Goal: Task Accomplishment & Management: Complete application form

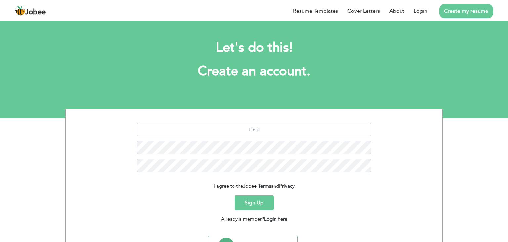
scroll to position [32, 0]
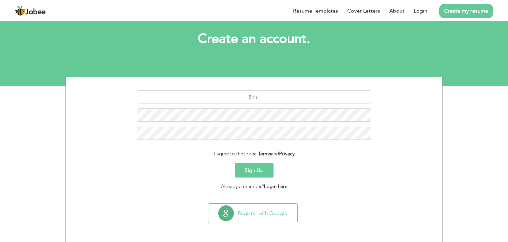
click at [278, 188] on link "Login here" at bounding box center [275, 186] width 23 height 7
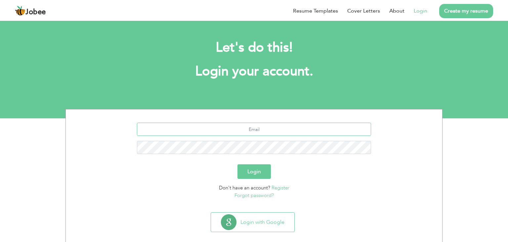
click at [239, 128] on input "text" at bounding box center [254, 129] width 234 height 13
type input "[EMAIL_ADDRESS][DOMAIN_NAME]"
click at [251, 175] on button "Login" at bounding box center [253, 171] width 33 height 15
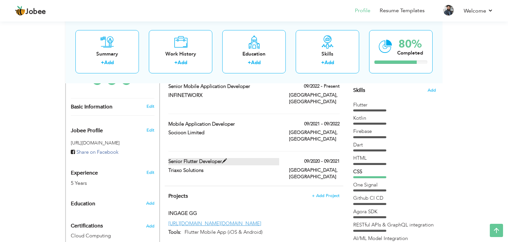
scroll to position [166, 0]
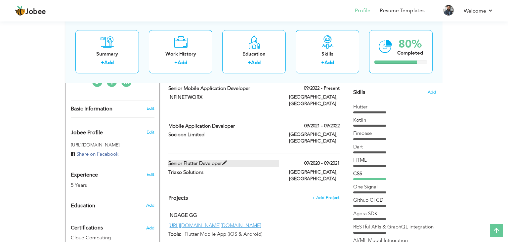
click at [225, 161] on span at bounding box center [224, 163] width 5 height 5
type input "Senior Flutter Developer"
type input "Triaxo Solutions"
type input "09/2020"
type input "09/2021"
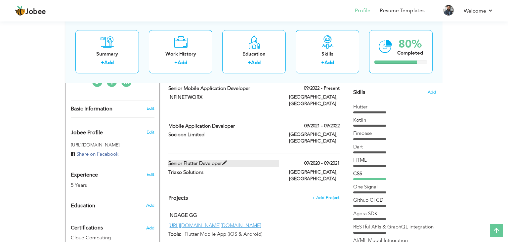
type input "Pakistan"
type input "[GEOGRAPHIC_DATA]"
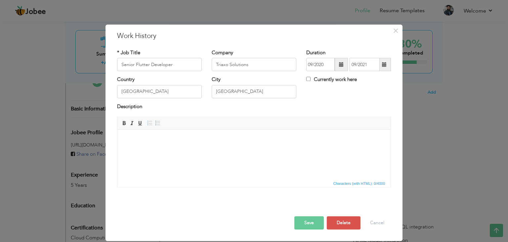
click at [205, 140] on body at bounding box center [254, 139] width 260 height 7
click at [206, 143] on body at bounding box center [254, 139] width 260 height 7
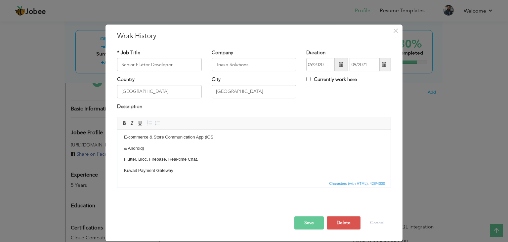
scroll to position [0, 0]
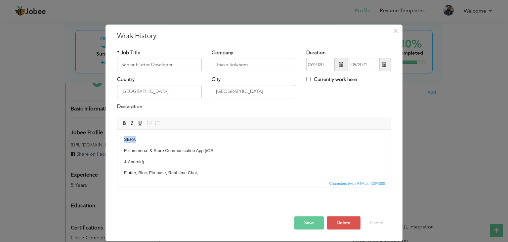
drag, startPoint x: 136, startPoint y: 139, endPoint x: 125, endPoint y: 137, distance: 11.7
click at [125, 137] on p "SERA" at bounding box center [254, 139] width 260 height 7
click at [123, 122] on span at bounding box center [123, 122] width 5 height 5
click at [151, 147] on p "E-commerce & Store Communication App (iOS" at bounding box center [254, 150] width 260 height 7
click at [124, 163] on p "& Android)" at bounding box center [254, 162] width 260 height 7
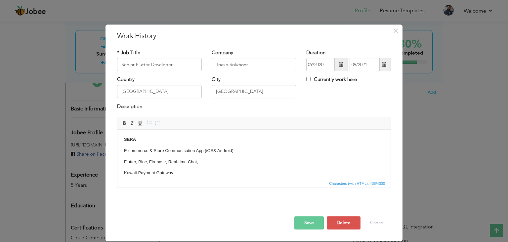
click at [125, 161] on p "Flutter, Bloc, Firebase, Real-time Chat," at bounding box center [254, 162] width 260 height 7
click at [202, 162] on p "Flutter, Bloc, Firebase, Real-time Chat," at bounding box center [254, 162] width 260 height 7
click at [199, 162] on p "Flutter, Bloc, Firebase, Real-time Chat,Stripe" at bounding box center [254, 162] width 260 height 7
click at [194, 169] on body "SERA E-commerce & Store Communication App (iOS & Android) Flutter, Bloc, Fireba…" at bounding box center [254, 184] width 260 height 96
click at [200, 161] on p "Flutter, Bloc, Firebase, Real-time Chat, Stripe, Kuwait Payment Gateway" at bounding box center [254, 162] width 260 height 7
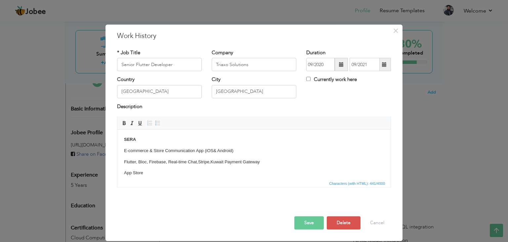
click at [198, 168] on body "SERA E-commerce & Store Communication App (iOS & Android) Flutter, Bloc, Fireba…" at bounding box center [254, 178] width 260 height 85
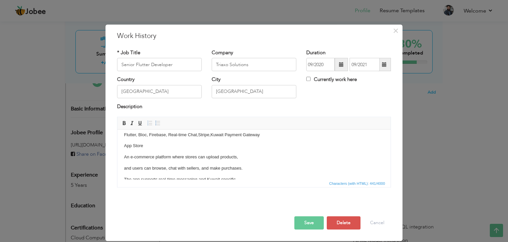
scroll to position [24, 0]
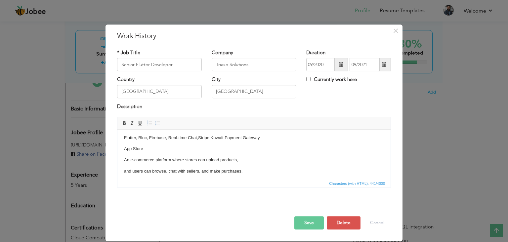
click at [145, 149] on p "App Store" at bounding box center [254, 149] width 260 height 7
drag, startPoint x: 145, startPoint y: 149, endPoint x: 118, endPoint y: 149, distance: 26.1
click at [118, 149] on html "SERA E-commerce & Store Communication App (iOS & Android) Flutter, Bloc, Fireba…" at bounding box center [253, 154] width 273 height 98
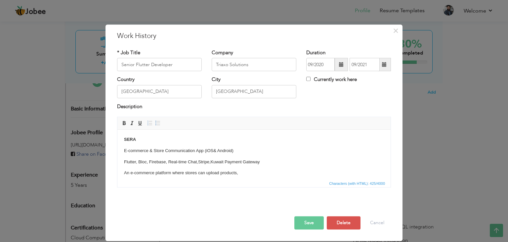
click at [234, 142] on p "SERA" at bounding box center [254, 139] width 260 height 7
click at [93, 178] on div "× Work History * Job Title Senior Flutter Developer Company Triaxo Solutions Du…" at bounding box center [254, 121] width 508 height 242
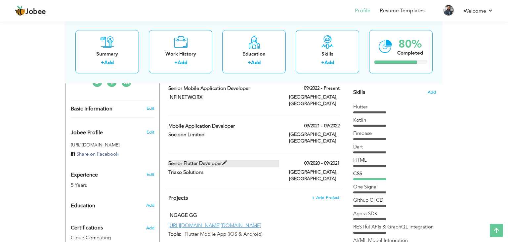
click at [222, 160] on label "Senior Flutter Developer" at bounding box center [223, 163] width 111 height 7
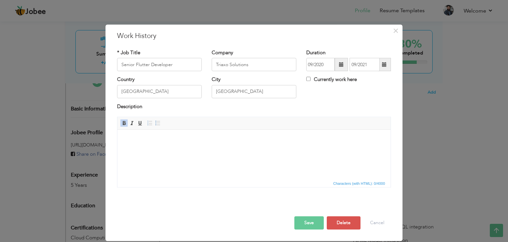
click at [217, 150] on html at bounding box center [253, 140] width 273 height 20
click at [173, 150] on html at bounding box center [253, 140] width 273 height 20
click at [139, 126] on span at bounding box center [139, 122] width 5 height 5
drag, startPoint x: 253, startPoint y: 143, endPoint x: 122, endPoint y: 141, distance: 130.7
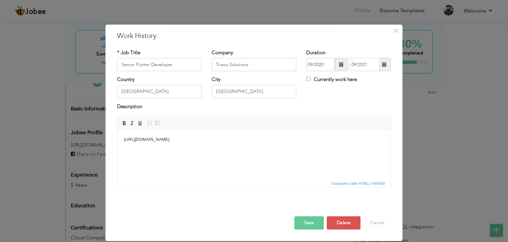
click at [122, 141] on html "https://apps.apple.com/pk/app/sera-fashion-platform/id6740035036 ​​​​​​​" at bounding box center [253, 140] width 273 height 20
click at [140, 124] on span at bounding box center [139, 122] width 5 height 5
click at [152, 124] on span at bounding box center [149, 122] width 5 height 5
click at [158, 125] on span at bounding box center [157, 122] width 5 height 5
click at [138, 146] on html "[URL][DOMAIN_NAME]" at bounding box center [253, 140] width 273 height 20
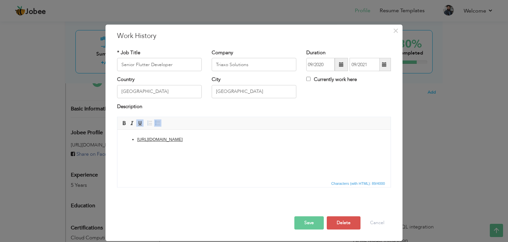
click at [136, 139] on ul "[URL][DOMAIN_NAME]" at bounding box center [254, 139] width 260 height 7
click at [138, 140] on li at bounding box center [253, 139] width 233 height 7
click at [211, 139] on li at bounding box center [253, 139] width 233 height 7
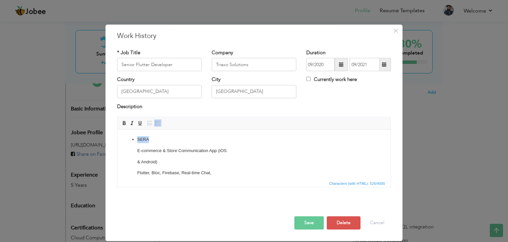
drag, startPoint x: 148, startPoint y: 141, endPoint x: 133, endPoint y: 138, distance: 15.7
click at [133, 138] on ul "SERA E-commerce & Store Communication App (iOS & Android) Flutter, Bloc, Fireba…" at bounding box center [254, 195] width 260 height 119
click at [125, 126] on span at bounding box center [123, 122] width 5 height 5
click at [153, 139] on p "SERA" at bounding box center [253, 139] width 233 height 7
click at [313, 222] on button "Save" at bounding box center [308, 222] width 29 height 13
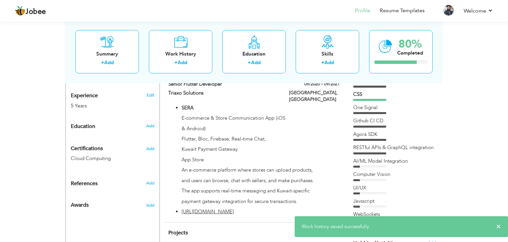
scroll to position [207, 0]
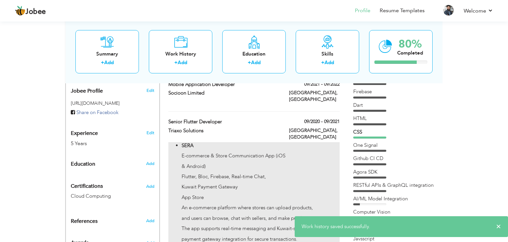
click at [292, 163] on p "& Android)" at bounding box center [261, 166] width 158 height 7
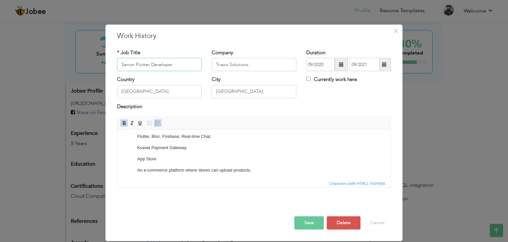
scroll to position [82, 0]
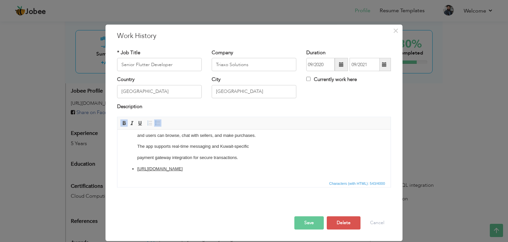
click at [136, 167] on ul "SERA E-commerce & Store Communication App (iOS & Android) Flutter, Bloc, Fireba…" at bounding box center [254, 113] width 260 height 119
click at [252, 158] on li "SERA E-commerce & Store Communication App (iOS & Android) Flutter, Bloc, Fireba…" at bounding box center [253, 118] width 233 height 107
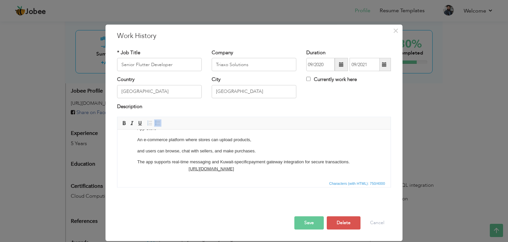
scroll to position [67, 0]
click at [137, 161] on ul "SERA E-commerce & Store Communication App (iOS & Android) Flutter, Bloc, Fireba…" at bounding box center [254, 120] width 260 height 103
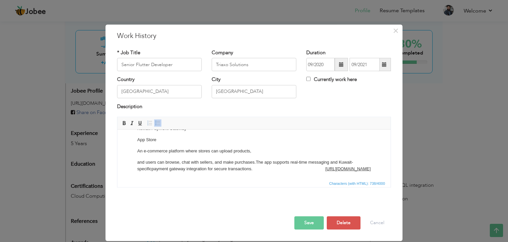
click at [137, 159] on p "and users can browse, chat with sellers, and make purchases. The app supports r…" at bounding box center [253, 166] width 233 height 14
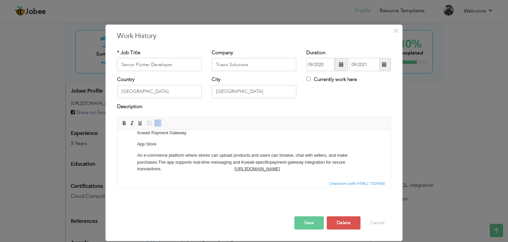
click at [177, 149] on li "SERA E-commerce & Store Communication App (iOS & Android) Flutter, Bloc, Fireba…" at bounding box center [253, 129] width 233 height 88
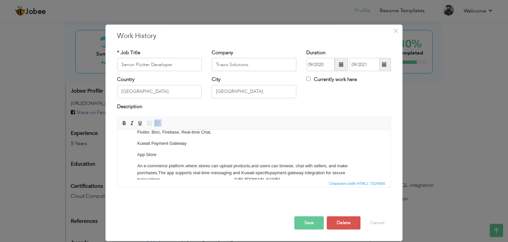
scroll to position [40, 0]
click at [174, 150] on li "SERA E-commerce & Store Communication App (iOS & Android) Flutter, Bloc, Fireba…" at bounding box center [253, 140] width 233 height 88
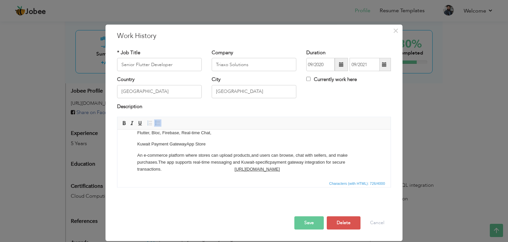
click at [209, 145] on p "Kuwait Payment Gateway App Store" at bounding box center [253, 144] width 233 height 7
click at [137, 143] on p "Kuwait Payment Gateway" at bounding box center [253, 144] width 233 height 7
click at [139, 149] on li "SERA E-commerce & Store Communication App (iOS & Android) Flutter, Bloc, Fireba…" at bounding box center [253, 139] width 233 height 65
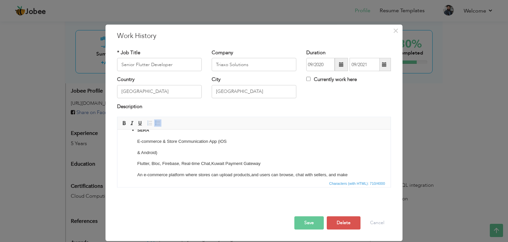
click at [137, 150] on p "& Android)" at bounding box center [253, 152] width 233 height 7
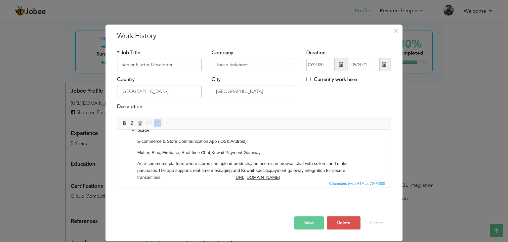
click at [146, 150] on p "Flutter, Bloc, Firebase, Real-time Chat, Kuwait Payment Gateway" at bounding box center [253, 152] width 233 height 7
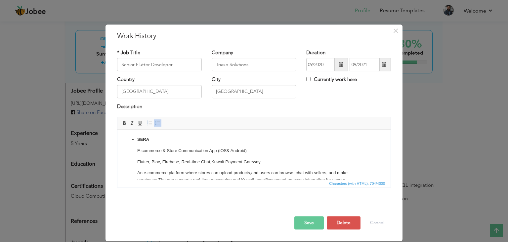
click at [158, 141] on p "SERA" at bounding box center [253, 139] width 233 height 7
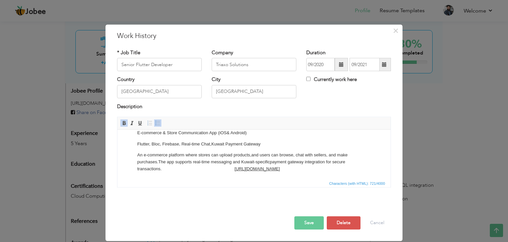
click at [232, 168] on p "An e-commerce platform where stores can upload products, and users can browse, …" at bounding box center [253, 162] width 233 height 21
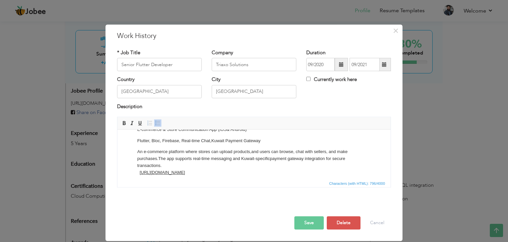
click at [158, 173] on u "[URL][DOMAIN_NAME]" at bounding box center [162, 172] width 45 height 5
click at [208, 203] on div at bounding box center [254, 204] width 284 height 4
click at [309, 222] on button "Save" at bounding box center [308, 222] width 29 height 13
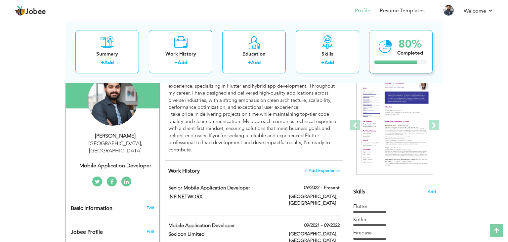
scroll to position [0, 0]
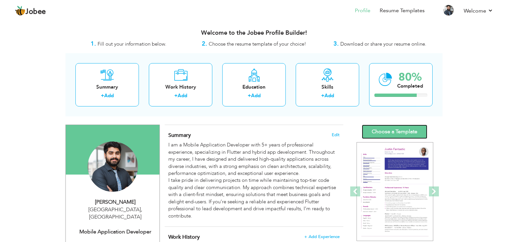
click at [382, 132] on link "Choose a Template" at bounding box center [394, 132] width 65 height 14
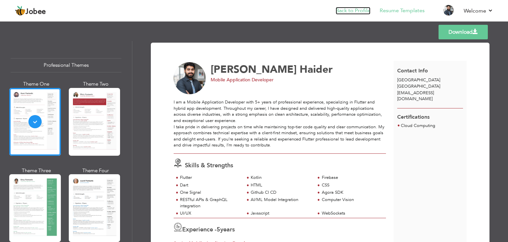
click at [349, 12] on link "Back to Profile" at bounding box center [353, 11] width 35 height 8
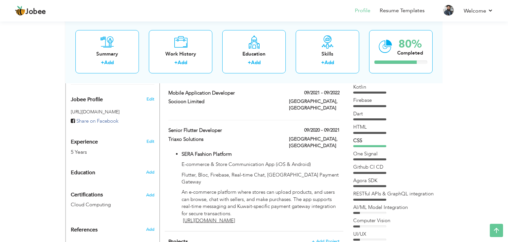
scroll to position [200, 0]
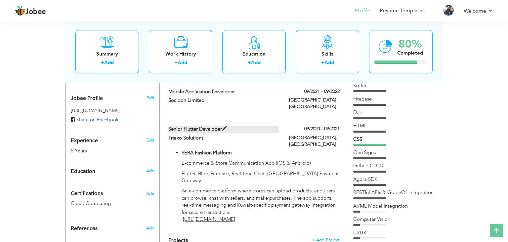
click at [225, 126] on span at bounding box center [224, 128] width 5 height 5
type input "Senior Flutter Developer"
type input "Triaxo Solutions"
type input "09/2020"
type input "09/2021"
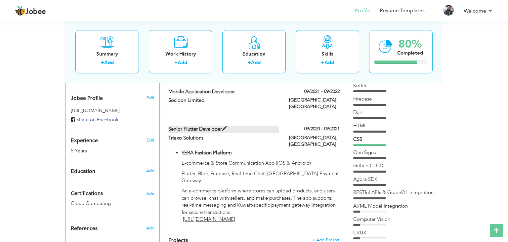
type input "[GEOGRAPHIC_DATA]"
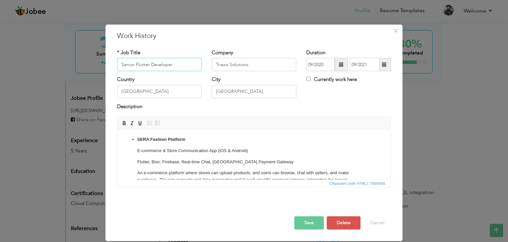
scroll to position [24, 0]
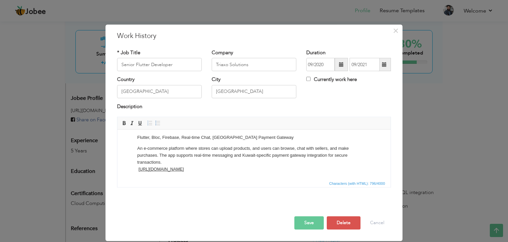
click at [138, 171] on p "An e-commerce platform where stores can upload products, and users can browse, …" at bounding box center [253, 158] width 233 height 27
click at [239, 213] on div at bounding box center [254, 209] width 284 height 14
click at [308, 225] on button "Save" at bounding box center [308, 222] width 29 height 13
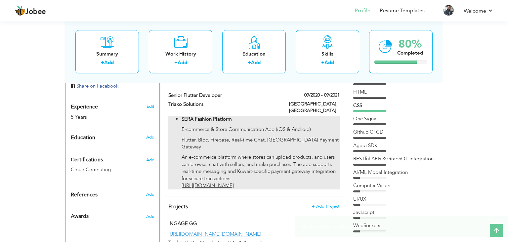
scroll to position [209, 0]
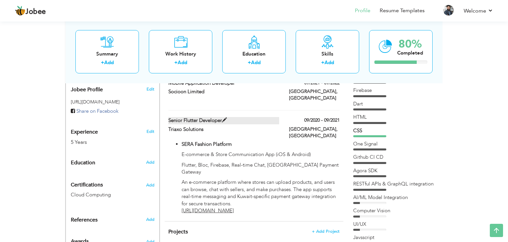
click at [226, 118] on span at bounding box center [224, 120] width 5 height 5
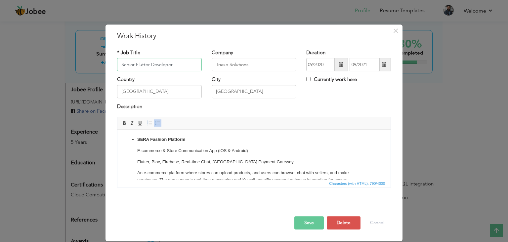
scroll to position [24, 0]
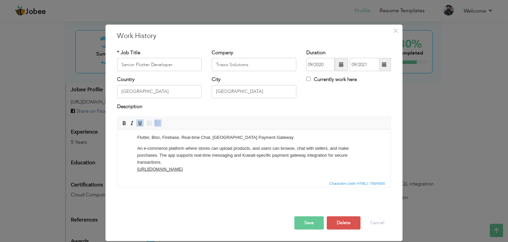
click at [161, 177] on html "SERA Fashion Platform E-commerce & Store Communication App (iOS & Android) Flut…" at bounding box center [253, 142] width 273 height 74
click at [273, 168] on p "An e-commerce platform where stores can upload products, and users can browse, …" at bounding box center [253, 158] width 233 height 27
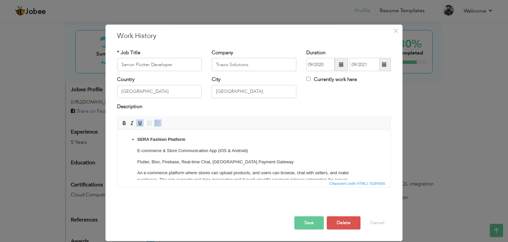
scroll to position [36, 0]
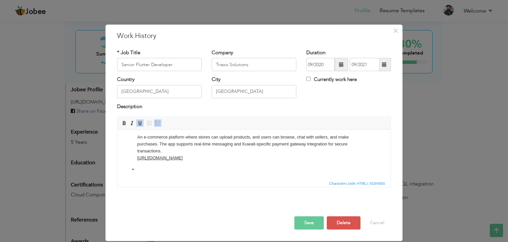
click at [181, 172] on p at bounding box center [253, 169] width 233 height 7
click at [148, 169] on p at bounding box center [253, 169] width 233 height 7
drag, startPoint x: 199, startPoint y: 168, endPoint x: 138, endPoint y: 166, distance: 61.2
click at [138, 166] on p "Motherocity Postpartum Tracker ​​​​​​​" at bounding box center [253, 169] width 233 height 7
click at [125, 121] on span at bounding box center [123, 122] width 5 height 5
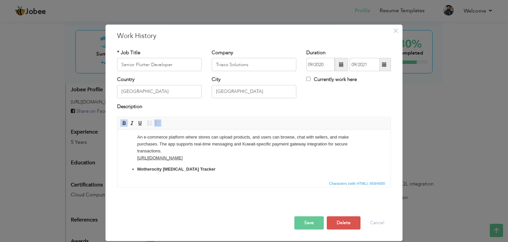
click at [212, 172] on p "Motherocity [MEDICAL_DATA] Tracker" at bounding box center [253, 169] width 233 height 7
click at [210, 168] on p "Motherocity Postpartum Tracker ​​​​​​​" at bounding box center [253, 173] width 233 height 14
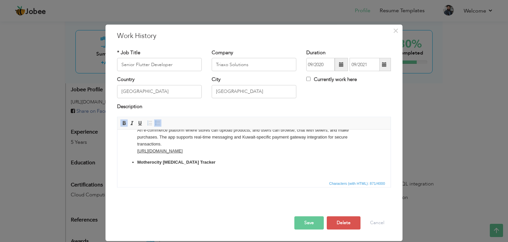
click at [206, 165] on p "Motherocity Postpartum Tracker ​​​​​​​" at bounding box center [253, 166] width 233 height 14
click at [219, 163] on p "Motherocity Postpartum Tracker https://play.google.com/store/apps/details?id=co…" at bounding box center [253, 166] width 233 height 14
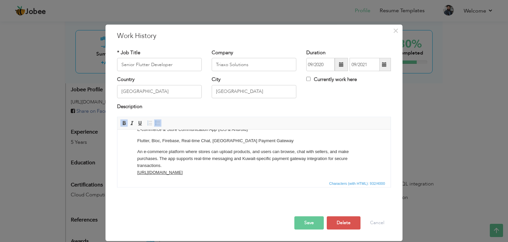
scroll to position [24, 0]
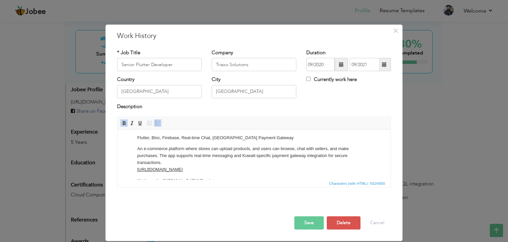
click at [51, 134] on div "× Work History * Job Title Senior Flutter Developer Company Triaxo Solutions Du…" at bounding box center [254, 121] width 508 height 242
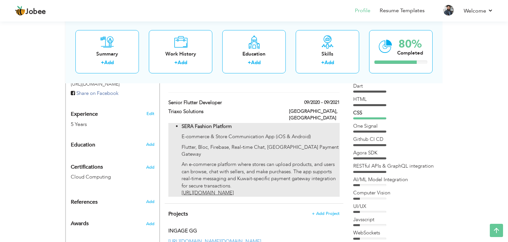
scroll to position [231, 0]
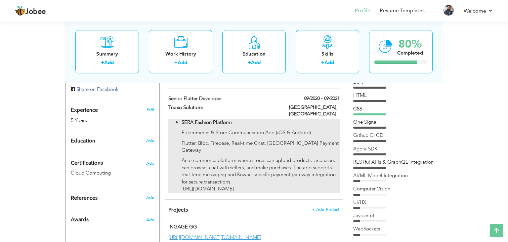
click at [318, 119] on li "SERA Fashion Platform E-commerce & Store Communication App (iOS & Android) Flut…" at bounding box center [261, 156] width 158 height 74
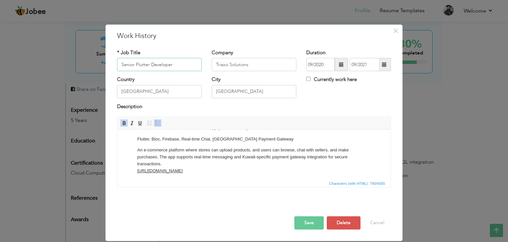
scroll to position [24, 0]
click at [236, 175] on html "SERA Fashion Platform E-commerce & Store Communication App (iOS & Android) Flut…" at bounding box center [253, 142] width 273 height 74
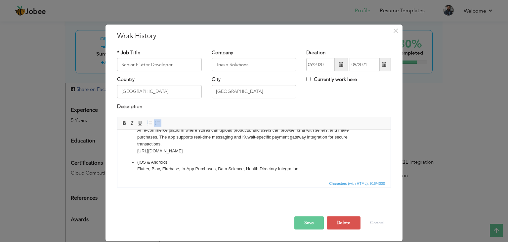
click at [137, 161] on ul "SERA Fashion Platform E-commerce & Store Communication App (iOS & Android) Flut…" at bounding box center [254, 133] width 260 height 79
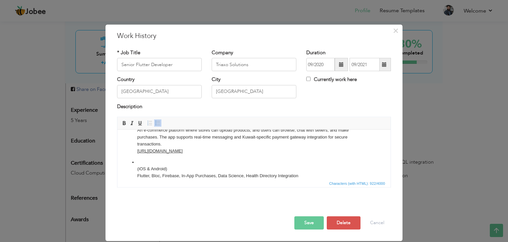
click at [149, 162] on p "​​​​​​​ (iOS & Android) Flutter, Bloc, Firebase, In-App Purchases, Data Science…" at bounding box center [253, 169] width 233 height 21
click at [150, 162] on p "​​​​​​​ (iOS & Android) Flutter, Bloc, Firebase, In-App Purchases, Data Science…" at bounding box center [253, 169] width 233 height 21
drag, startPoint x: 199, startPoint y: 163, endPoint x: 136, endPoint y: 163, distance: 63.5
click at [136, 163] on ul "SERA Fashion Platform E-commerce & Store Communication App (iOS & Android) Flut…" at bounding box center [254, 137] width 260 height 86
click at [125, 123] on span at bounding box center [123, 122] width 5 height 5
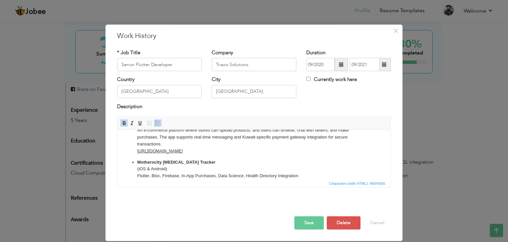
click at [215, 162] on p "Motherocity Postpartum Tracker (iOS & Android) Flutter, Bloc, Firebase, In-App …" at bounding box center [253, 169] width 233 height 21
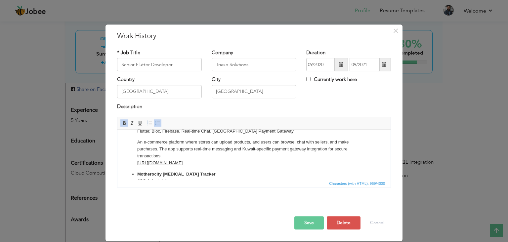
scroll to position [50, 0]
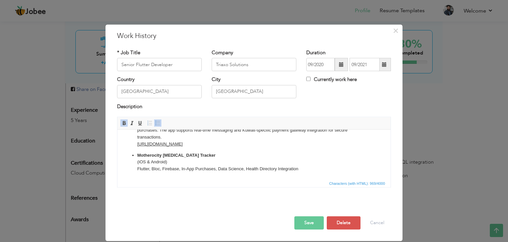
click at [303, 169] on p "Motherocity Postpartum Tracker (iOS & Android) Flutter, Bloc, Firebase, In-App …" at bounding box center [253, 162] width 233 height 21
click at [300, 169] on p "Motherocity Postpartum Tracker (iOS & Android) Flutter, Bloc, Firebase, In-App …" at bounding box center [253, 162] width 233 height 21
click at [192, 176] on p "Motherocity Postpartum Tracker (iOS & Android) Flutter, Bloc, Firebase, In-App …" at bounding box center [253, 165] width 233 height 27
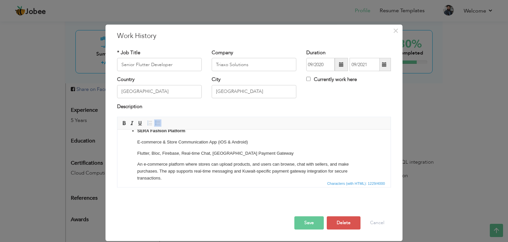
scroll to position [0, 0]
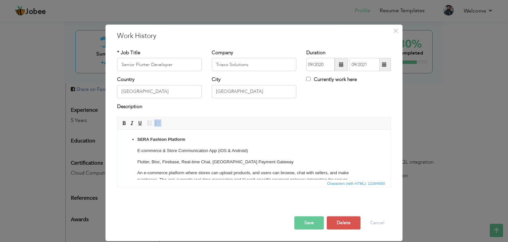
click at [218, 157] on li "SERA Fashion Platform E-commerce & Store Communication App (iOS & Android) Flut…" at bounding box center [253, 166] width 233 height 61
click at [187, 163] on li "SERA Fashion Platform E-commerce & Store Communication App (iOS & Android) ​​​​…" at bounding box center [253, 164] width 233 height 57
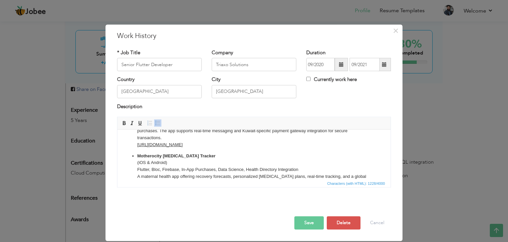
scroll to position [50, 0]
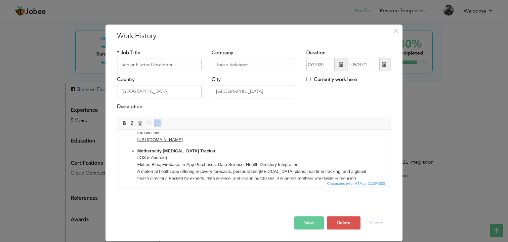
click at [138, 173] on p "Motherocity Postpartum Tracker (iOS & Android) Flutter, Bloc, Firebase, In-App …" at bounding box center [253, 168] width 233 height 41
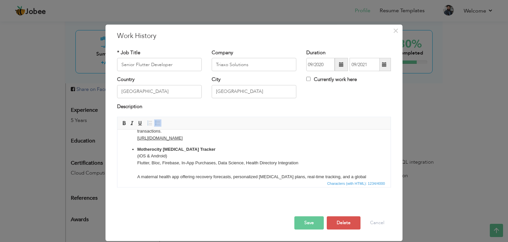
scroll to position [73, 0]
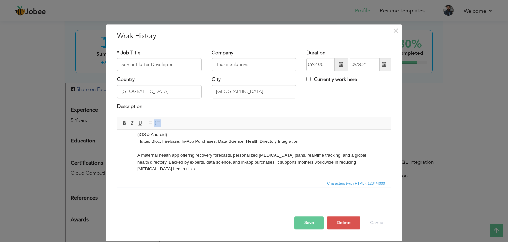
click at [176, 170] on p "Motherocity Postpartum Tracker (iOS & Android) Flutter, Bloc, Firebase, In-App …" at bounding box center [253, 149] width 233 height 48
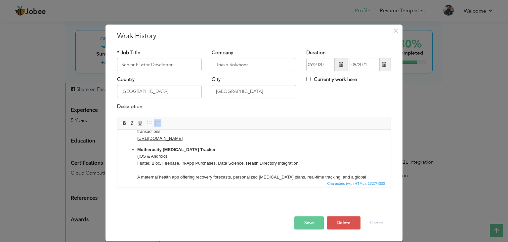
scroll to position [80, 0]
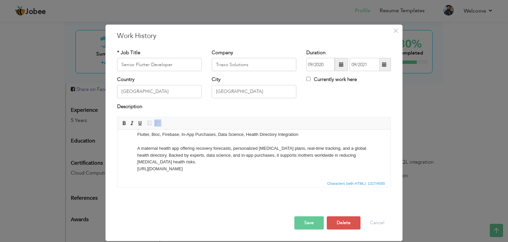
click at [316, 226] on button "Save" at bounding box center [308, 222] width 29 height 13
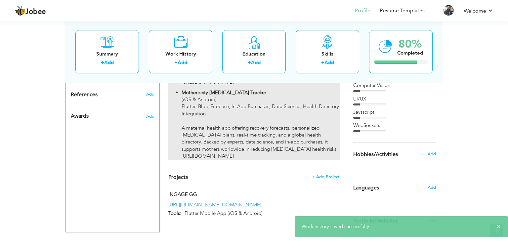
scroll to position [347, 0]
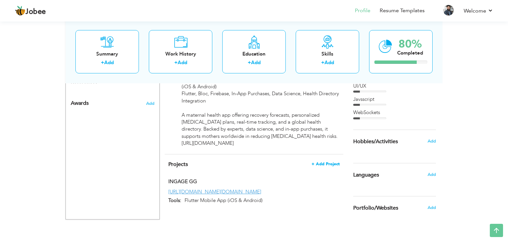
click at [315, 162] on span "+ Add Project" at bounding box center [326, 164] width 28 height 5
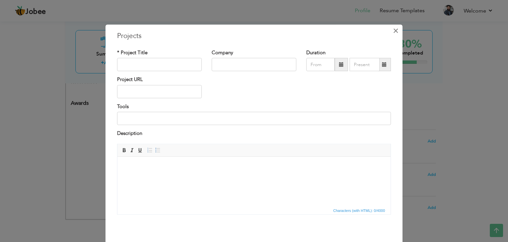
click at [398, 33] on span "×" at bounding box center [396, 31] width 6 height 12
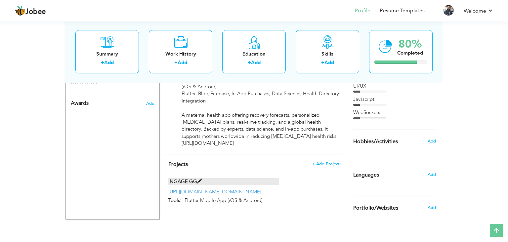
click at [254, 178] on label "INGAGE GG" at bounding box center [223, 181] width 111 height 7
type input "INGAGE GG"
type input "[URL][DOMAIN_NAME][DOMAIN_NAME]"
type input "Flutter Mobile App (iOS & Android)"
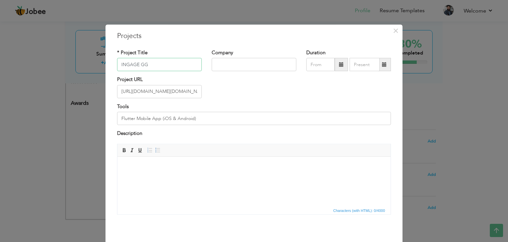
scroll to position [26, 0]
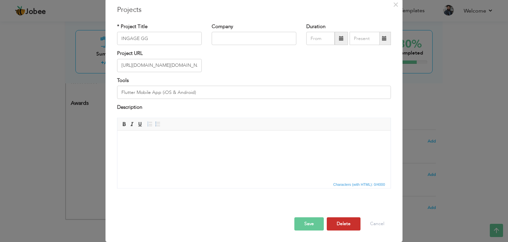
click at [343, 229] on button "Delete" at bounding box center [344, 223] width 34 height 13
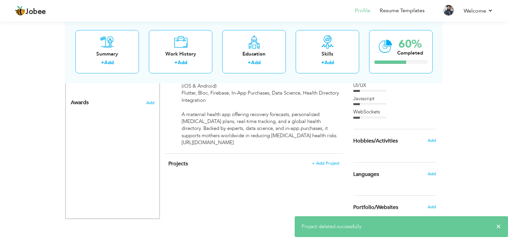
scroll to position [353, 0]
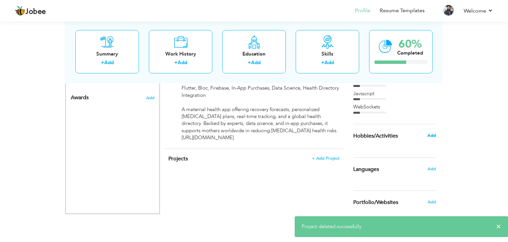
click at [431, 136] on span "Add" at bounding box center [431, 136] width 9 height 6
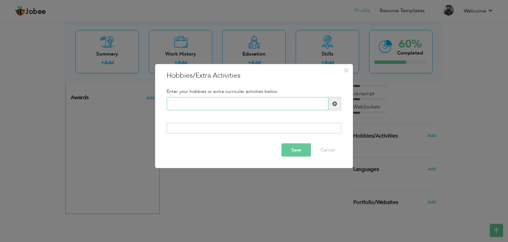
click at [255, 105] on input "text" at bounding box center [248, 103] width 162 height 13
type input "p"
type input "R"
type input "Video Games Playing"
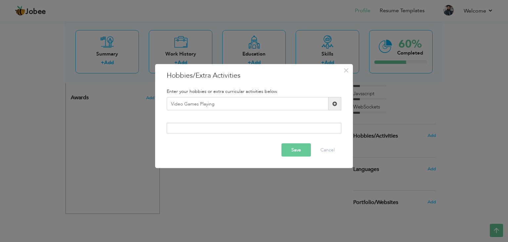
click at [334, 104] on span at bounding box center [334, 103] width 5 height 5
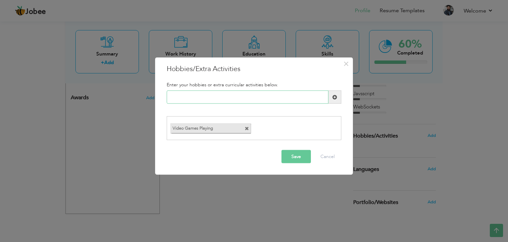
click at [236, 102] on input "text" at bounding box center [248, 97] width 162 height 13
click at [264, 95] on input "text" at bounding box center [248, 97] width 162 height 13
paste input "Traveling & exploring cul"
click at [197, 96] on input "Traveling & exploring" at bounding box center [248, 97] width 162 height 13
type input "Traveling & Exploring"
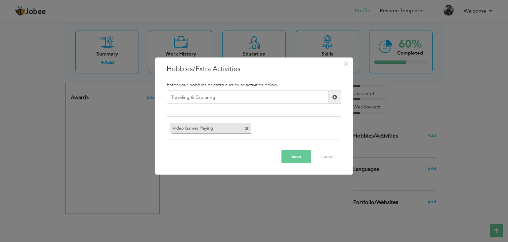
click at [229, 106] on div "Traveling & Exploring Duplicate entry" at bounding box center [254, 100] width 185 height 19
click at [302, 154] on button "Save" at bounding box center [295, 156] width 29 height 13
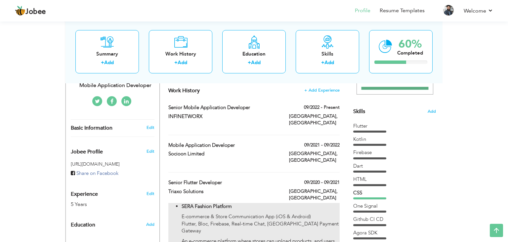
scroll to position [148, 0]
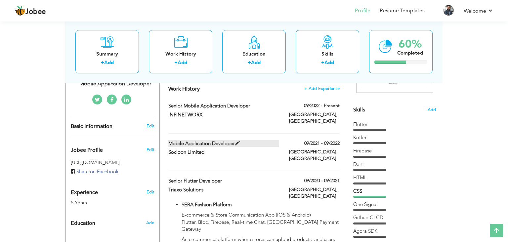
click at [238, 141] on span at bounding box center [237, 143] width 5 height 5
type input "Mobile Application Developer"
type input "Socioon Limited"
type input "09/2021"
type input "09/2022"
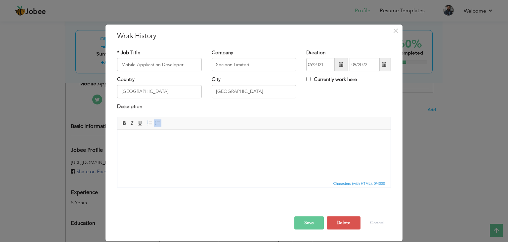
click at [179, 150] on html at bounding box center [253, 140] width 273 height 20
click at [157, 125] on span at bounding box center [157, 122] width 5 height 5
click at [206, 143] on html at bounding box center [253, 140] width 273 height 20
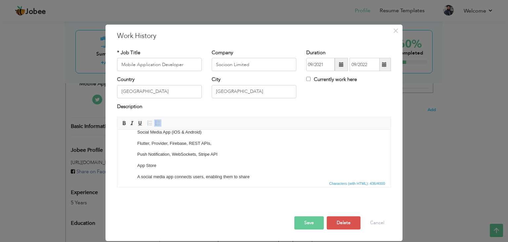
scroll to position [0, 0]
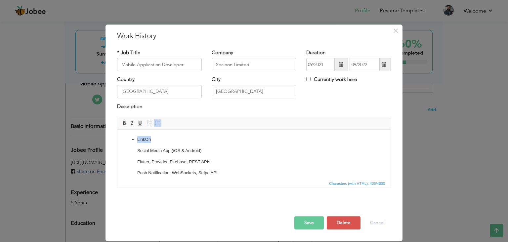
drag, startPoint x: 151, startPoint y: 140, endPoint x: 137, endPoint y: 140, distance: 13.9
click at [137, 140] on p "LinkOn" at bounding box center [253, 139] width 233 height 7
click at [125, 122] on span at bounding box center [123, 122] width 5 height 5
click at [183, 134] on html "LinkOn Social Media App (iOS & Android) Flutter, Provider, Firebase, REST APIs,…" at bounding box center [253, 184] width 273 height 109
click at [138, 171] on p "Push Notification, WebSockets, Stripe API" at bounding box center [253, 173] width 233 height 7
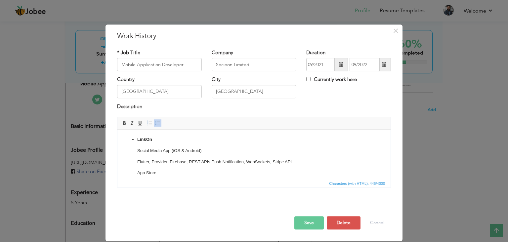
click at [164, 175] on p "App Store" at bounding box center [253, 173] width 233 height 7
click at [142, 170] on p "A social media app connects users, enabling them to share" at bounding box center [253, 173] width 233 height 7
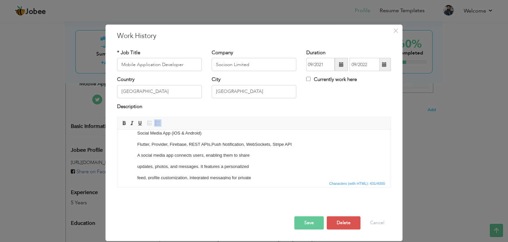
click at [138, 167] on p "updates, photos, and messages. It features a personalized" at bounding box center [253, 166] width 233 height 7
click at [138, 166] on p "feed, profile customization, integrated messaging for private" at bounding box center [253, 166] width 233 height 7
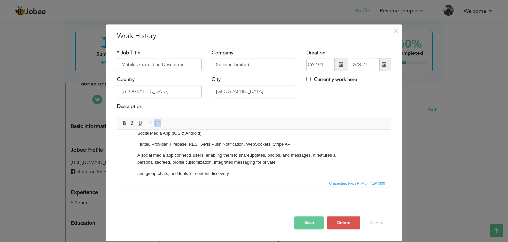
click at [138, 172] on p "and group chats, and tools for content discovery." at bounding box center [253, 173] width 233 height 7
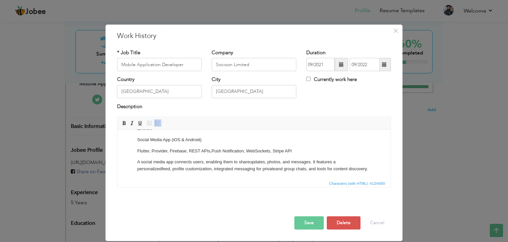
click at [353, 169] on p "A social media app connects users, enabling them to share updates, photos, and …" at bounding box center [253, 166] width 233 height 14
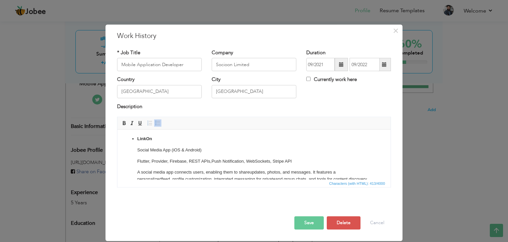
scroll to position [0, 0]
click at [319, 162] on p "Flutter, Provider, Firebase, REST APIs, Push Notification, WebSockets, Stripe A…" at bounding box center [253, 162] width 233 height 7
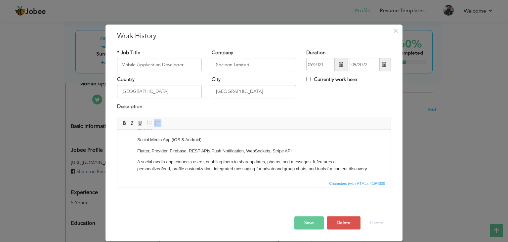
click at [353, 170] on p "A social media app connects users, enabling them to share updates, photos, and …" at bounding box center [253, 166] width 233 height 14
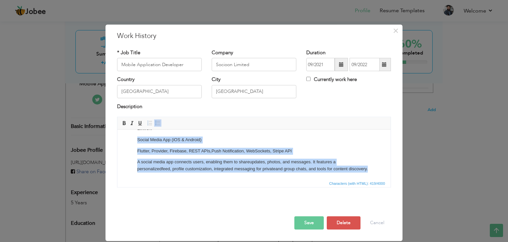
drag, startPoint x: 353, startPoint y: 170, endPoint x: 144, endPoint y: 142, distance: 211.5
click at [144, 142] on li "LinkOn Social Media App (iOS & Android) Flutter, Provider, Firebase, REST APIs,…" at bounding box center [253, 148] width 233 height 47
copy li "Social Media App (iOS & Android) Flutter, Provider, Firebase, REST APIs, Push N…"
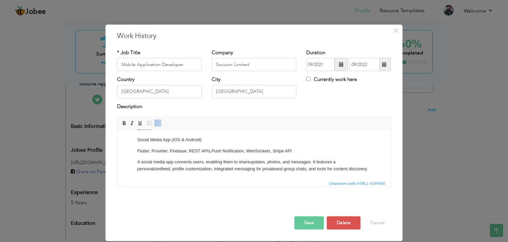
click at [231, 175] on html "LinkOn Social Media App (iOS & Android) Flutter, Provider, Firebase, REST APIs,…" at bounding box center [253, 149] width 273 height 61
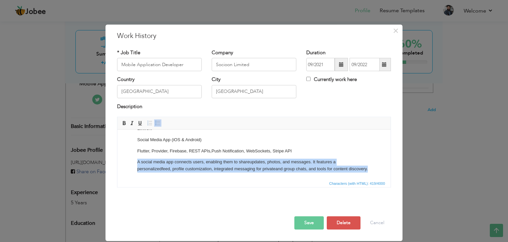
drag, startPoint x: 346, startPoint y: 170, endPoint x: 124, endPoint y: 159, distance: 222.5
click at [124, 159] on ul "LinkOn Social Media App (iOS & Android) Flutter, Provider, Firebase, REST APIs,…" at bounding box center [254, 148] width 260 height 47
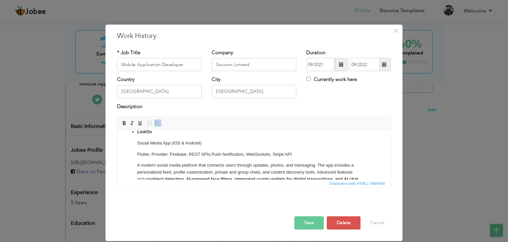
scroll to position [7, 0]
click at [190, 159] on li "LinkOn Social Media App (iOS & Android) Flutter, Provider, Firebase, REST APIs,…" at bounding box center [253, 160] width 233 height 61
drag, startPoint x: 296, startPoint y: 154, endPoint x: 136, endPoint y: 155, distance: 159.7
click at [136, 155] on ul "LinkOn Social Media App (iOS & Android) Flutter, Provider, Firebase, REST APIs,…" at bounding box center [254, 160] width 260 height 61
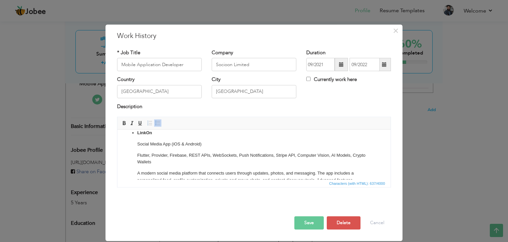
click at [167, 147] on p "Social Media App (iOS & Android)" at bounding box center [253, 144] width 233 height 7
click at [137, 154] on ul "LinkOn Social Media App (iOS & Android) Flutter, Provider, Firebase, REST APIs,…" at bounding box center [254, 164] width 260 height 68
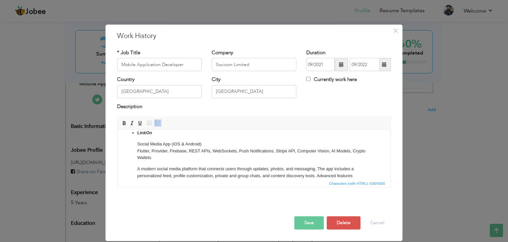
click at [155, 157] on p "Social Media App (iOS & Android) ​​​​​​​ Flutter, Provider, Firebase, REST APIs…" at bounding box center [253, 151] width 233 height 21
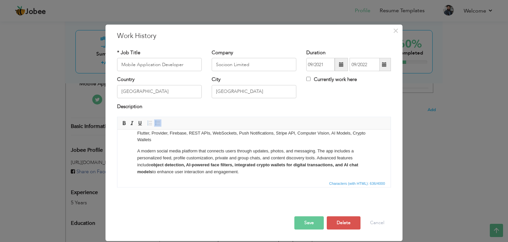
scroll to position [27, 0]
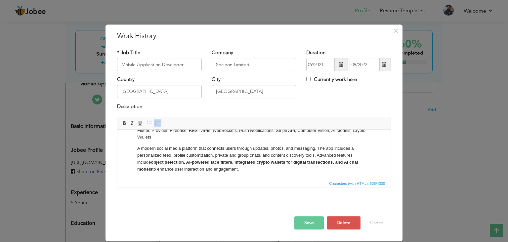
click at [229, 170] on p "A modern social media platform that connects users through updates, photos, and…" at bounding box center [253, 158] width 233 height 27
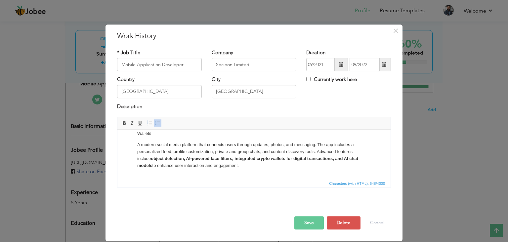
click at [192, 172] on p "A modern social media platform that connects users through updates, photos, and…" at bounding box center [253, 159] width 233 height 34
click at [304, 222] on button "Save" at bounding box center [308, 222] width 29 height 13
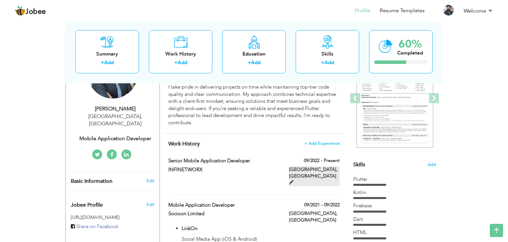
scroll to position [0, 0]
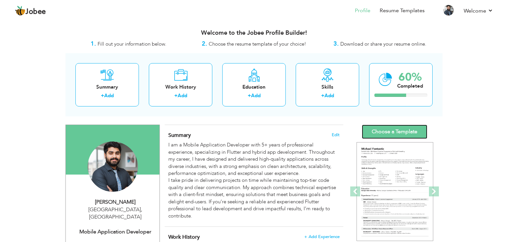
click at [378, 134] on link "Choose a Template" at bounding box center [394, 132] width 65 height 14
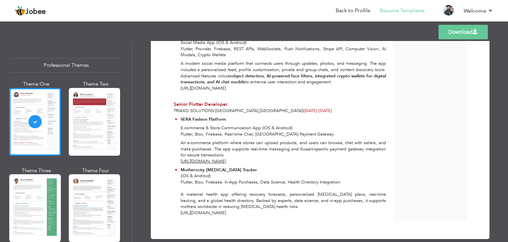
scroll to position [253, 0]
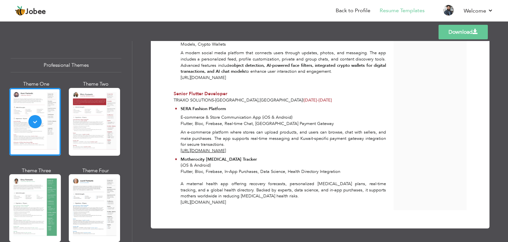
click at [226, 150] on u "[URL][DOMAIN_NAME]" at bounding box center [203, 151] width 45 height 6
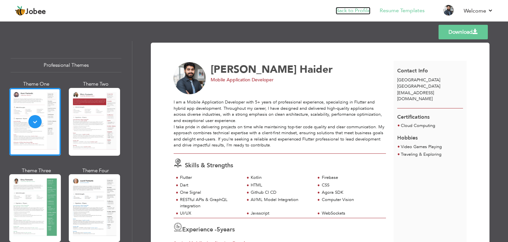
click at [355, 14] on link "Back to Profile" at bounding box center [353, 11] width 35 height 8
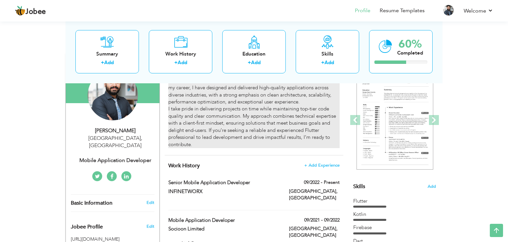
scroll to position [163, 0]
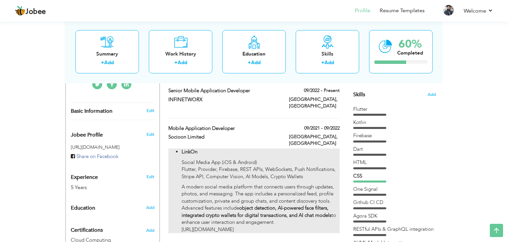
click at [279, 185] on p "A modern social media platform that connects users through updates, photos, and…" at bounding box center [261, 209] width 158 height 50
type input "Mobile Application Developer"
type input "Socioon Limited"
type input "09/2021"
type input "09/2022"
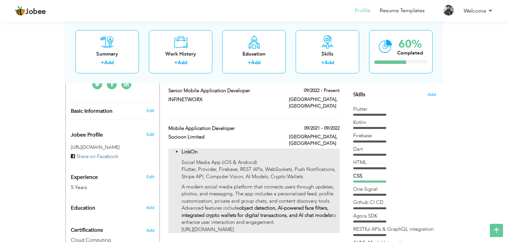
type input "[GEOGRAPHIC_DATA]"
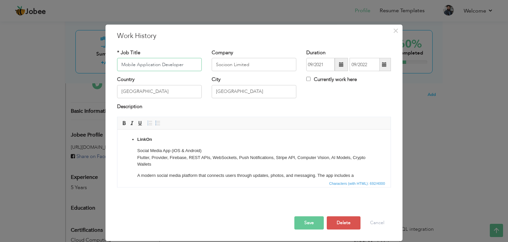
scroll to position [34, 0]
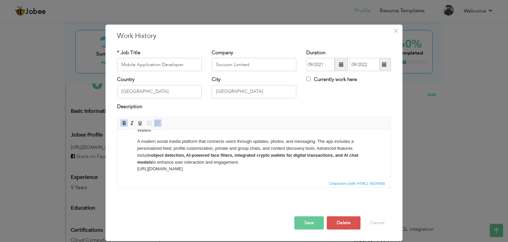
click at [241, 168] on p "A modern social media platform that connects users through updates, photos, and…" at bounding box center [253, 155] width 233 height 34
drag, startPoint x: 241, startPoint y: 168, endPoint x: 133, endPoint y: 168, distance: 107.8
click at [133, 168] on ul "LinkOn Social Media App (iOS & Android) Flutter, Provider, Firebase, REST APIs,…" at bounding box center [254, 137] width 260 height 70
click at [137, 124] on span at bounding box center [139, 122] width 5 height 5
click at [255, 171] on p "A modern social media platform that connects users through updates, photos, and…" at bounding box center [253, 155] width 233 height 34
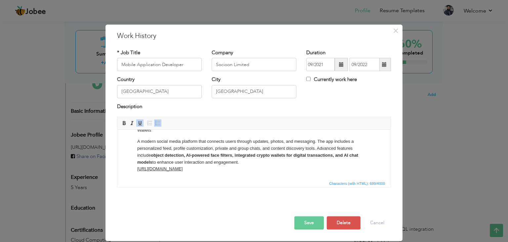
drag, startPoint x: 239, startPoint y: 169, endPoint x: 138, endPoint y: 171, distance: 101.2
click at [138, 171] on p "A modern social media platform that connects users through updates, photos, and…" at bounding box center [253, 155] width 233 height 34
click at [133, 124] on span at bounding box center [131, 122] width 5 height 5
click at [289, 175] on html "LinkOn Social Media App (iOS & Android) Flutter, Provider, Firebase, REST APIs,…" at bounding box center [253, 138] width 273 height 84
click at [273, 169] on p "A modern social media platform that connects users through updates, photos, and…" at bounding box center [253, 155] width 233 height 34
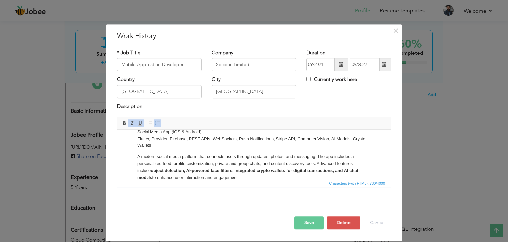
scroll to position [45, 0]
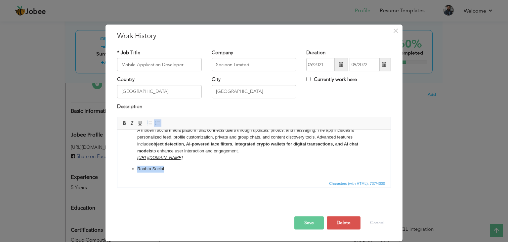
drag, startPoint x: 167, startPoint y: 170, endPoint x: 138, endPoint y: 169, distance: 29.4
click at [138, 169] on p "Raabta Social ​​​​​​​" at bounding box center [253, 169] width 233 height 7
click at [123, 125] on span at bounding box center [123, 122] width 5 height 5
click at [167, 168] on p "Raabta Social" at bounding box center [253, 169] width 233 height 7
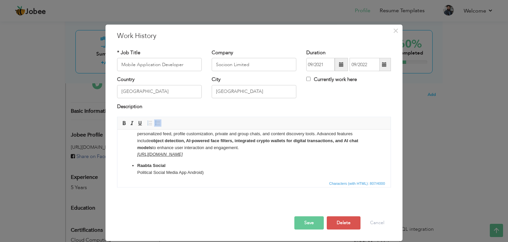
scroll to position [51, 0]
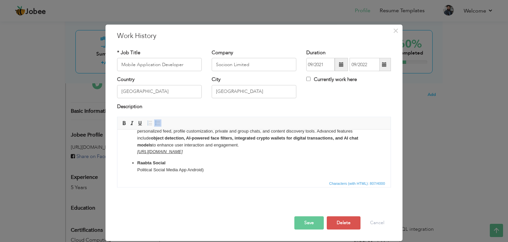
click at [229, 171] on p "Raabta Social Political Social Media App Android) ​​​​​​​" at bounding box center [253, 170] width 233 height 21
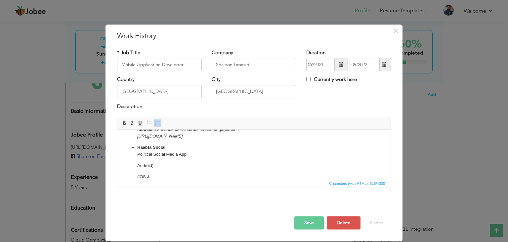
click at [186, 166] on p "Android)" at bounding box center [253, 165] width 233 height 7
click at [171, 165] on li "Raabta Social Political Social Media App Android) (iOS &" at bounding box center [253, 160] width 233 height 25
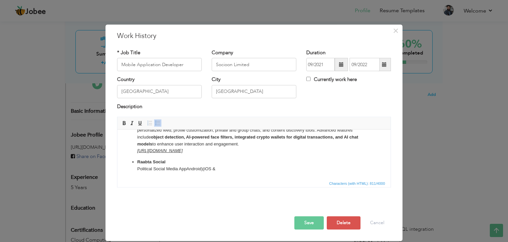
scroll to position [52, 0]
drag, startPoint x: 204, startPoint y: 169, endPoint x: 218, endPoint y: 169, distance: 13.6
click at [218, 169] on p "Raabta Social Political Social Media App Android) (iOS &" at bounding box center [253, 166] width 233 height 14
click at [186, 167] on p "Raabta Social Political Social Media App Android)" at bounding box center [253, 166] width 233 height 14
click at [228, 170] on p "Raabta Social Political Social Media App (iOS & Android)" at bounding box center [253, 166] width 233 height 14
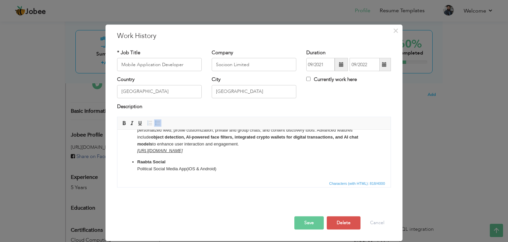
click at [151, 177] on p "Raabta Social Political Social Media App (iOS & Android) ​​​​​​​" at bounding box center [253, 169] width 233 height 21
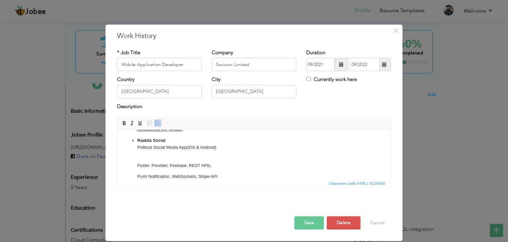
click at [138, 176] on p "Push Notification, WebSockets, Stripe API" at bounding box center [253, 176] width 233 height 7
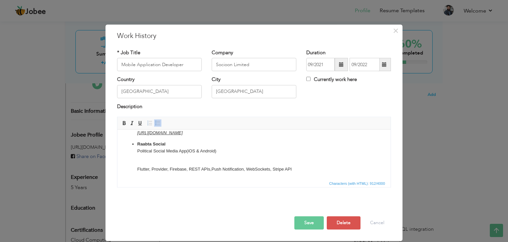
scroll to position [70, 0]
click at [143, 166] on p "Flutter, Provider, Firebase, REST APIs, Push Notification, WebSockets, Stripe A…" at bounding box center [253, 169] width 233 height 7
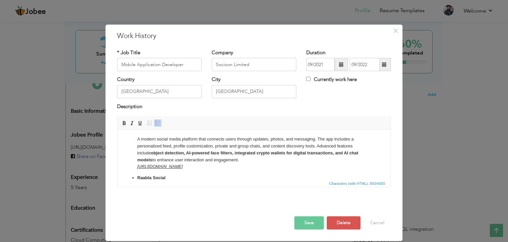
scroll to position [59, 0]
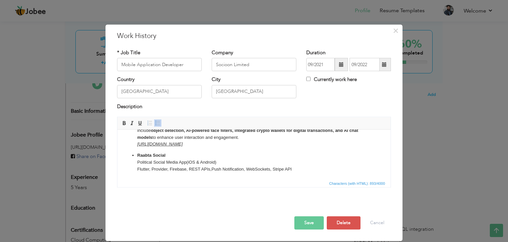
click at [297, 168] on p "Raabta Social Political Social Media App (iOS & Android) Flutter, Provider, Fir…" at bounding box center [253, 162] width 233 height 21
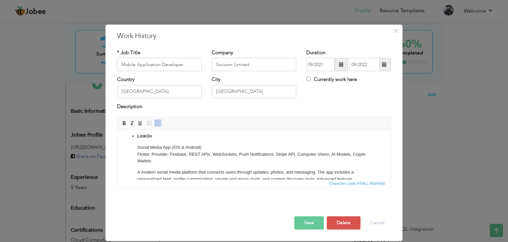
scroll to position [0, 0]
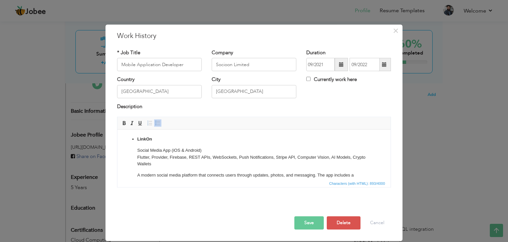
click at [150, 156] on p "Social Media App (iOS & Android) Flutter, Provider, Firebase, REST APIs, WebSoc…" at bounding box center [253, 157] width 233 height 21
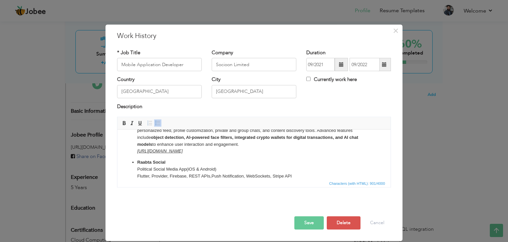
scroll to position [59, 0]
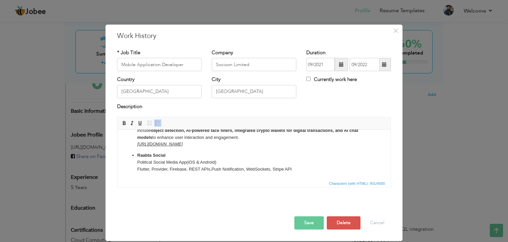
click at [150, 169] on p "Raabta Social Political Social Media App (iOS & Android) Flutter, Provider, Fir…" at bounding box center [253, 162] width 233 height 21
click at [176, 174] on html "LinkOn Social Media App (iOS & Android) Flutter, Kotlin, Provider, Firebase, RE…" at bounding box center [253, 125] width 273 height 109
click at [311, 169] on p "Raabta Social Political Social Media App (iOS & Android) Flutter, Kotlin, Provi…" at bounding box center [253, 162] width 233 height 21
click at [215, 175] on p "Raabta Social Political Social Media App (iOS & Android) Flutter, Kotlin, Provi…" at bounding box center [253, 165] width 233 height 27
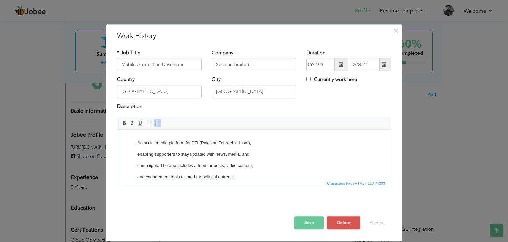
click at [138, 177] on p "and engagement tools tailored for political outreach." at bounding box center [253, 177] width 233 height 7
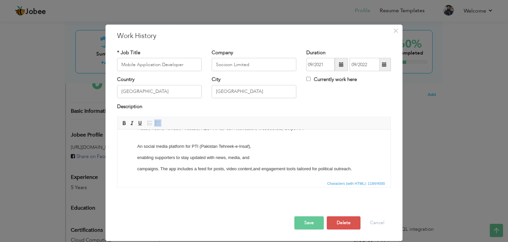
scroll to position [100, 0]
click at [137, 171] on ul "LinkOn Social Media App (iOS & Android) Flutter, Kotlin, Provider, Firebase, RE…" at bounding box center [254, 105] width 260 height 136
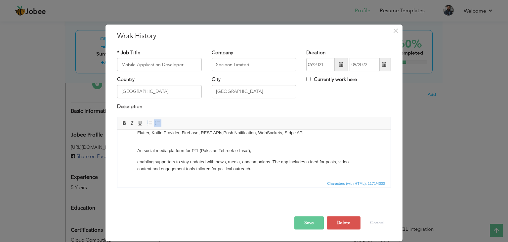
click at [137, 160] on ul "LinkOn Social Media App (iOS & Android) Flutter, Kotlin, Provider, Firebase, RE…" at bounding box center [254, 107] width 260 height 132
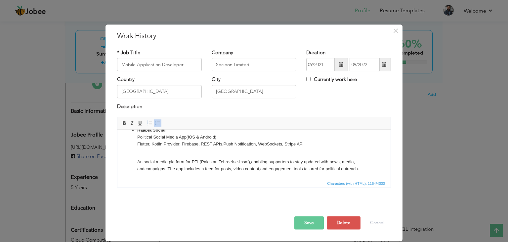
click at [137, 160] on p "An social media platform for PTI (Pakistan Tehreek-e-Insaf), enabling supporter…" at bounding box center [253, 166] width 233 height 14
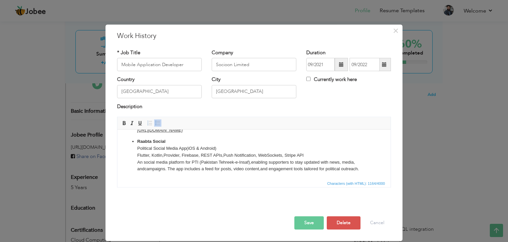
scroll to position [73, 0]
click at [359, 167] on p "Raabta Social Political Social Media App (iOS & Android) Flutter, Kotlin, Provi…" at bounding box center [253, 155] width 233 height 34
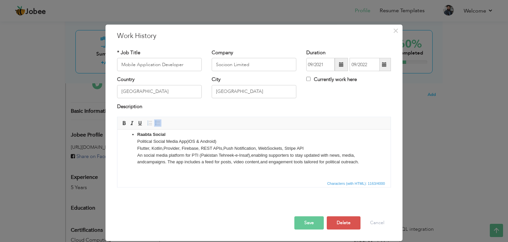
click at [315, 147] on p "Raabta Social Political Social Media App (iOS & Android) Flutter, Kotlin, Provi…" at bounding box center [253, 151] width 233 height 41
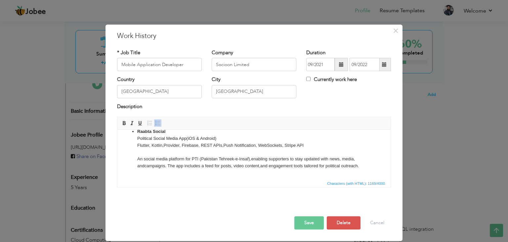
scroll to position [87, 0]
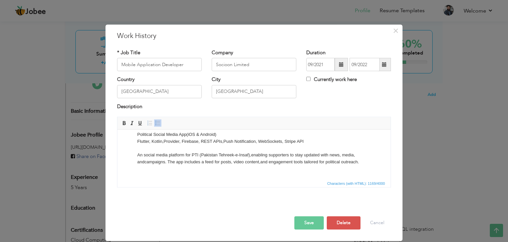
click at [146, 168] on p "Raabta Social Political Social Media App (iOS & Android) Flutter, Kotlin, Provi…" at bounding box center [253, 148] width 233 height 48
click at [131, 125] on span at bounding box center [131, 122] width 5 height 5
click at [140, 125] on span at bounding box center [139, 122] width 5 height 5
click at [216, 173] on html "LinkOn Social Media App (iOS & Android) Flutter, Kotlin, Provider, Firebase, RE…" at bounding box center [253, 111] width 273 height 136
click at [247, 175] on html "LinkOn Social Media App (iOS & Android) Flutter, Kotlin, Provider, Firebase, RE…" at bounding box center [253, 111] width 273 height 136
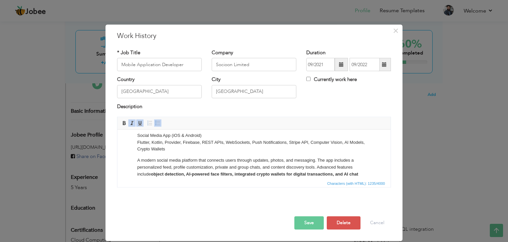
scroll to position [0, 0]
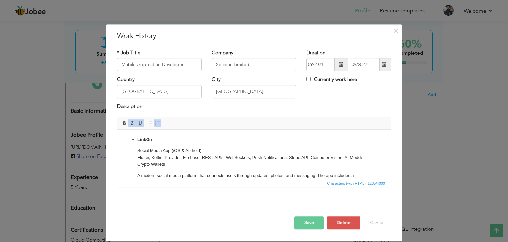
click at [149, 146] on li "LinkOn Social Media App (iOS & Android) Flutter, Kotlin, Provider, Firebase, RE…" at bounding box center [253, 171] width 233 height 70
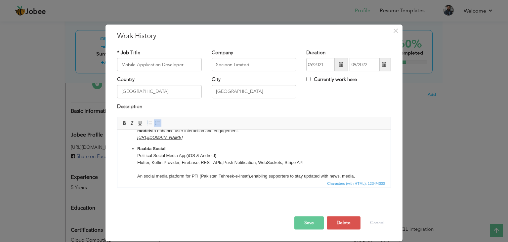
scroll to position [82, 0]
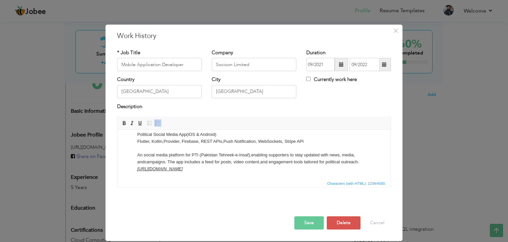
click at [313, 223] on button "Save" at bounding box center [308, 222] width 29 height 13
click at [313, 223] on span "button" at bounding box center [311, 222] width 5 height 5
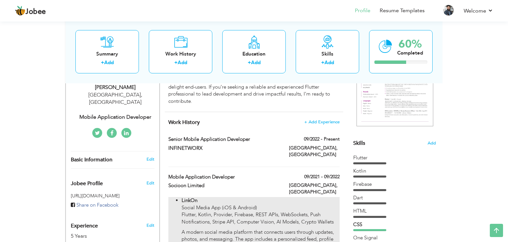
scroll to position [0, 0]
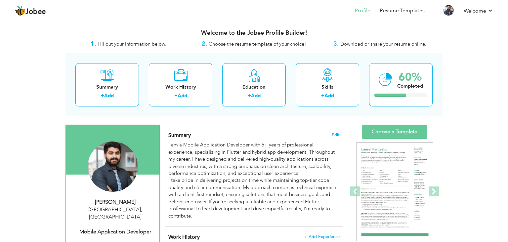
click at [384, 137] on link "Choose a Template" at bounding box center [394, 132] width 65 height 14
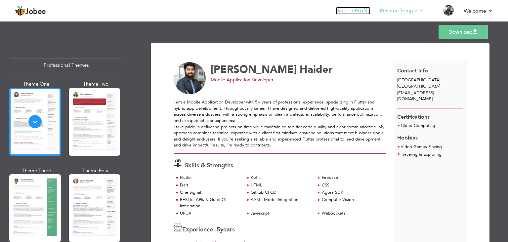
click at [362, 10] on link "Back to Profile" at bounding box center [353, 11] width 35 height 8
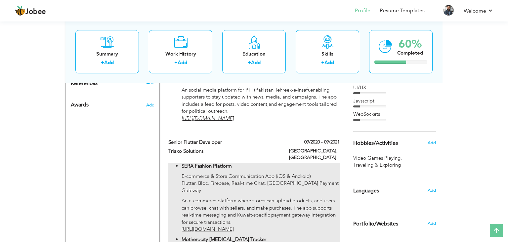
scroll to position [413, 0]
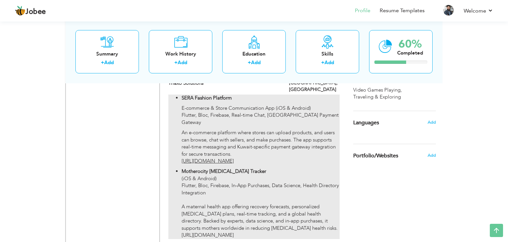
click at [215, 197] on p "Motherocity [MEDICAL_DATA] Tracker (iOS & Android) Flutter, Bloc, Firebase, In-…" at bounding box center [261, 203] width 158 height 71
type input "Senior Flutter Developer"
type input "Triaxo Solutions"
type input "09/2020"
type input "09/2021"
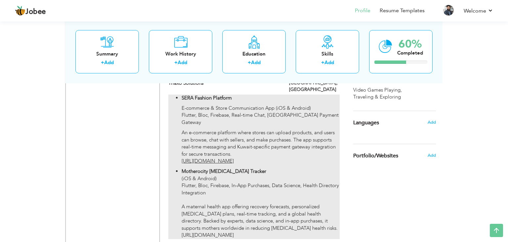
type input "[GEOGRAPHIC_DATA]"
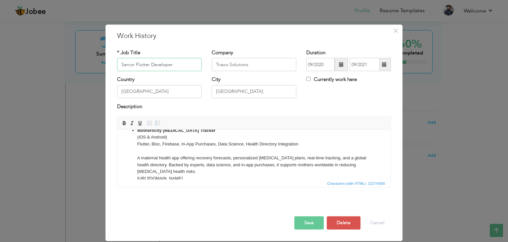
scroll to position [80, 0]
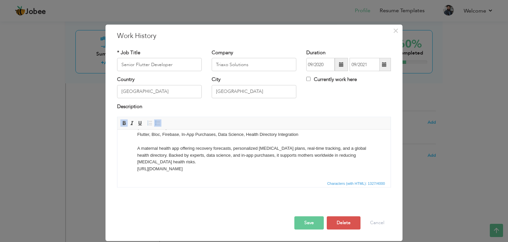
drag, startPoint x: 310, startPoint y: 168, endPoint x: 138, endPoint y: 167, distance: 172.3
click at [138, 167] on p "Motherocity [MEDICAL_DATA] Tracker (iOS & Android) Flutter, Bloc, Firebase, In-…" at bounding box center [253, 145] width 233 height 55
click at [130, 124] on span at bounding box center [131, 122] width 5 height 5
click at [141, 125] on span at bounding box center [139, 122] width 5 height 5
click at [176, 185] on span "Characters (with HTML): 1343/4000" at bounding box center [253, 183] width 273 height 8
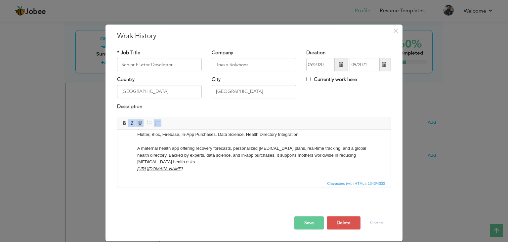
click at [166, 144] on p "Motherocity [MEDICAL_DATA] Tracker (iOS & Android) Flutter, Bloc, Firebase, In-…" at bounding box center [253, 145] width 233 height 55
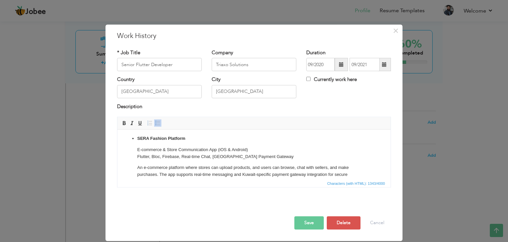
scroll to position [0, 0]
click at [156, 146] on li "SERA Fashion Platform E-commerce & Store Communication App (iOS & Android) Flut…" at bounding box center [253, 164] width 233 height 57
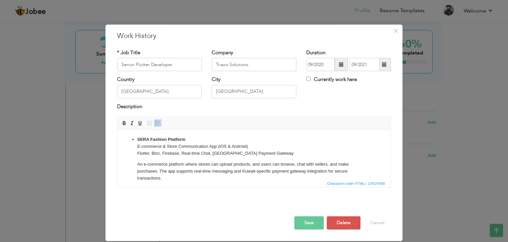
click at [206, 139] on p "SERA Fashion Platform ​​​​​​​ E-commerce & Store Communication App (iOS & Andro…" at bounding box center [253, 146] width 233 height 21
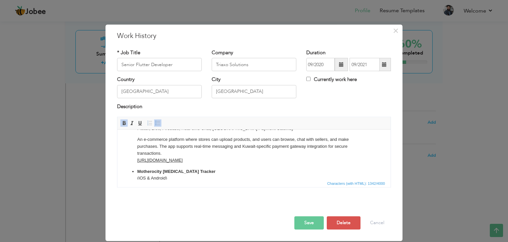
scroll to position [26, 0]
drag, startPoint x: 267, startPoint y: 160, endPoint x: 135, endPoint y: 159, distance: 132.0
click at [135, 159] on ul "SERA Fashion Platform ​​​​​​​ E-commerce & Store Communication App (iOS & Andro…" at bounding box center [254, 166] width 260 height 112
click at [131, 124] on span at bounding box center [131, 122] width 5 height 5
click at [127, 157] on ul "SERA Fashion Platform E-commerce & Store Communication App (iOS & Android) Flut…" at bounding box center [254, 166] width 260 height 112
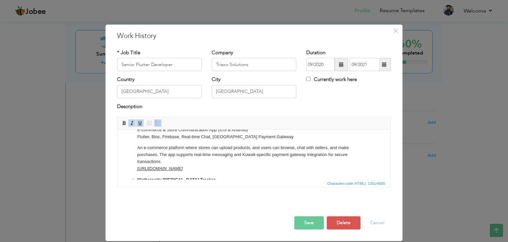
scroll to position [0, 0]
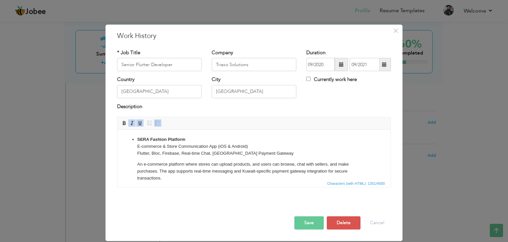
click at [305, 222] on button "Save" at bounding box center [308, 222] width 29 height 13
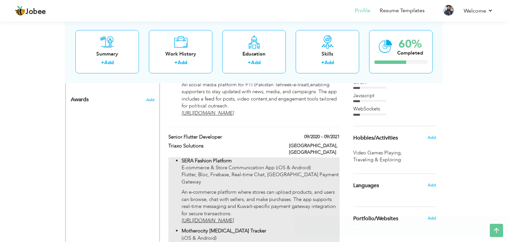
scroll to position [276, 0]
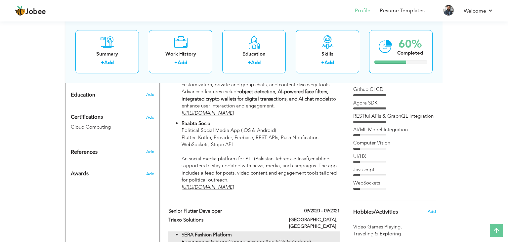
click at [264, 153] on p "Raabta Social Political Social Media App (iOS & Android) Flutter, Kotlin, Provi…" at bounding box center [261, 155] width 158 height 71
type input "Mobile Application Developer"
type input "Socioon Limited"
type input "09/2021"
type input "09/2022"
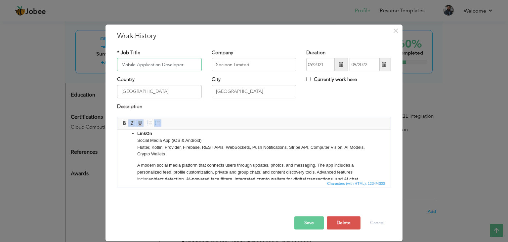
scroll to position [0, 0]
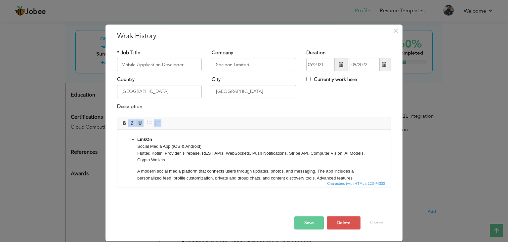
click at [307, 221] on button "Save" at bounding box center [308, 222] width 29 height 13
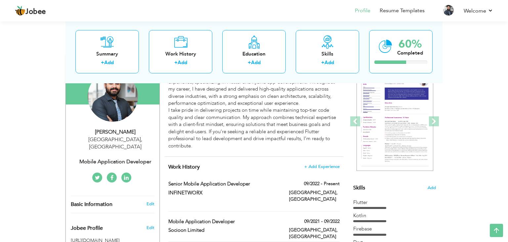
scroll to position [68, 0]
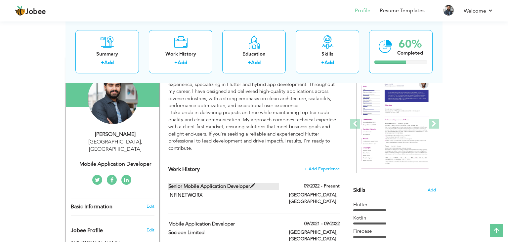
click at [253, 186] on span at bounding box center [252, 186] width 5 height 5
type input "Senior Mobile Application Developer"
type input "INFINETWORX"
type input "09/2022"
checkbox input "true"
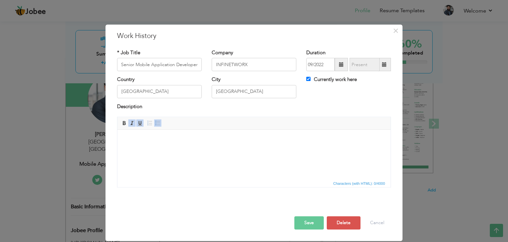
scroll to position [0, 0]
click at [192, 147] on html at bounding box center [253, 140] width 273 height 20
click at [159, 124] on span at bounding box center [157, 122] width 5 height 5
click at [151, 139] on li at bounding box center [253, 139] width 233 height 7
drag, startPoint x: 191, startPoint y: 138, endPoint x: 133, endPoint y: 138, distance: 58.2
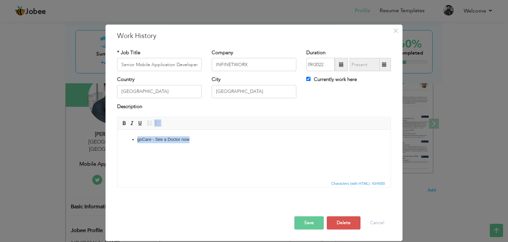
click at [133, 138] on ul "goCare - See a Doctor now" at bounding box center [254, 139] width 260 height 7
click at [125, 127] on span "Bold Italic Underline" at bounding box center [132, 123] width 24 height 8
click at [125, 126] on link "Bold" at bounding box center [123, 122] width 7 height 7
click at [160, 150] on html "goCare - See a Doctor now" at bounding box center [253, 140] width 273 height 20
click at [196, 142] on li "goCare - See a Doctor now" at bounding box center [253, 139] width 233 height 7
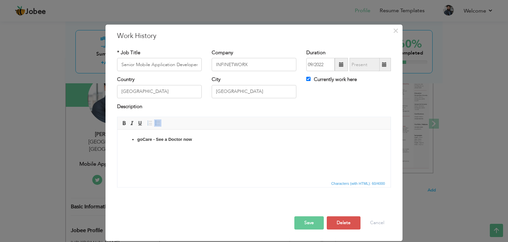
click at [174, 148] on html "goCare - See a Doctor now" at bounding box center [253, 140] width 273 height 20
click at [148, 150] on html "goCare - See a Doctor now" at bounding box center [253, 140] width 273 height 20
click at [140, 142] on li "goCare - See a Doctor now" at bounding box center [253, 139] width 233 height 7
click at [138, 141] on strong "goCare - See a Doctor now" at bounding box center [164, 139] width 55 height 5
click at [150, 145] on html "goCare - See a Doctor now" at bounding box center [253, 140] width 273 height 20
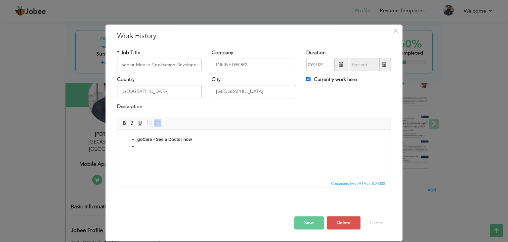
click at [172, 147] on li at bounding box center [253, 146] width 233 height 7
click at [136, 161] on ul "goCare - See a Doctor now Doctor-Patient Consultation App (Android & iOS) Flutt…" at bounding box center [254, 189] width 260 height 107
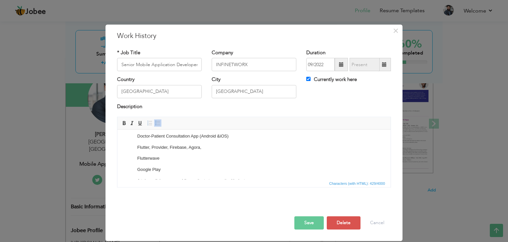
scroll to position [15, 0]
click at [136, 159] on ul "goCare - See a Doctor now Doctor-Patient Consultation App (Android & iOS) Flutt…" at bounding box center [254, 169] width 260 height 96
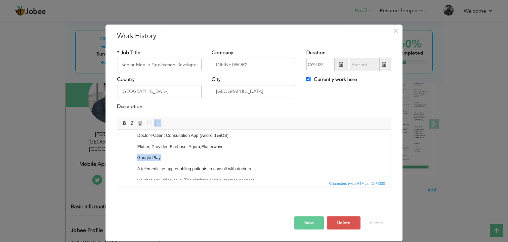
drag, startPoint x: 169, startPoint y: 157, endPoint x: 135, endPoint y: 157, distance: 34.1
click at [135, 157] on ul "goCare - See a Doctor now Doctor-Patient Consultation App (Android & iOS) Flutt…" at bounding box center [254, 163] width 260 height 85
click at [137, 148] on ul "goCare - See a Doctor now Doctor-Patient Consultation App (Android & iOS) Flutt…" at bounding box center [254, 163] width 260 height 85
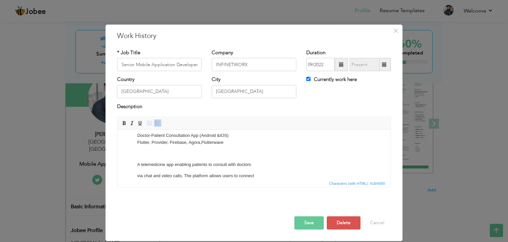
scroll to position [0, 0]
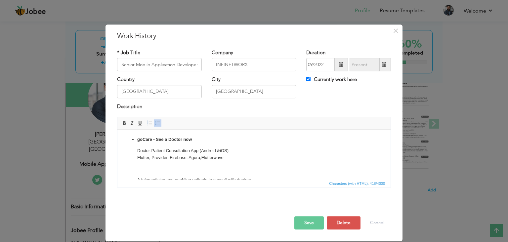
click at [136, 148] on ul "goCare - See a Doctor now Doctor-Patient Consultation App (Android & iOS) ​​​​​…" at bounding box center [254, 176] width 260 height 81
click at [136, 157] on ul "goCare - See a Doctor now Doctor-Patient Consultation App (Android & iOS) Flutt…" at bounding box center [254, 176] width 260 height 81
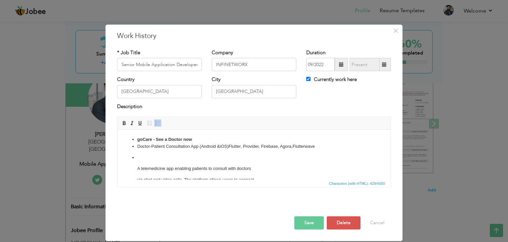
click at [135, 158] on ul "goCare - See a Doctor now Doctor-Patient Consultation App (Android & iOS) Flutt…" at bounding box center [254, 171] width 260 height 70
click at [136, 159] on ul "goCare - See a Doctor now Doctor-Patient Consultation App (Android & iOS) Flutt…" at bounding box center [254, 165] width 260 height 59
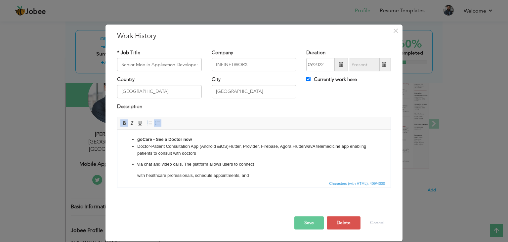
click at [130, 134] on html "goCare - See a Doctor now Doctor-Patient Consultation App (Android & iOS) Flutt…" at bounding box center [253, 163] width 273 height 67
click at [159, 126] on span at bounding box center [157, 122] width 5 height 5
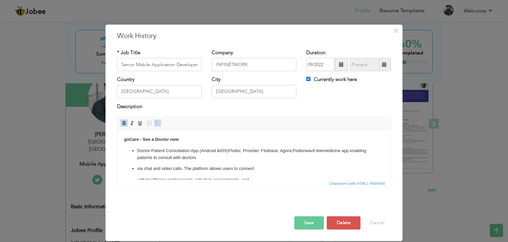
click at [159, 126] on span at bounding box center [157, 122] width 5 height 5
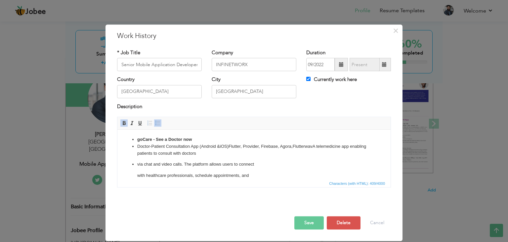
click at [159, 126] on span at bounding box center [157, 122] width 5 height 5
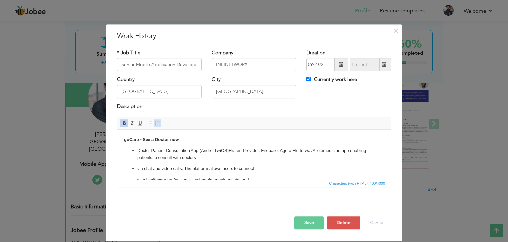
click at [159, 126] on span at bounding box center [157, 122] width 5 height 5
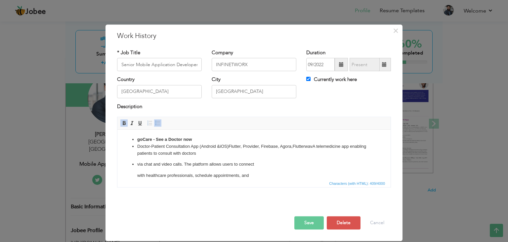
click at [135, 140] on ul "goCare - See a Doctor now Doctor-Patient Consultation App (Android & iOS) Flutt…" at bounding box center [254, 163] width 260 height 54
click at [137, 148] on li "Doctor-Patient Consultation App (Android & iOS) Flutter, Provider, Firebase, Ag…" at bounding box center [253, 150] width 233 height 14
click at [153, 132] on html "goCare - See a Doctor now Doctor-Patient Consultation App (Android & iOS) Flutt…" at bounding box center [253, 163] width 273 height 67
click at [142, 125] on span at bounding box center [139, 122] width 5 height 5
click at [136, 125] on link "Underline" at bounding box center [139, 122] width 7 height 7
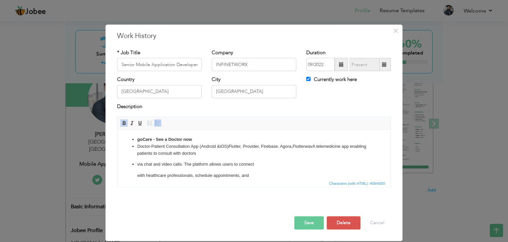
scroll to position [18, 0]
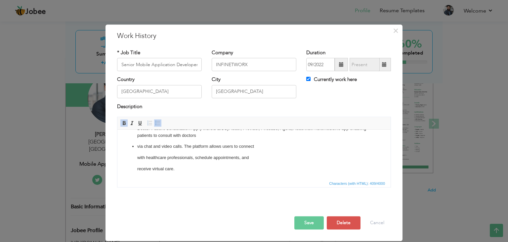
click at [136, 150] on ul "​​​​​​​ goCare - See a Doctor now Doctor-Patient Consultation App (Android & iO…" at bounding box center [254, 145] width 260 height 54
click at [133, 168] on ul "goCare - See a Doctor now Doctor-Patient Consultation App (Android & iOS) Flutt…" at bounding box center [254, 145] width 260 height 54
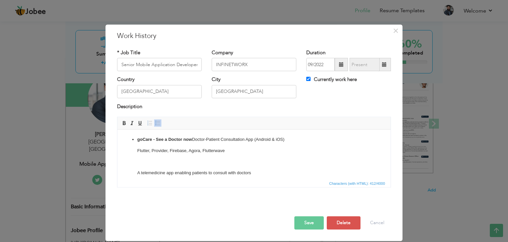
click at [142, 151] on p "Flutter, Provider, Firebase, Agora, Flutterwave" at bounding box center [253, 150] width 233 height 7
click at [193, 139] on li "goCare - See a Doctor now Doctor-Patient Consultation App (Android & iOS) Flutt…" at bounding box center [253, 173] width 233 height 74
click at [158, 122] on span at bounding box center [157, 122] width 5 height 5
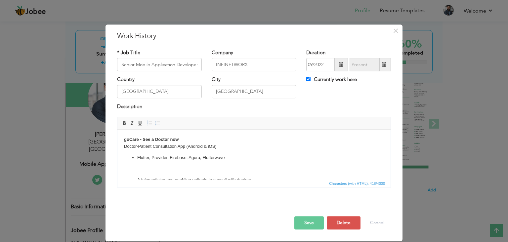
click at [135, 157] on ul "Flutter, Provider, Firebase, Agora, Flutterwave A telemedicine app enabling pat…" at bounding box center [254, 185] width 260 height 63
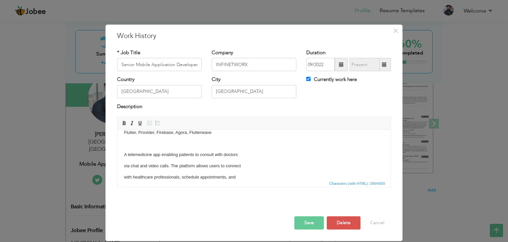
scroll to position [21, 0]
click at [124, 164] on html "goCare - See a Doctor now Doctor-Patient Consultation App (Android & iOS) ​​​​​…" at bounding box center [253, 153] width 273 height 90
click at [124, 166] on html "goCare - See a Doctor now Doctor-Patient Consultation App (Android & iOS) Flutt…" at bounding box center [253, 147] width 273 height 79
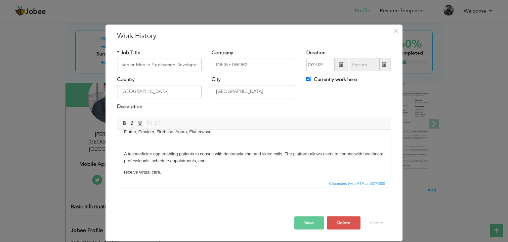
click at [124, 172] on p "receive virtual care." at bounding box center [254, 172] width 260 height 7
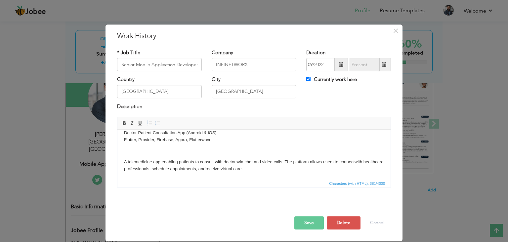
click at [196, 176] on html "goCare - See a Doctor now Doctor-Patient Consultation App (Android & iOS) Flutt…" at bounding box center [253, 147] width 273 height 63
click at [266, 168] on p "A telemedicine app enabling patients to consult with doctors via chat and video…" at bounding box center [254, 166] width 260 height 14
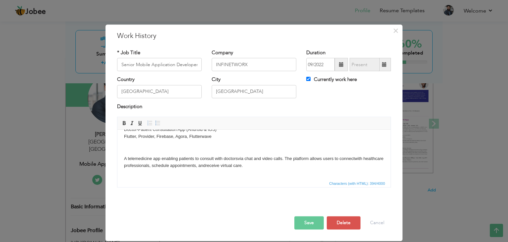
scroll to position [24, 0]
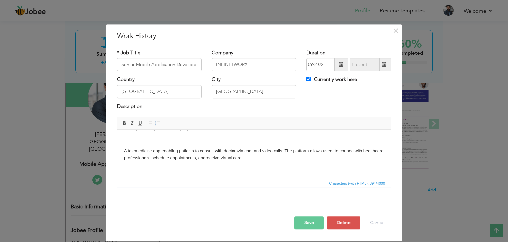
click at [159, 168] on p at bounding box center [254, 169] width 260 height 7
drag, startPoint x: 306, startPoint y: 173, endPoint x: 148, endPoint y: 163, distance: 157.4
click at [148, 163] on html "goCare - See a Doctor now Doctor-Patient Consultation App (Android & iOS) Flutt…" at bounding box center [253, 142] width 273 height 74
click at [139, 120] on link "Underline" at bounding box center [139, 122] width 7 height 7
click at [132, 123] on span at bounding box center [131, 122] width 5 height 5
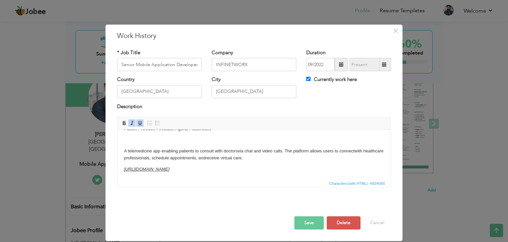
click at [166, 164] on body "goCare - See a Doctor now Doctor-Patient Consultation App (Android & iOS) Flutt…" at bounding box center [254, 142] width 260 height 61
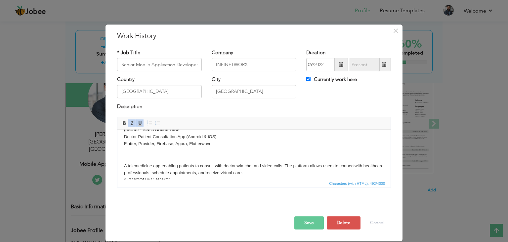
scroll to position [8, 0]
click at [210, 161] on body "goCare - See a Doctor now Doctor-Patient Consultation App (Android & iOS) Flutt…" at bounding box center [254, 156] width 260 height 57
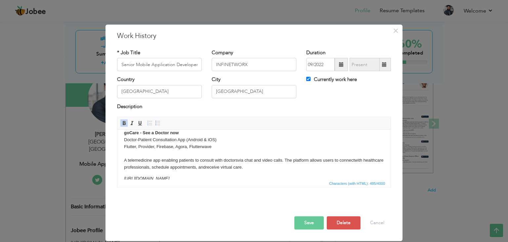
scroll to position [16, 0]
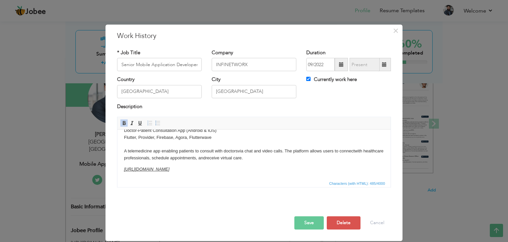
drag, startPoint x: 122, startPoint y: 139, endPoint x: 328, endPoint y: 180, distance: 209.4
click at [328, 180] on html "goCare - See a Doctor now Doctor-Patient Consultation App (Android & iOS) Flutt…" at bounding box center [253, 147] width 273 height 66
click at [307, 163] on body "goCare - See a Doctor now Doctor-Patient Consultation App (Android & iOS) Flutt…" at bounding box center [254, 146] width 260 height 53
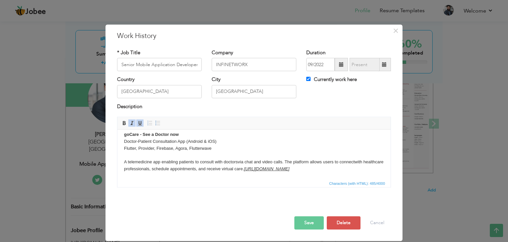
scroll to position [12, 0]
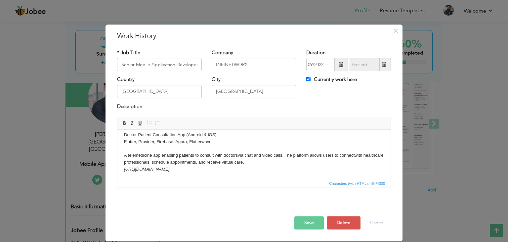
click at [255, 150] on body "goCare - See a Doctor now Doctor-Patient Consultation App (Android & iOS) Flutt…" at bounding box center [254, 149] width 260 height 48
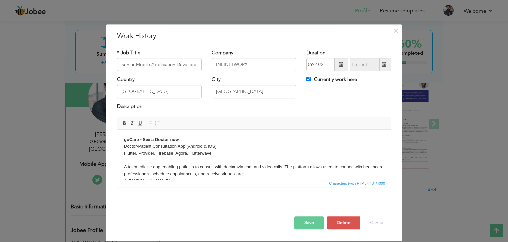
click at [124, 138] on strong "goCare - See a Doctor now" at bounding box center [151, 139] width 55 height 5
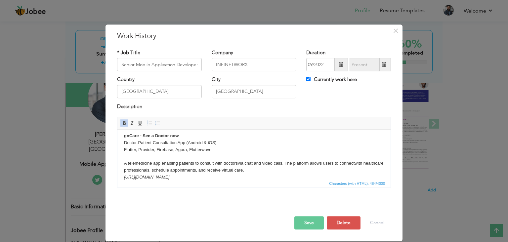
scroll to position [12, 0]
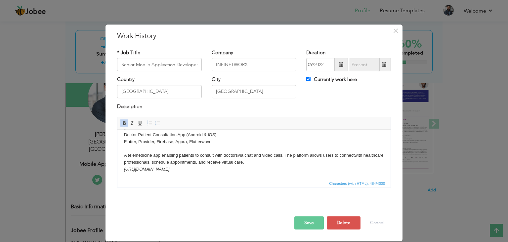
drag, startPoint x: 121, startPoint y: 138, endPoint x: 316, endPoint y: 169, distance: 197.8
click at [316, 169] on html "goCare - See a Doctor now Doctor-Patient Consultation App (Android & iOS) Flutt…" at bounding box center [253, 149] width 273 height 62
click at [160, 121] on span at bounding box center [157, 122] width 5 height 5
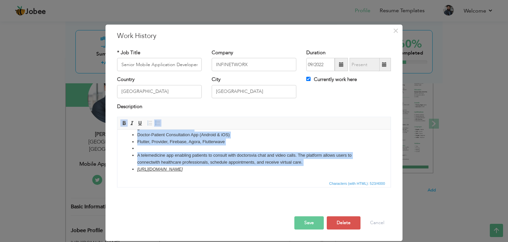
click at [152, 149] on li at bounding box center [253, 148] width 233 height 7
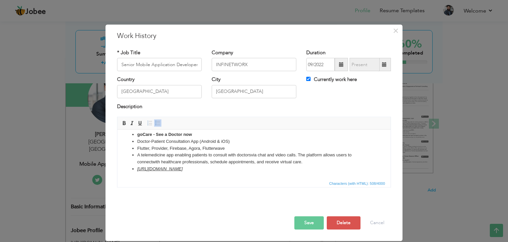
scroll to position [0, 0]
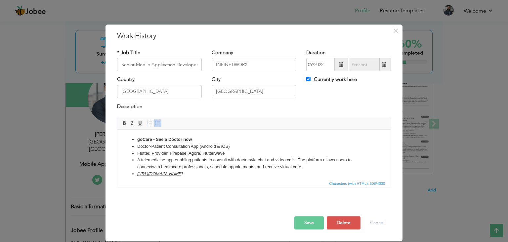
click at [132, 147] on ul "goCare - See a Doctor now Doctor-Patient Consultation App (Android & iOS) Flutt…" at bounding box center [254, 156] width 260 height 41
click at [137, 147] on li "Doctor-Patient Consultation App (Android & iOS)" at bounding box center [253, 146] width 233 height 7
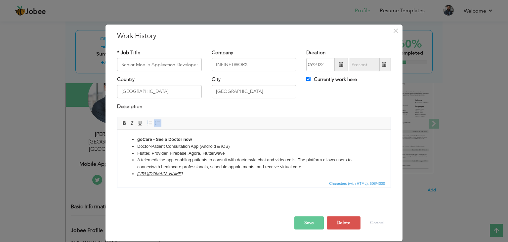
click at [137, 147] on li "Doctor-Patient Consultation App (Android & iOS)" at bounding box center [253, 146] width 233 height 7
click at [137, 148] on li "Doctor-Patient Consultation App (Android & iOS)" at bounding box center [253, 146] width 233 height 7
click at [130, 148] on ul "goCare - See a Doctor now Doctor-Patient Consultation App (Android & iOS) Flutt…" at bounding box center [254, 156] width 260 height 41
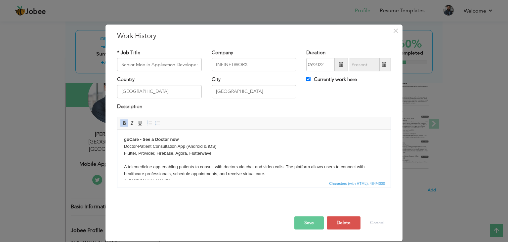
click at [223, 147] on body "goCare - See a Doctor now Doctor-Patient Consultation App (Android & iOS) Flutt…" at bounding box center [254, 160] width 260 height 48
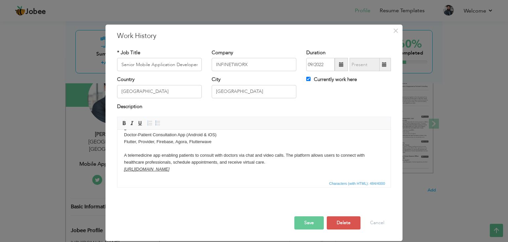
click at [306, 169] on body "goCare - See a Doctor now Doctor-Patient Consultation App (Android & iOS) Flutt…" at bounding box center [254, 149] width 260 height 48
click at [313, 223] on button "Save" at bounding box center [308, 222] width 29 height 13
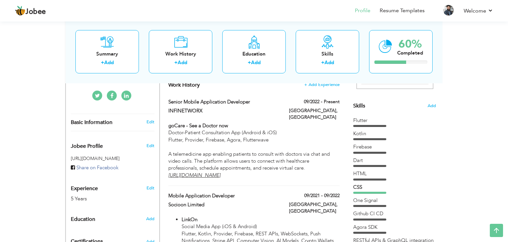
scroll to position [160, 0]
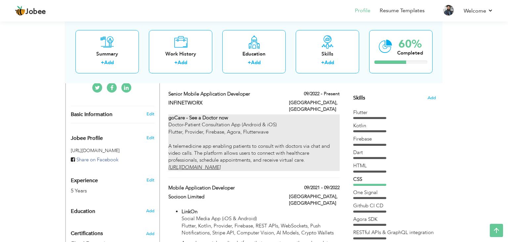
click at [318, 119] on div "goCare - See a Doctor now Doctor-Patient Consultation App (Android & iOS) Flutt…" at bounding box center [253, 142] width 171 height 57
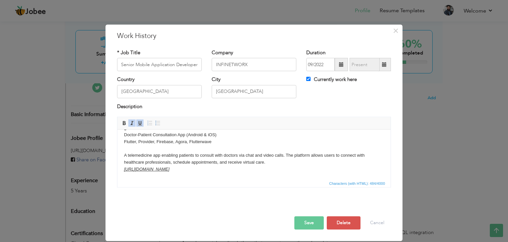
scroll to position [0, 0]
click at [303, 174] on html "goCare - See a Doctor now Doctor-Patient Consultation App (Android & iOS) Flutt…" at bounding box center [253, 149] width 273 height 62
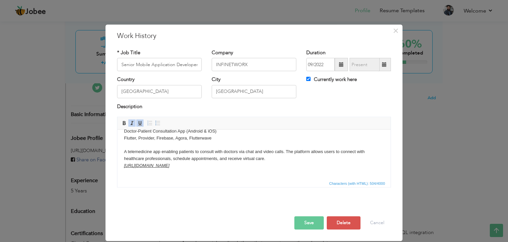
scroll to position [116, 0]
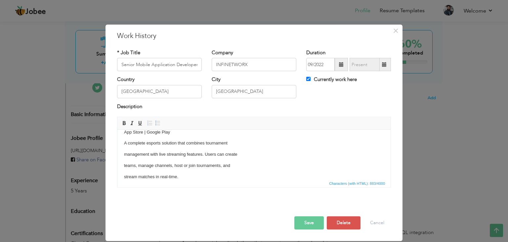
click at [123, 176] on html "goCare - See a Doctor now Doctor-Patient Consultation App (Android & iOS) Flutt…" at bounding box center [253, 100] width 273 height 173
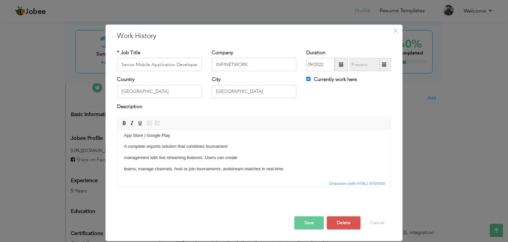
scroll to position [112, 0]
click at [122, 168] on html "goCare - See a Doctor now Doctor-Patient Consultation App (Android & iOS) Flutt…" at bounding box center [253, 98] width 273 height 162
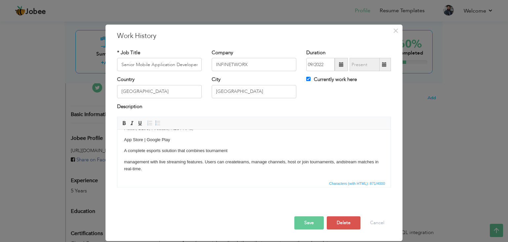
click at [122, 162] on html "goCare - See a Doctor now Doctor-Patient Consultation App (Android & iOS) Flutt…" at bounding box center [253, 100] width 273 height 158
click at [137, 157] on body "goCare - See a Doctor now Doctor-Patient Consultation App (Android & iOS) Flutt…" at bounding box center [254, 105] width 260 height 133
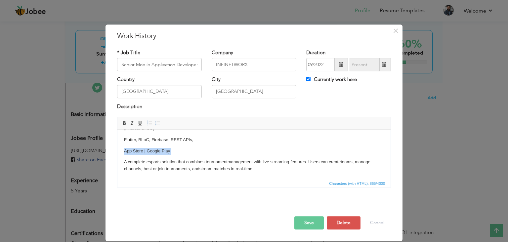
drag, startPoint x: 181, startPoint y: 155, endPoint x: 123, endPoint y: 148, distance: 57.6
click at [123, 148] on html "goCare - See a Doctor now Doctor-Patient Consultation App (Android & iOS) Flutt…" at bounding box center [253, 106] width 273 height 147
click at [131, 157] on p "Flutter, BLoC, Firebase, REST APIs, ​​​​​​​ A complete esports solution that co…" at bounding box center [254, 162] width 260 height 21
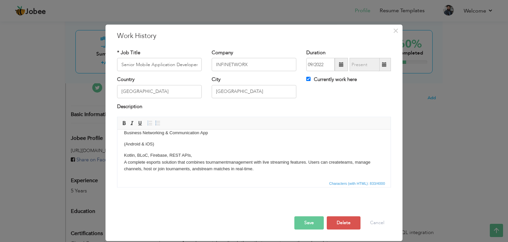
click at [143, 157] on p "Kotlin, BLoC, Firebase, REST APIs, A complete esports solution that combines to…" at bounding box center [254, 162] width 260 height 21
click at [167, 150] on body "goCare - See a Doctor now Doctor-Patient Consultation App (Android & iOS) Flutt…" at bounding box center [254, 114] width 260 height 118
click at [151, 157] on p "Kotlin, clean architecture , Firebase, REST APIs, A complete esports solution t…" at bounding box center [254, 162] width 260 height 21
click at [137, 155] on p "Kotlin, C lean A rchitecture , Firebase, REST APIs, A complete esports solution…" at bounding box center [254, 162] width 260 height 21
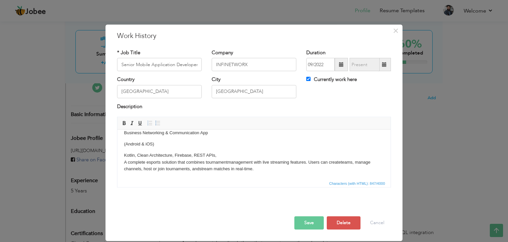
click at [245, 151] on body "goCare - See a Doctor now Doctor-Patient Consultation App (Android & iOS) Flutt…" at bounding box center [254, 114] width 260 height 118
click at [239, 156] on p "Kotlin, C lean A rchitecture , Firebase, REST APIs, A complete esports solution…" at bounding box center [254, 162] width 260 height 21
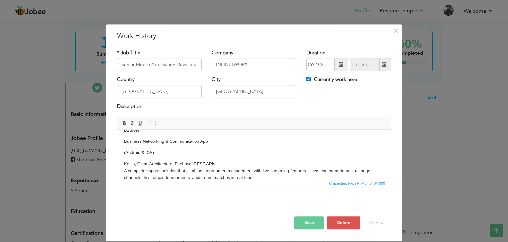
scroll to position [70, 0]
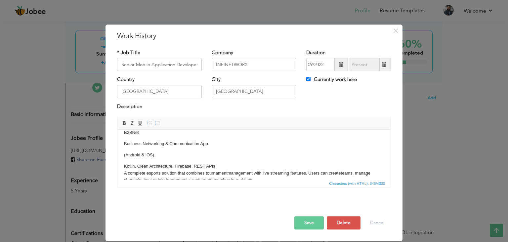
click at [156, 154] on p "(Android & iOS)" at bounding box center [254, 155] width 260 height 7
drag, startPoint x: 156, startPoint y: 154, endPoint x: 130, endPoint y: 154, distance: 26.5
click at [130, 154] on p "(Android & iOS)" at bounding box center [254, 155] width 260 height 7
drag, startPoint x: 158, startPoint y: 156, endPoint x: 125, endPoint y: 155, distance: 33.1
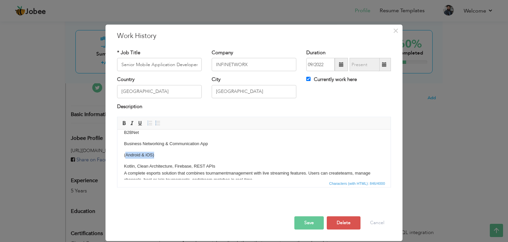
click at [125, 155] on p "(Android & iOS)" at bounding box center [254, 155] width 260 height 7
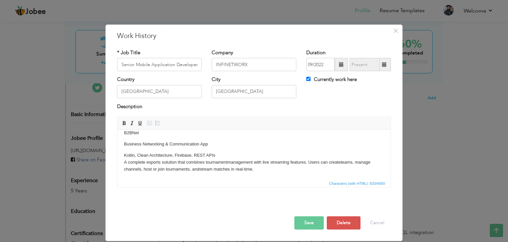
click at [141, 150] on body "goCare - See a Doctor now Doctor-Patient Consultation App (Android & iOS) Flutt…" at bounding box center [254, 119] width 260 height 106
click at [222, 158] on p "Business Networking & Communication App ​​​​​​​ Kotlin, C lean A rchitecture , …" at bounding box center [254, 158] width 260 height 27
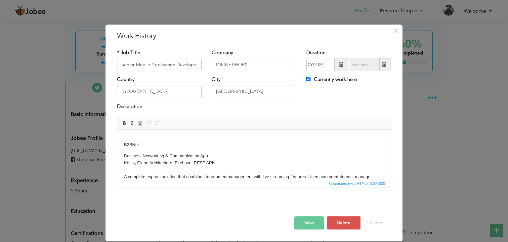
scroll to position [57, 0]
click at [150, 146] on p "B2BNet" at bounding box center [254, 146] width 260 height 7
drag, startPoint x: 150, startPoint y: 146, endPoint x: 124, endPoint y: 146, distance: 25.8
click at [124, 146] on p "B2BNet" at bounding box center [254, 146] width 260 height 7
click at [124, 126] on link "Bold" at bounding box center [123, 122] width 7 height 7
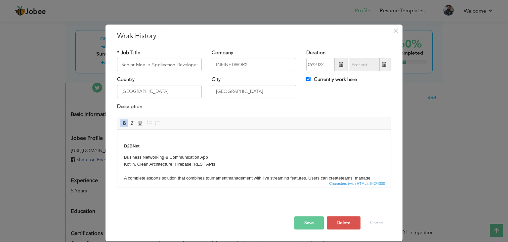
click at [151, 144] on p "B2BNet" at bounding box center [254, 146] width 260 height 7
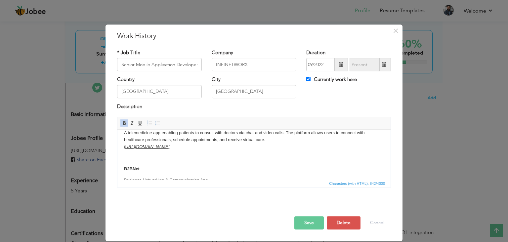
scroll to position [73, 0]
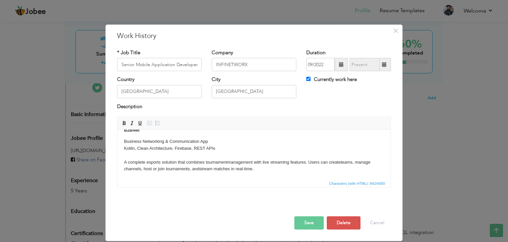
click at [239, 174] on html "goCare - See a Doctor now Doctor-Patient Consultation App (Android & iOS) Flutt…" at bounding box center [253, 118] width 273 height 122
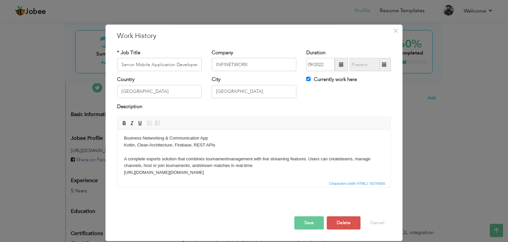
drag, startPoint x: 304, startPoint y: 174, endPoint x: 123, endPoint y: 173, distance: 180.6
click at [123, 173] on html "goCare - See a Doctor now Doctor-Patient Consultation App (Android & iOS) Flutt…" at bounding box center [253, 118] width 273 height 129
click at [137, 124] on link "Underline" at bounding box center [139, 122] width 7 height 7
click at [135, 124] on link "Italic" at bounding box center [131, 122] width 7 height 7
click at [247, 150] on p "Business Networking & Communication App Kotlin, C lean A rchitecture , Firebase…" at bounding box center [254, 155] width 260 height 41
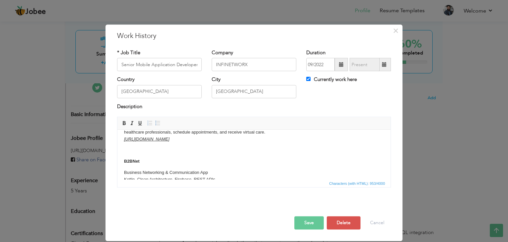
scroll to position [42, 0]
click at [186, 165] on body "goCare - See a Doctor now Doctor-Patient Consultation App (Android & iOS) Flutt…" at bounding box center [254, 152] width 260 height 116
click at [194, 165] on p "B2BNet ​​​​​​​ Business Networking & Communication App Kotlin, C lean A rchitec…" at bounding box center [254, 181] width 260 height 48
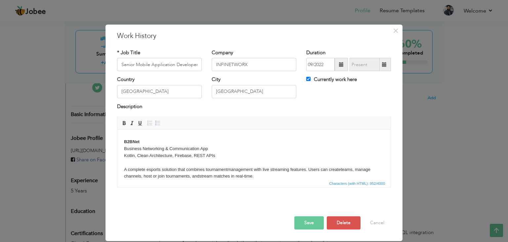
scroll to position [45, 0]
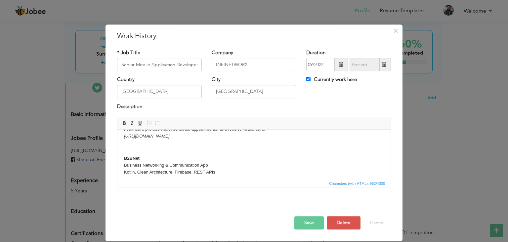
click at [124, 158] on strong "B2BNet" at bounding box center [132, 158] width 16 height 5
click at [132, 149] on p at bounding box center [254, 147] width 260 height 7
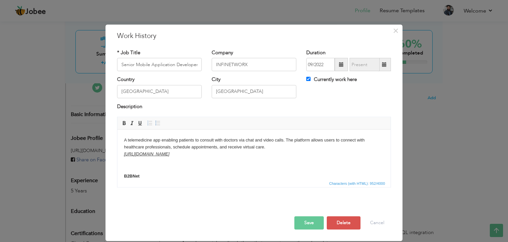
scroll to position [31, 0]
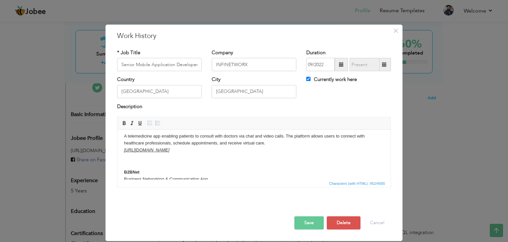
click at [150, 163] on p at bounding box center [254, 161] width 260 height 7
click at [215, 158] on p at bounding box center [254, 161] width 260 height 7
drag, startPoint x: 160, startPoint y: 161, endPoint x: 125, endPoint y: 163, distance: 35.8
click at [125, 163] on p "INGAGE GG" at bounding box center [254, 161] width 260 height 7
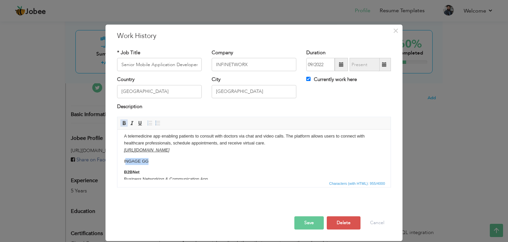
click at [125, 124] on span at bounding box center [123, 122] width 5 height 5
click at [151, 161] on p "I NGAGE GG" at bounding box center [254, 161] width 260 height 7
drag, startPoint x: 151, startPoint y: 161, endPoint x: 132, endPoint y: 161, distance: 18.9
click at [132, 161] on p "I NGAGE GG" at bounding box center [254, 161] width 260 height 7
click at [124, 124] on span at bounding box center [123, 122] width 5 height 5
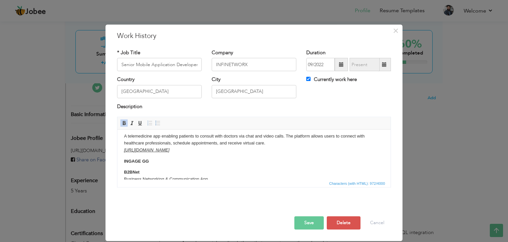
click at [159, 167] on body "goCare - See a Doctor now Doctor-Patient Consultation App (Android & iOS) Flutt…" at bounding box center [254, 161] width 260 height 112
click at [155, 162] on p "INGAGE GG" at bounding box center [254, 161] width 260 height 7
click at [141, 169] on p "INGAGE GG ​​​​​​​" at bounding box center [254, 165] width 260 height 14
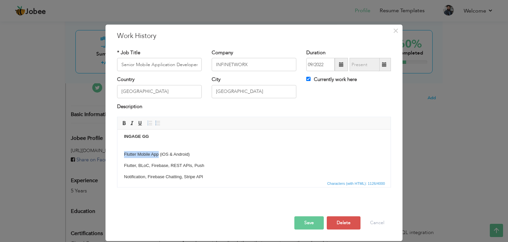
drag, startPoint x: 158, startPoint y: 155, endPoint x: 123, endPoint y: 153, distance: 35.4
click at [123, 153] on html "goCare - See a Doctor now Doctor-Patient Consultation App (Android & iOS) Flutt…" at bounding box center [253, 156] width 273 height 165
click at [140, 147] on body "goCare - See a Doctor now Doctor-Patient Consultation App (Android & iOS) Flutt…" at bounding box center [254, 157] width 260 height 152
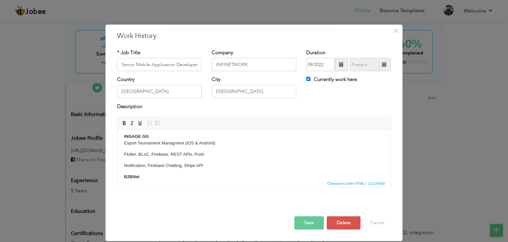
click at [123, 153] on html "goCare - See a Doctor now Doctor-Patient Consultation App (Android & iOS) Flutt…" at bounding box center [253, 151] width 273 height 154
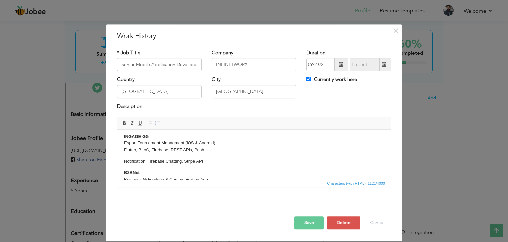
click at [125, 161] on p "Notification, Firebase Chatting, Stripe API" at bounding box center [254, 161] width 260 height 7
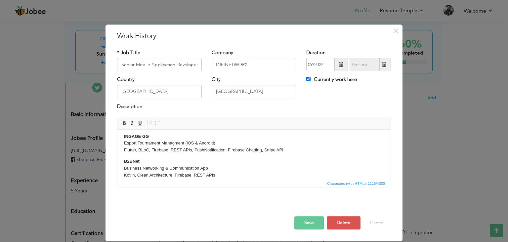
click at [197, 155] on body "goCare - See a Doctor now Doctor-Patient Consultation App (Android & iOS) Flutt…" at bounding box center [254, 144] width 260 height 126
click at [226, 150] on p "INGAGE GG Esport Tournament Managment (iOS & Android) Flutter, BLoC, Firebase, …" at bounding box center [254, 143] width 260 height 21
click at [227, 154] on body "goCare - See a Doctor now Doctor-Patient Consultation App (Android & iOS) Flutt…" at bounding box center [254, 144] width 260 height 126
click at [293, 149] on p "INGAGE GG Esport Tournament Managment (iOS & Android) Flutter, BLoC, Firebase, …" at bounding box center [254, 143] width 260 height 21
click at [187, 158] on p "INGAGE GG Esport Tournament Managment (iOS & Android) Flutter, BLoC, Firebase, …" at bounding box center [254, 150] width 260 height 34
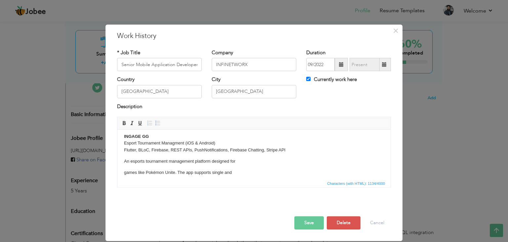
scroll to position [74, 0]
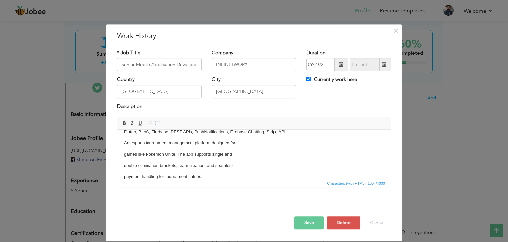
click at [124, 154] on p "games like Pokémon Unite. The app supports single and" at bounding box center [254, 154] width 260 height 7
click at [126, 154] on p "double elimination brackets, team creation, and seamless" at bounding box center [254, 154] width 260 height 7
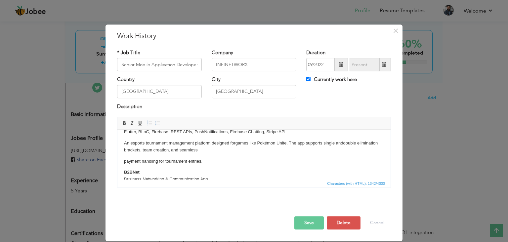
click at [125, 160] on p "payment handling for tournament entries." at bounding box center [254, 161] width 260 height 7
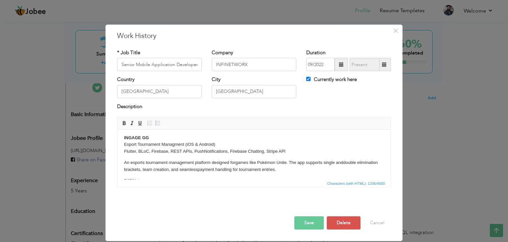
scroll to position [60, 0]
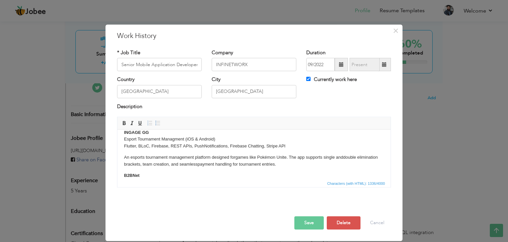
click at [297, 164] on p "An esports tournament management platform designed for games like Pokémon Unite…" at bounding box center [254, 161] width 260 height 14
click at [286, 169] on body "goCare - See a Doctor now Doctor-Patient Consultation App (Android & iOS) Flutt…" at bounding box center [254, 154] width 260 height 155
click at [286, 168] on body "goCare - See a Doctor now Doctor-Patient Consultation App (Android & iOS) Flutt…" at bounding box center [254, 154] width 260 height 155
click at [280, 166] on p "An esports tournament management platform designed for games like Pokémon Unite…" at bounding box center [254, 161] width 260 height 14
drag, startPoint x: 290, startPoint y: 170, endPoint x: 113, endPoint y: 174, distance: 177.6
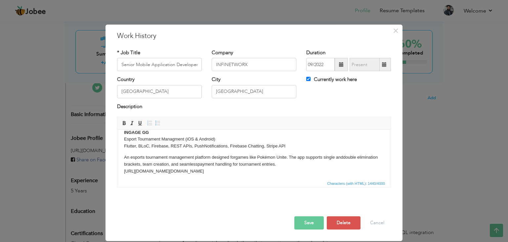
click at [117, 174] on html "goCare - See a Doctor now Doctor-Patient Consultation App (Android & iOS) Flutt…" at bounding box center [253, 157] width 273 height 175
click at [141, 122] on span at bounding box center [139, 122] width 5 height 5
click at [134, 124] on span at bounding box center [131, 122] width 5 height 5
click at [296, 171] on p "An esports tournament management platform designed for games like Pokémon Unite…" at bounding box center [254, 164] width 260 height 21
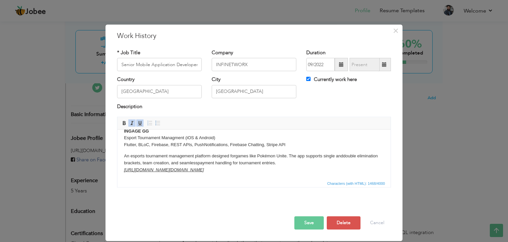
click at [220, 176] on p "An esports tournament management platform designed for games like Pokémon Unite…" at bounding box center [254, 166] width 260 height 27
click at [237, 175] on p "An esports tournament management platform designed for games like Pokémon Unite…" at bounding box center [254, 166] width 260 height 27
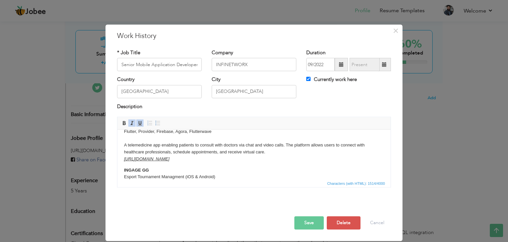
scroll to position [21, 0]
click at [315, 224] on button "Save" at bounding box center [308, 222] width 29 height 13
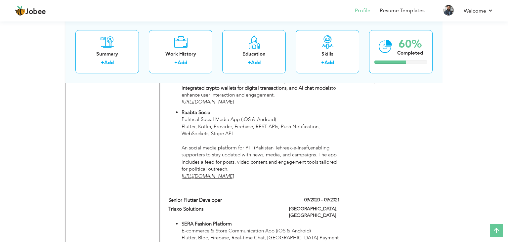
scroll to position [474, 0]
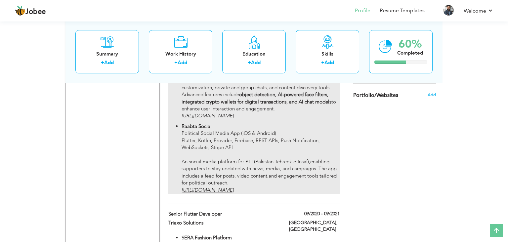
click at [301, 154] on p "Raabta Social Political Social Media App (iOS & Android) Flutter, Kotlin, Provi…" at bounding box center [261, 158] width 158 height 71
type input "Mobile Application Developer"
type input "Socioon Limited"
type input "09/2021"
type input "09/2022"
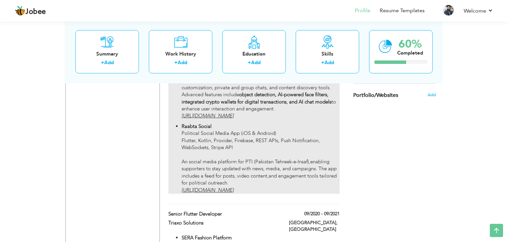
checkbox input "false"
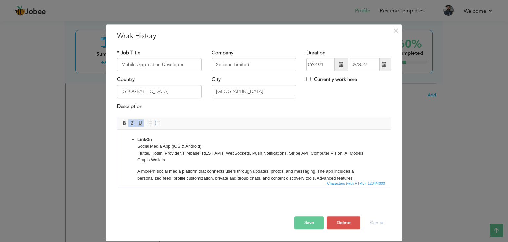
click at [241, 161] on p "LinkOn Social Media App (iOS & Android) Flutter, Kotlin, Provider, Firebase, RE…" at bounding box center [253, 149] width 233 height 27
copy ul "LinkOn Social Media App (iOS & Android) Flutter, Kotlin, Provider, Firebase, RE…"
click at [313, 218] on button "Save" at bounding box center [308, 222] width 29 height 13
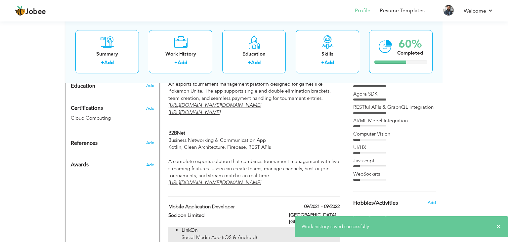
scroll to position [285, 0]
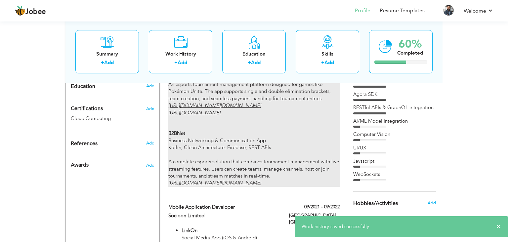
click at [291, 140] on p "B2BNet Business Networking & Communication App Kotlin, Clean Architecture, Fire…" at bounding box center [253, 158] width 171 height 57
type input "Senior Mobile Application Developer"
type input "INFINETWORX"
type input "09/2022"
checkbox input "true"
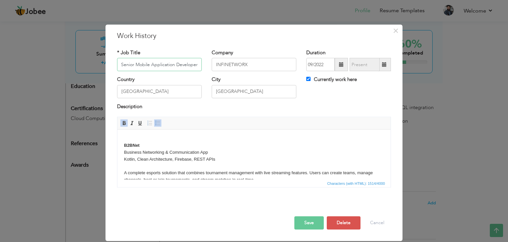
scroll to position [132, 0]
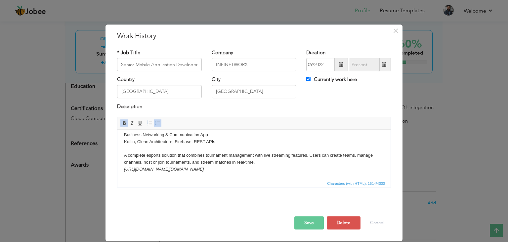
click at [290, 174] on html "goCare - See a Doctor now Doctor-Patient Consultation App (Android & iOS) Flutt…" at bounding box center [253, 89] width 273 height 182
click at [304, 173] on html "goCare - See a Doctor now Doctor-Patient Consultation App (Android & iOS) Flutt…" at bounding box center [253, 89] width 273 height 182
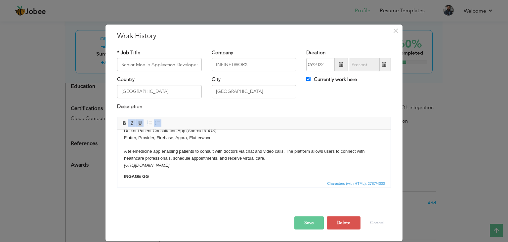
scroll to position [15, 0]
drag, startPoint x: 301, startPoint y: 165, endPoint x: 125, endPoint y: 135, distance: 178.8
click at [125, 135] on p "goCare - See a Doctor now Doctor-Patient Consultation App (Android & iOS) Flutt…" at bounding box center [254, 146] width 260 height 48
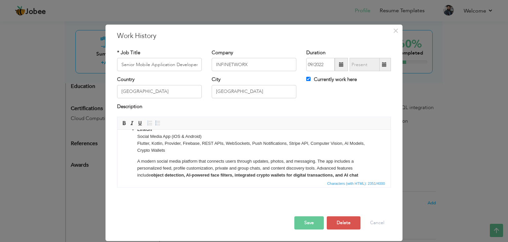
scroll to position [167, 0]
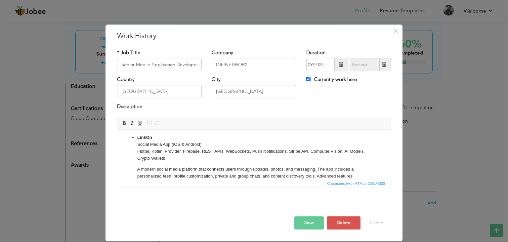
drag, startPoint x: 240, startPoint y: 172, endPoint x: 134, endPoint y: 142, distance: 110.7
click at [134, 142] on ul "LinkOn Social Media App (iOS & Android) Flutter, Kotlin, Provider, Firebase, RE…" at bounding box center [254, 193] width 260 height 119
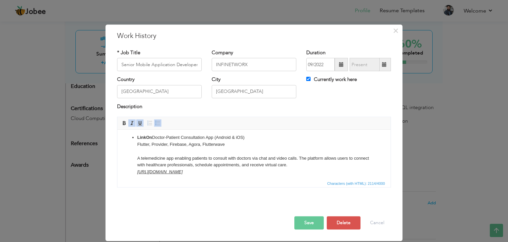
click at [152, 136] on p "LinkOn ​​​​​​​ Doctor-Patient Consultation App (Android & iOS) Flutter, Provide…" at bounding box center [253, 154] width 233 height 41
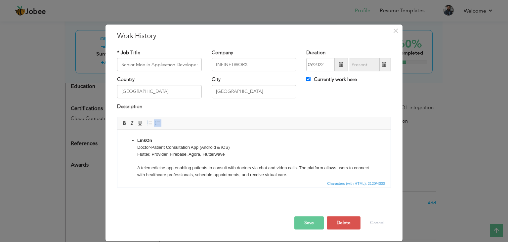
scroll to position [162, 0]
click at [149, 142] on strong "LinkOn" at bounding box center [144, 142] width 15 height 5
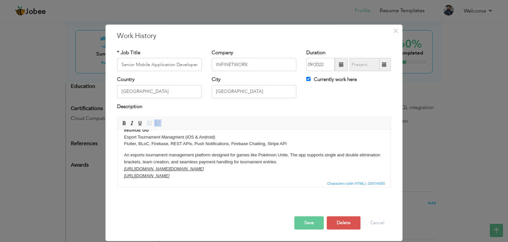
scroll to position [0, 0]
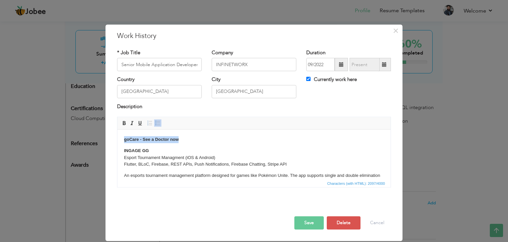
drag, startPoint x: 179, startPoint y: 140, endPoint x: 116, endPoint y: 140, distance: 62.8
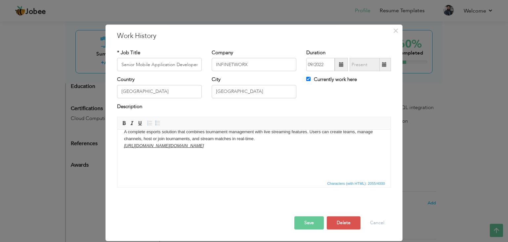
scroll to position [137, 0]
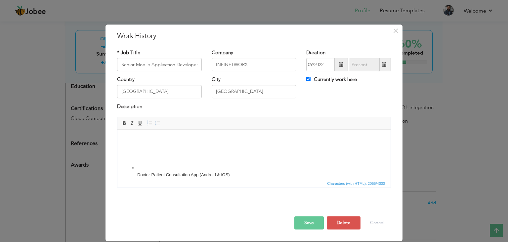
click at [140, 169] on p "Doctor-Patient Consultation App (Android & iOS) Flutter, Provider, Firebase, Ag…" at bounding box center [253, 189] width 233 height 48
click at [180, 165] on p "goCare - See a Doctor now Doctor-Patient Consultation App (Android & iOS) Flutt…" at bounding box center [253, 189] width 233 height 48
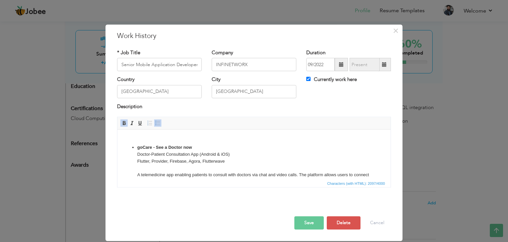
click at [176, 166] on p "goCare - See a Doctor now Doctor-Patient Consultation App (Android & iOS) Flutt…" at bounding box center [253, 168] width 233 height 48
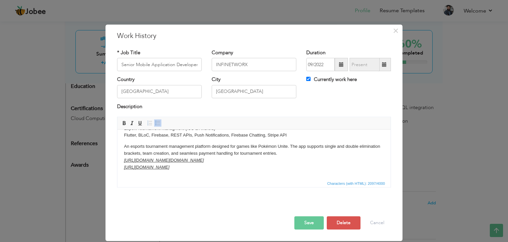
scroll to position [14, 0]
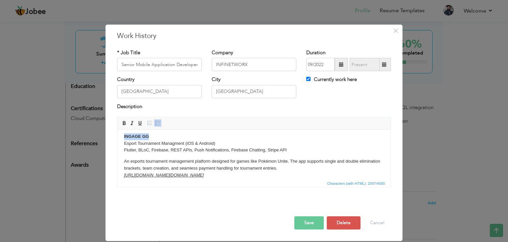
drag, startPoint x: 150, startPoint y: 136, endPoint x: 122, endPoint y: 136, distance: 27.5
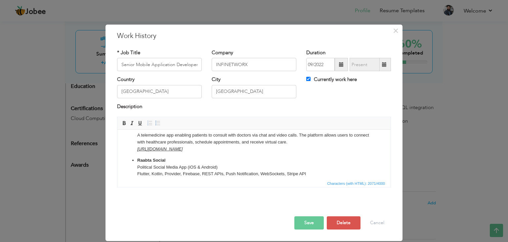
scroll to position [201, 0]
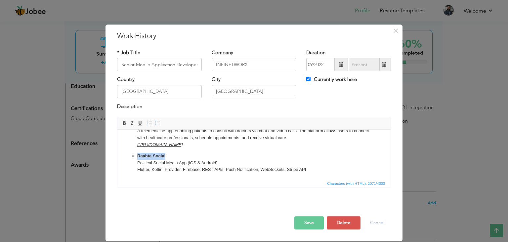
drag, startPoint x: 167, startPoint y: 155, endPoint x: 136, endPoint y: 152, distance: 31.2
click at [136, 152] on ul "goCare - See a Doctor now Doctor-Patient Consultation App (Android & iOS) Flutt…" at bounding box center [254, 150] width 260 height 101
click at [168, 154] on p "INGAGE GG Political Social Media App (iOS & Android) Flutter, Kotlin, Provider,…" at bounding box center [253, 177] width 233 height 48
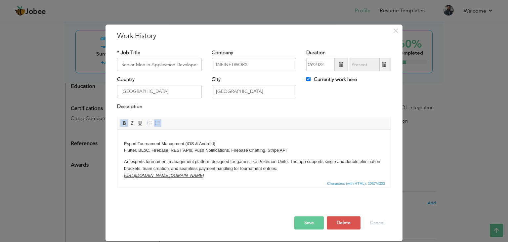
scroll to position [25, 0]
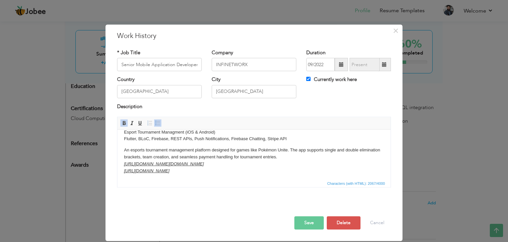
drag, startPoint x: 235, startPoint y: 171, endPoint x: 125, endPoint y: 134, distance: 116.0
click at [125, 134] on body "Esport Tournament Managment (iOS & Android) Flutter, BLoC, Firebase, REST APIs,…" at bounding box center [254, 244] width 260 height 266
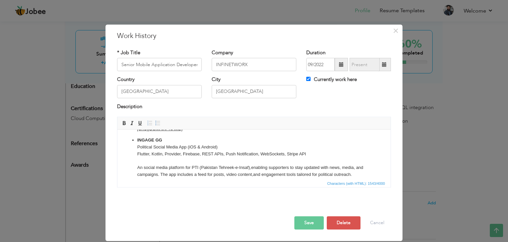
scroll to position [179, 0]
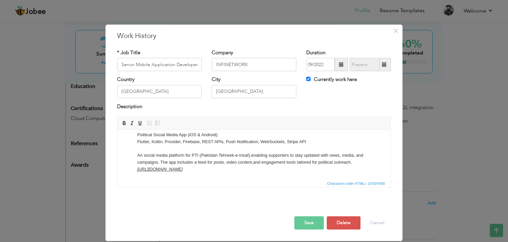
drag, startPoint x: 251, startPoint y: 169, endPoint x: 135, endPoint y: 138, distance: 120.2
click at [135, 138] on ul "goCare - See a Doctor now Doctor-Patient Consultation App (Android & iOS) Flutt…" at bounding box center [254, 122] width 260 height 101
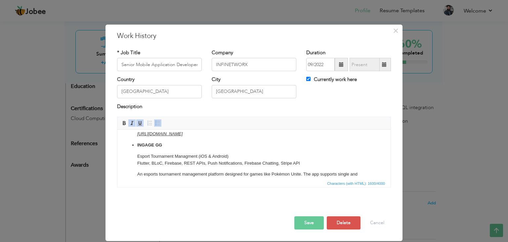
scroll to position [161, 0]
click at [179, 151] on li "INGAGE GG Esport Tournament Managment (iOS & Android) Flutter, BLoC, Firebase, …" at bounding box center [253, 171] width 233 height 57
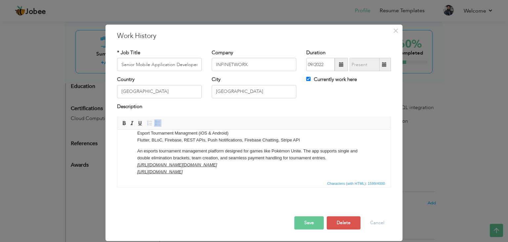
scroll to position [184, 0]
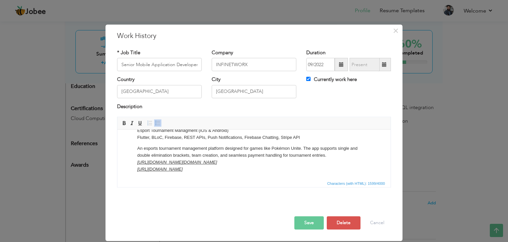
click at [249, 169] on p "An esports tournament management platform designed for games like Pokémon Unite…" at bounding box center [253, 158] width 233 height 27
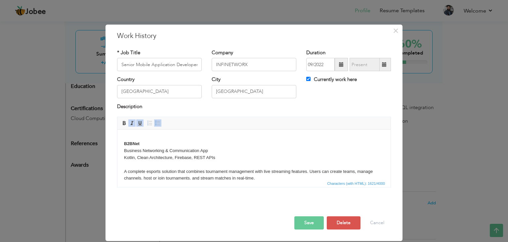
scroll to position [26, 0]
click at [131, 141] on strong "B2BNet" at bounding box center [132, 142] width 16 height 5
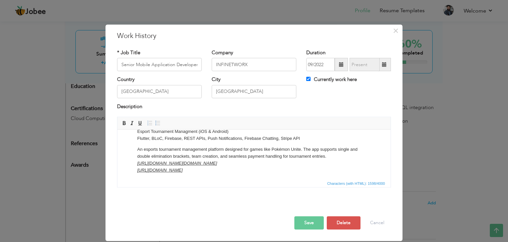
scroll to position [195, 0]
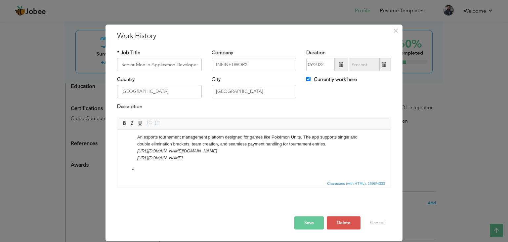
click at [157, 169] on p at bounding box center [253, 169] width 233 height 7
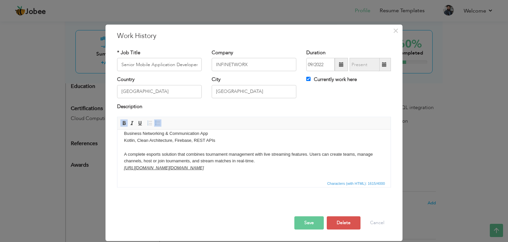
scroll to position [40, 0]
drag, startPoint x: 300, startPoint y: 170, endPoint x: 120, endPoint y: 135, distance: 183.0
click at [120, 135] on html "Business Networking & Communication App Kotlin, Clean Architecture, Firebase, R…" at bounding box center [253, 211] width 273 height 244
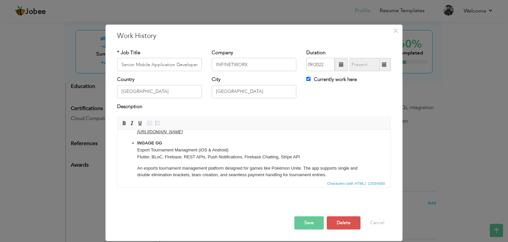
scroll to position [153, 0]
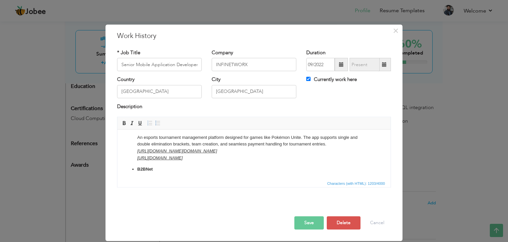
click at [168, 171] on p "B2BNet" at bounding box center [253, 169] width 233 height 7
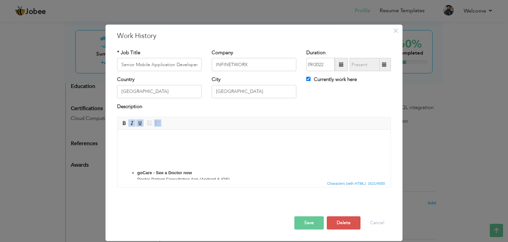
scroll to position [35, 0]
click at [156, 168] on p at bounding box center [254, 167] width 260 height 7
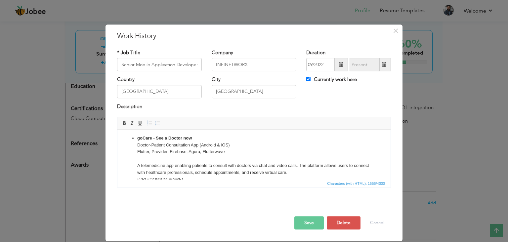
scroll to position [6, 0]
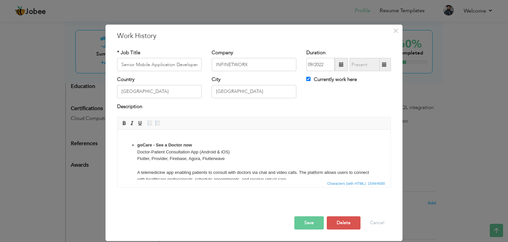
click at [126, 142] on ul "goCare - See a Doctor now Doctor-Patient Consultation App (Android & iOS) Flutt…" at bounding box center [254, 220] width 260 height 157
click at [131, 142] on ul "goCare - See a Doctor now Doctor-Patient Consultation App (Android & iOS) Flutt…" at bounding box center [254, 220] width 260 height 157
click at [146, 139] on body "goCare - See a Doctor now Doctor-Patient Consultation App (Android & iOS) Flutt…" at bounding box center [254, 215] width 260 height 169
click at [131, 137] on p at bounding box center [254, 134] width 260 height 7
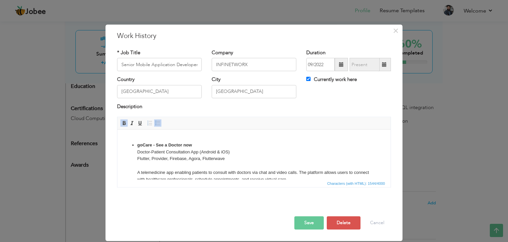
click at [174, 110] on div "Description" at bounding box center [254, 107] width 274 height 9
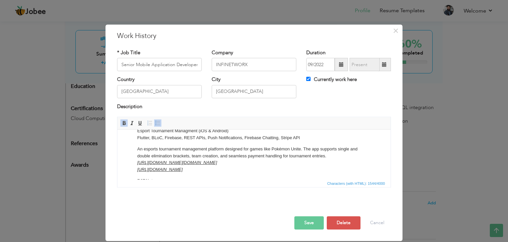
scroll to position [132, 0]
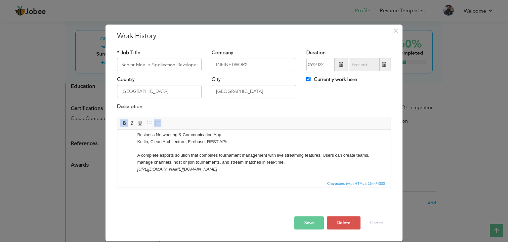
click at [315, 222] on button "Save" at bounding box center [308, 222] width 29 height 13
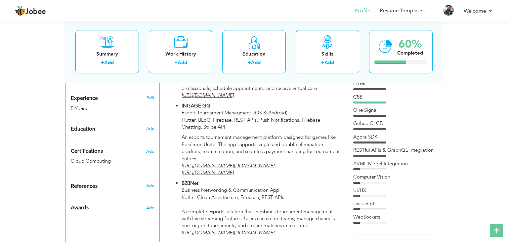
scroll to position [243, 0]
click at [148, 157] on label "Cloud Computing" at bounding box center [113, 160] width 84 height 7
type input "Cloud Computing"
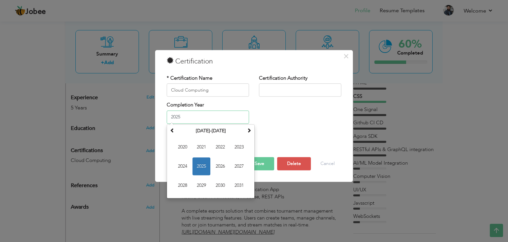
click at [189, 120] on input "2025" at bounding box center [208, 116] width 82 height 13
click at [189, 148] on span "2020" at bounding box center [183, 147] width 18 height 18
type input "2020"
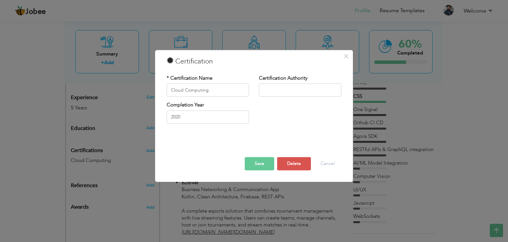
click at [260, 126] on div "Completion Year 2020" at bounding box center [254, 115] width 185 height 27
click at [267, 104] on div "Completion Year 2020" at bounding box center [254, 115] width 185 height 27
click at [261, 168] on button "Save" at bounding box center [259, 163] width 29 height 13
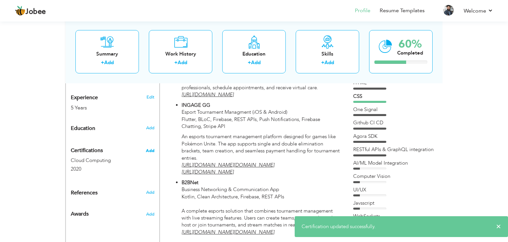
click at [150, 148] on span "Add" at bounding box center [150, 150] width 9 height 5
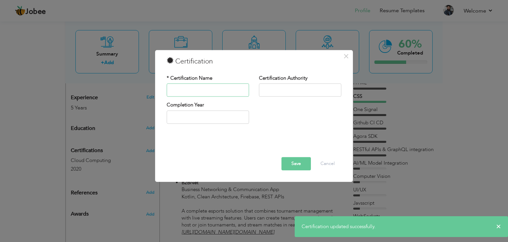
click at [187, 94] on input "text" at bounding box center [208, 90] width 82 height 13
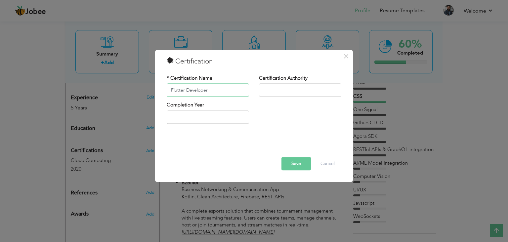
type input "Flutter Developer"
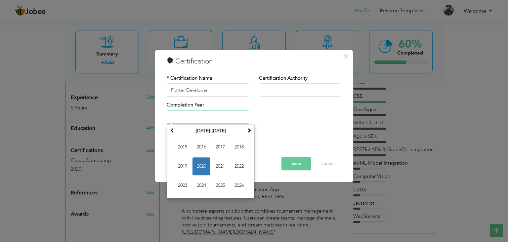
click at [203, 119] on input "text" at bounding box center [208, 116] width 82 height 13
type input "2019"
click at [278, 123] on div "Completion Year 2019 September 2020 Su Mo Tu We Th Fr Sa 30 31 1 2 3 4 5 6 7 8 …" at bounding box center [254, 115] width 185 height 27
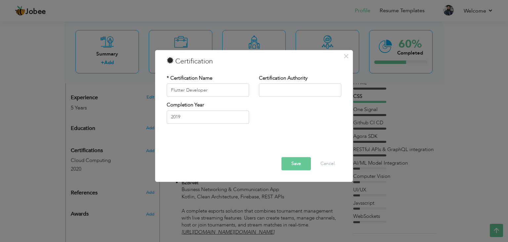
click at [301, 164] on button "Save" at bounding box center [295, 163] width 29 height 13
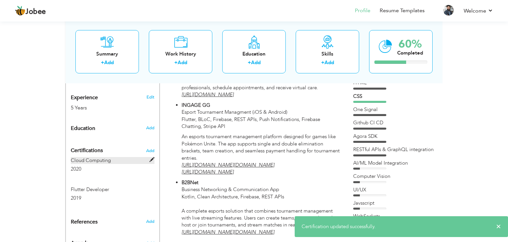
click at [153, 157] on span at bounding box center [151, 159] width 5 height 5
type input "Cloud Computing"
type input "2020"
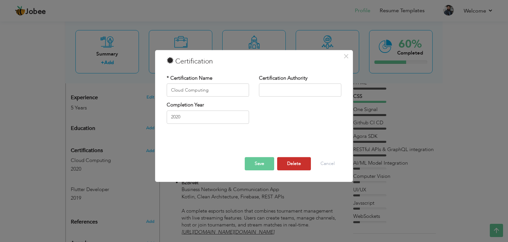
click at [289, 162] on button "Delete" at bounding box center [294, 163] width 34 height 13
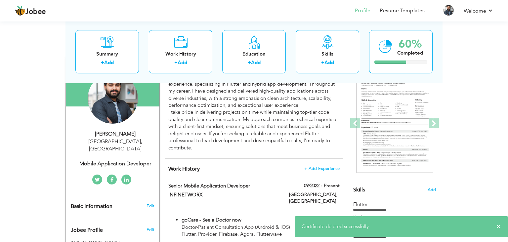
scroll to position [0, 0]
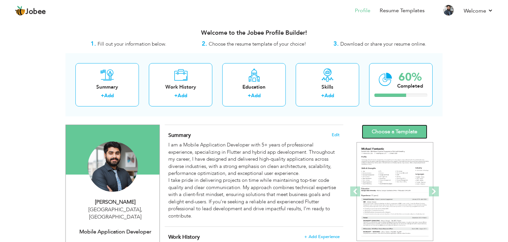
click at [371, 130] on link "Choose a Template" at bounding box center [394, 132] width 65 height 14
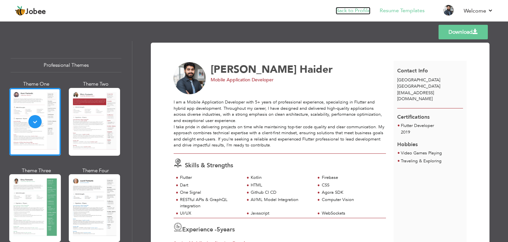
click at [349, 8] on link "Back to Profile" at bounding box center [353, 11] width 35 height 8
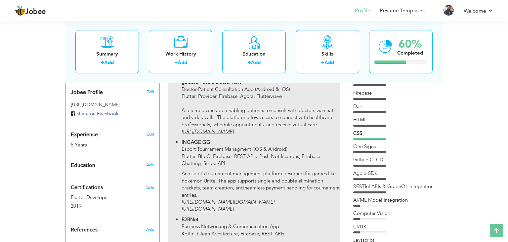
scroll to position [208, 0]
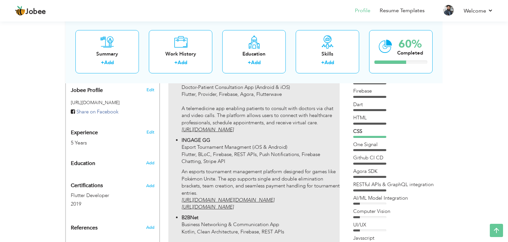
click at [270, 137] on ul "goCare - See a Doctor now Doctor-Patient Consultation App (Android & iOS) Flutt…" at bounding box center [253, 174] width 171 height 194
type input "Senior Mobile Application Developer"
type input "INFINETWORX"
type input "09/2022"
type input "[GEOGRAPHIC_DATA]"
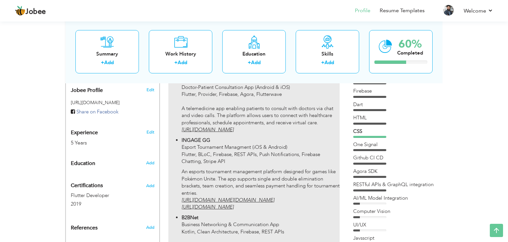
type input "[GEOGRAPHIC_DATA]"
checkbox input "true"
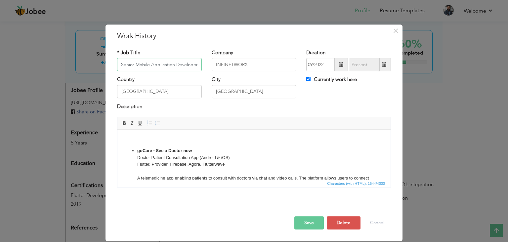
scroll to position [2, 0]
click at [177, 142] on body "goCare - See a Doctor now Doctor-Patient Consultation App (Android & iOS) Flutt…" at bounding box center [254, 219] width 260 height 169
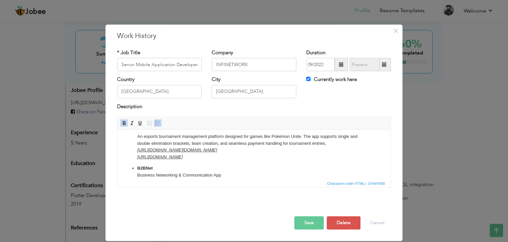
scroll to position [132, 0]
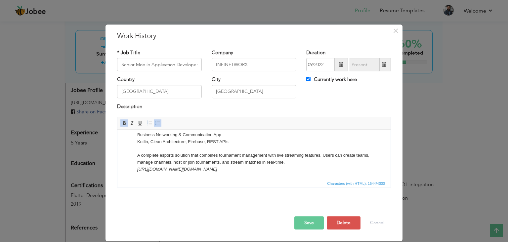
click at [313, 169] on p "B2BNet Business Networking & Communication App Kotlin, Clean Architecture, Fire…" at bounding box center [253, 149] width 233 height 48
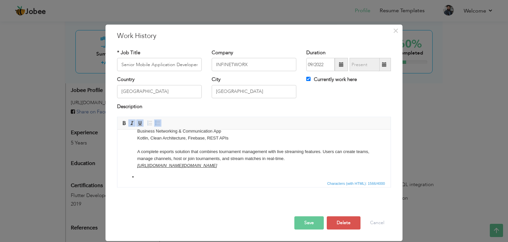
scroll to position [143, 0]
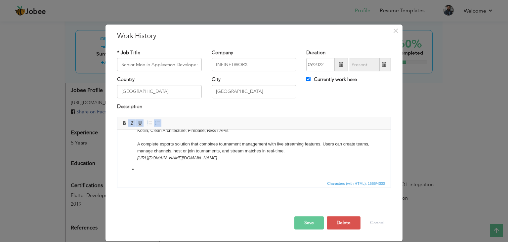
click at [170, 169] on p at bounding box center [253, 169] width 233 height 7
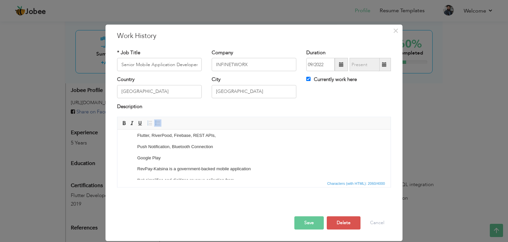
scroll to position [208, 0]
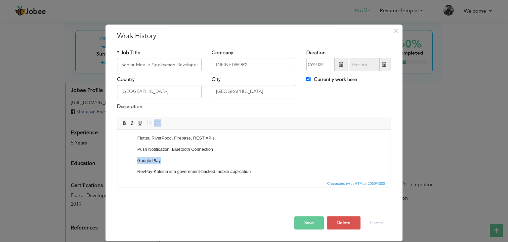
drag, startPoint x: 165, startPoint y: 162, endPoint x: 138, endPoint y: 159, distance: 27.6
click at [138, 159] on p "Google Play" at bounding box center [253, 160] width 233 height 7
click at [138, 148] on p "Push Notification, Bluetooth Connection" at bounding box center [253, 149] width 233 height 7
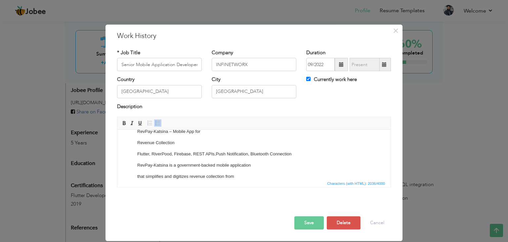
scroll to position [191, 0]
click at [138, 144] on p "Revenue Collection" at bounding box center [253, 143] width 233 height 7
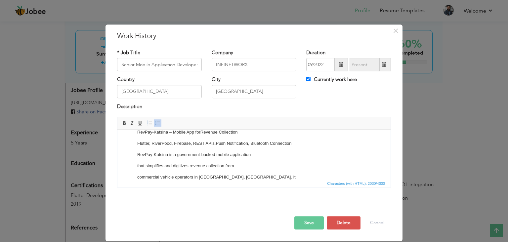
scroll to position [168, 0]
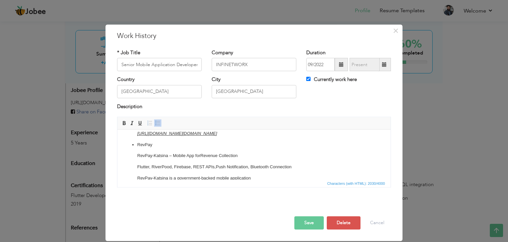
click at [168, 150] on li "RevPay RevPay-Katsina – Mobile App for Revenue Collection Flutter, RiverPood, F…" at bounding box center [253, 184] width 233 height 85
click at [137, 166] on ul "goCare - See a Doctor now Doctor-Patient Consultation App (Android & iOS) Flutt…" at bounding box center [254, 103] width 260 height 247
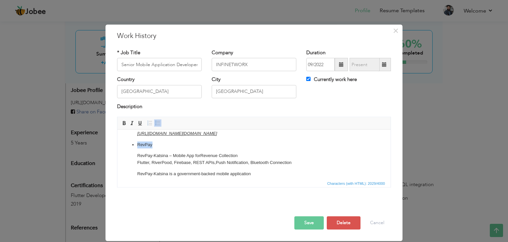
drag, startPoint x: 155, startPoint y: 145, endPoint x: 138, endPoint y: 146, distance: 17.2
click at [138, 146] on p "RevPay" at bounding box center [253, 145] width 233 height 7
click at [124, 122] on span at bounding box center [123, 122] width 5 height 5
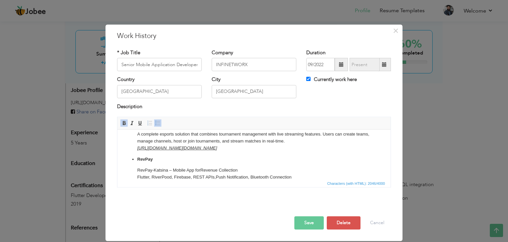
scroll to position [157, 0]
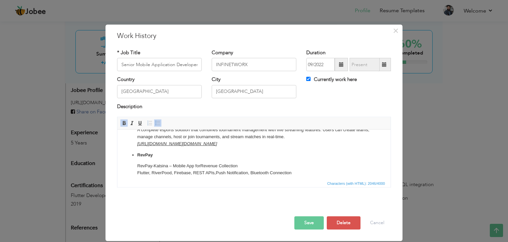
click at [161, 161] on li "RevPay RevPay-Katsina – Mobile App for Revenue Collection Flutter, RiverPood, F…" at bounding box center [253, 192] width 233 height 81
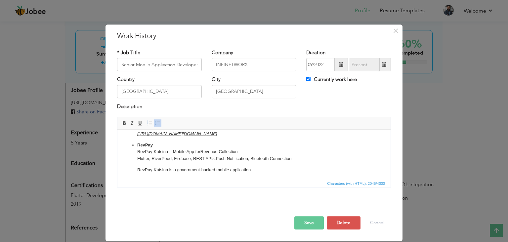
click at [159, 167] on p "RevPay-Katsina is a government-backed mobile application" at bounding box center [253, 170] width 233 height 7
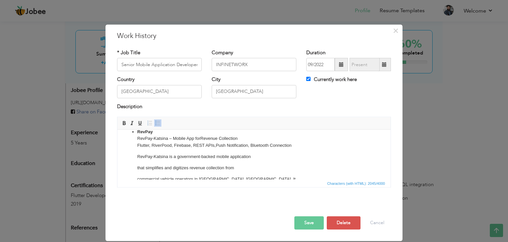
scroll to position [182, 0]
click at [138, 167] on p "that simplifies and digitizes revenue collection from" at bounding box center [253, 167] width 233 height 7
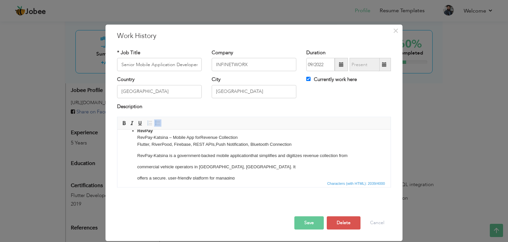
click at [138, 168] on p "commercial vehicle operators in Katsina State, Nigeria. It" at bounding box center [253, 167] width 233 height 7
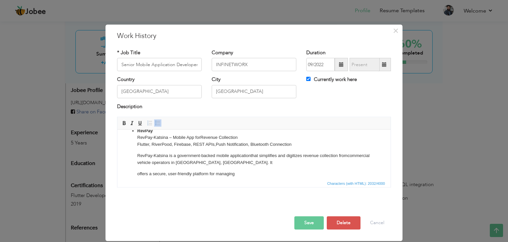
click at [136, 162] on ul "goCare - See a Doctor now Doctor-Patient Consultation App (Android & iOS) Flutt…" at bounding box center [254, 77] width 260 height 223
click at [138, 176] on p "offers a secure, user-friendly platform for managing" at bounding box center [253, 174] width 233 height 7
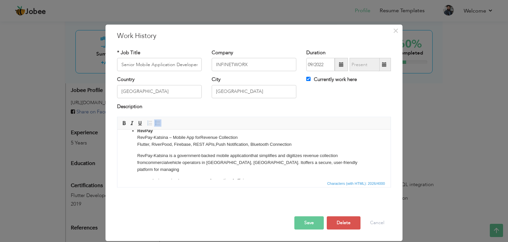
click at [137, 174] on ul "goCare - See a Doctor now Doctor-Patient Consultation App (Android & iOS) Flutt…" at bounding box center [254, 75] width 260 height 218
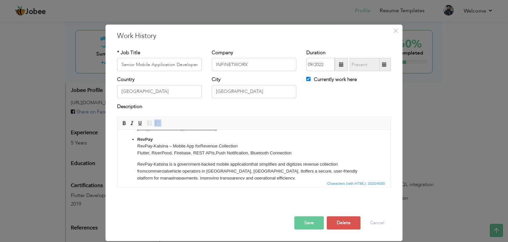
scroll to position [182, 0]
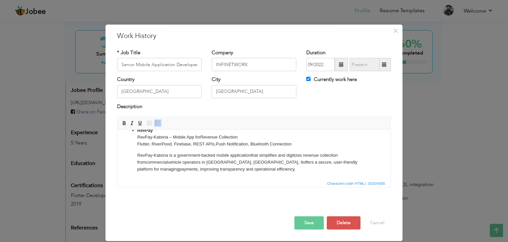
click at [222, 170] on p "RevPay-Katsina is a government-backed mobile application that simplifies and di…" at bounding box center [253, 162] width 233 height 21
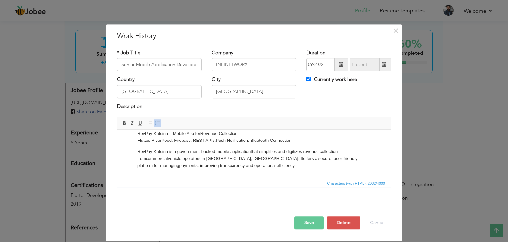
scroll to position [189, 0]
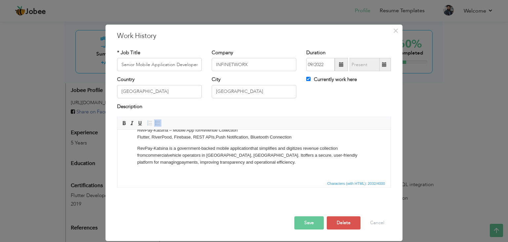
click at [181, 165] on p "RevPay-Katsina is a government-backed mobile application that simplifies and di…" at bounding box center [253, 158] width 233 height 27
click at [175, 167] on p "RevPay-Katsina is a government-backed mobile application that simplifies and di…" at bounding box center [253, 158] width 233 height 27
drag, startPoint x: 305, startPoint y: 169, endPoint x: 135, endPoint y: 167, distance: 170.0
click at [135, 167] on ul "goCare - See a Doctor now Doctor-Patient Consultation App (Android & iOS) Flutt…" at bounding box center [254, 66] width 260 height 214
click at [142, 123] on span at bounding box center [139, 122] width 5 height 5
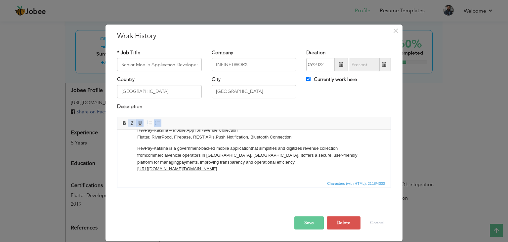
click at [132, 123] on span at bounding box center [131, 122] width 5 height 5
click at [266, 198] on div "Save Save and Continue Delete Cancel" at bounding box center [254, 215] width 284 height 37
click at [269, 185] on span "Characters (with HTML): 2127/4000" at bounding box center [253, 183] width 273 height 8
click at [328, 164] on p "RevPay-Katsina is a government-backed mobile application that simplifies and di…" at bounding box center [253, 158] width 233 height 27
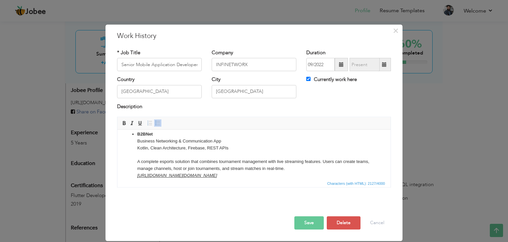
scroll to position [124, 0]
click at [242, 158] on p "B2BNet Business Networking & Communication App Kotlin, Clean Architecture, Fire…" at bounding box center [253, 156] width 233 height 48
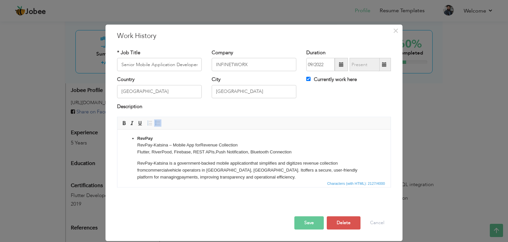
scroll to position [175, 0]
click at [242, 158] on li "RevPay RevPay-Katsina – Mobile App for Revenue Collection Flutter, RiverPood, F…" at bounding box center [253, 160] width 233 height 53
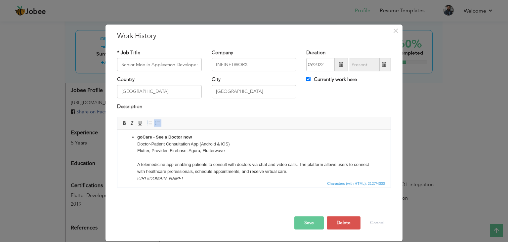
scroll to position [13, 0]
click at [310, 224] on button "Save" at bounding box center [308, 222] width 29 height 13
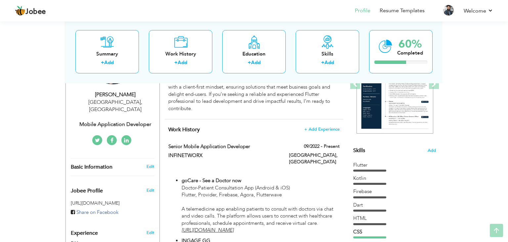
scroll to position [123, 0]
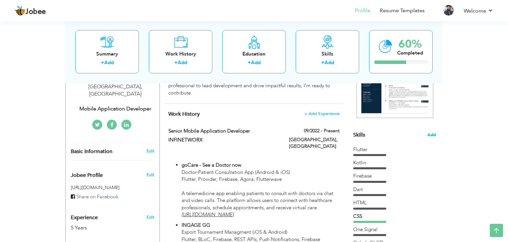
click at [434, 138] on span "Add" at bounding box center [431, 135] width 9 height 6
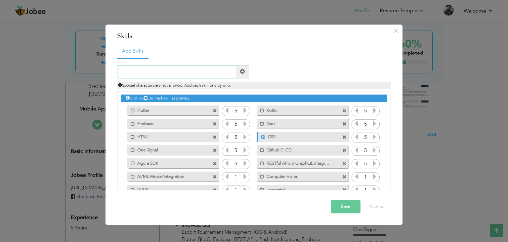
scroll to position [28, 0]
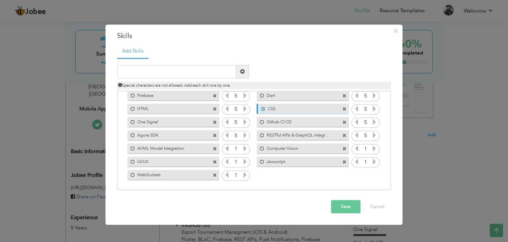
click at [214, 148] on span at bounding box center [215, 149] width 4 height 4
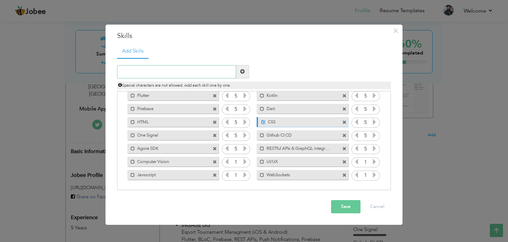
click at [183, 70] on input "text" at bounding box center [176, 71] width 119 height 13
click at [343, 149] on span at bounding box center [344, 149] width 4 height 4
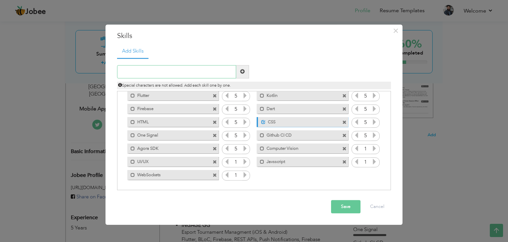
click at [185, 75] on input "text" at bounding box center [176, 71] width 119 height 13
paste input "AI/ML Model Integration"
type input "AI/ML Model Integration"
click at [243, 73] on span at bounding box center [242, 71] width 5 height 5
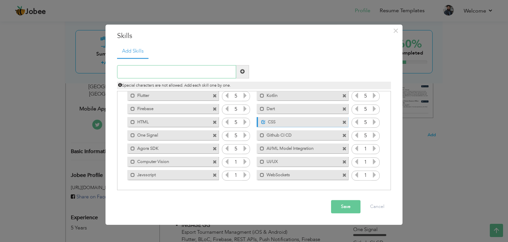
click at [185, 68] on input "text" at bounding box center [176, 71] width 119 height 13
click at [209, 69] on input "text" at bounding box center [176, 71] width 119 height 13
paste input "RESTful APIs & GraphQL integration"
type input "RESTful APIs & GraphQL integration"
click at [243, 71] on span at bounding box center [242, 71] width 5 height 5
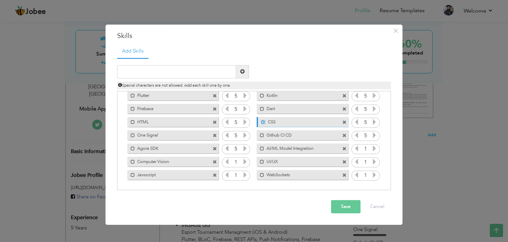
scroll to position [28, 0]
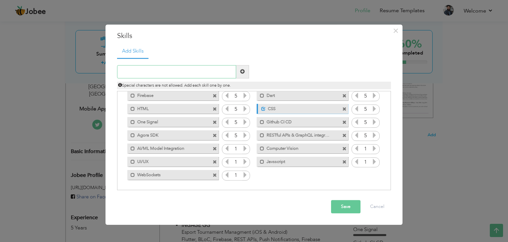
click at [197, 75] on input "text" at bounding box center [176, 71] width 119 height 13
click at [192, 74] on input "text" at bounding box center [176, 71] width 119 height 13
paste input "Android SDK & Jetpack"
type input "Android SDK & Jetpack"
click at [243, 72] on span at bounding box center [242, 71] width 5 height 5
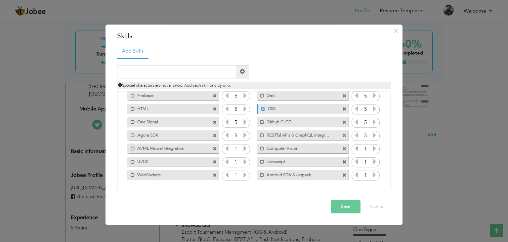
click at [214, 162] on span at bounding box center [215, 162] width 4 height 4
click at [243, 147] on icon at bounding box center [245, 149] width 6 height 6
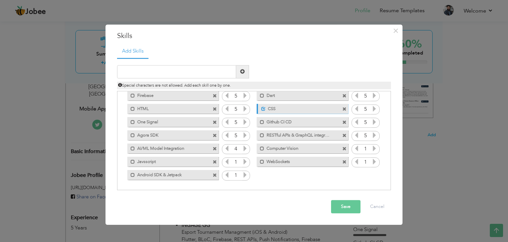
click at [243, 147] on icon at bounding box center [245, 149] width 6 height 6
click at [374, 148] on icon at bounding box center [374, 149] width 6 height 6
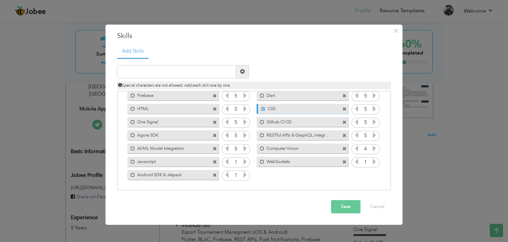
click at [374, 148] on icon at bounding box center [374, 149] width 6 height 6
click at [375, 161] on icon at bounding box center [374, 162] width 6 height 6
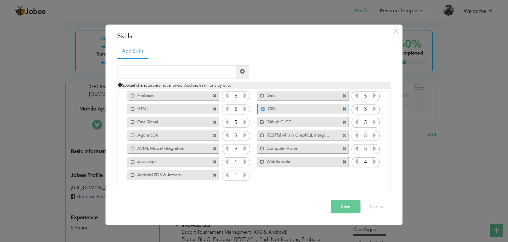
click at [375, 161] on icon at bounding box center [374, 162] width 6 height 6
click at [243, 161] on icon at bounding box center [245, 162] width 6 height 6
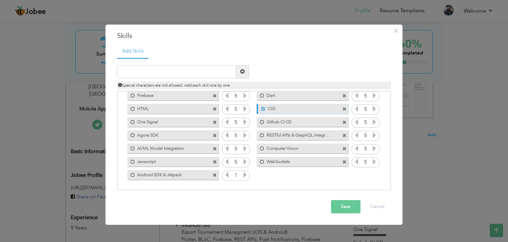
click at [243, 161] on icon at bounding box center [245, 162] width 6 height 6
click at [244, 173] on icon at bounding box center [245, 175] width 6 height 6
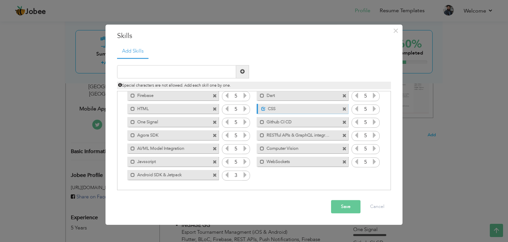
click at [244, 173] on icon at bounding box center [245, 175] width 6 height 6
click at [332, 203] on button "Save" at bounding box center [345, 206] width 29 height 13
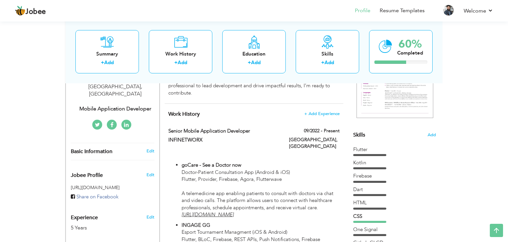
scroll to position [67, 0]
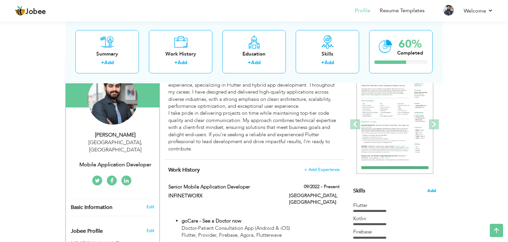
click at [435, 192] on span "Add" at bounding box center [431, 191] width 9 height 6
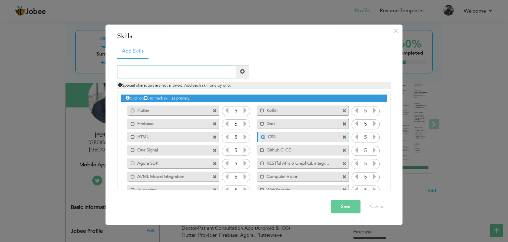
click at [181, 73] on input "text" at bounding box center [176, 71] width 119 height 13
paste input "Performance Optimization"
type input "Performance Optimization"
click at [244, 72] on span at bounding box center [242, 71] width 5 height 5
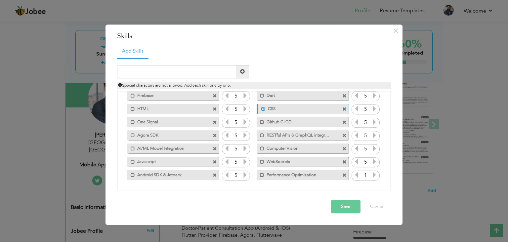
click at [375, 175] on icon at bounding box center [374, 175] width 6 height 6
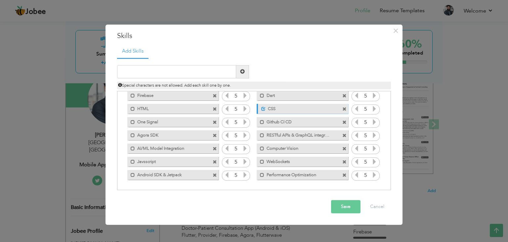
click at [375, 175] on icon at bounding box center [374, 175] width 6 height 6
click at [350, 204] on button "Save" at bounding box center [345, 206] width 29 height 13
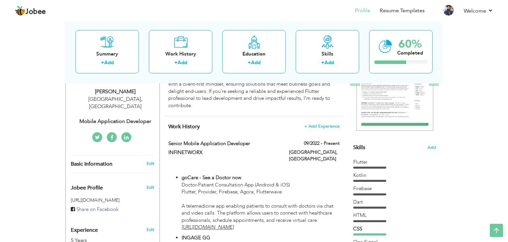
scroll to position [0, 0]
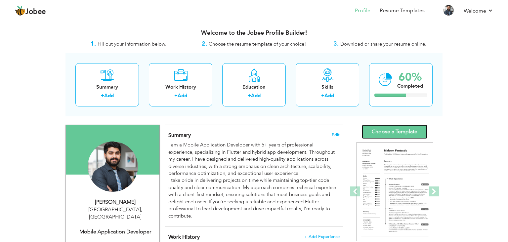
click at [369, 134] on link "Choose a Template" at bounding box center [394, 132] width 65 height 14
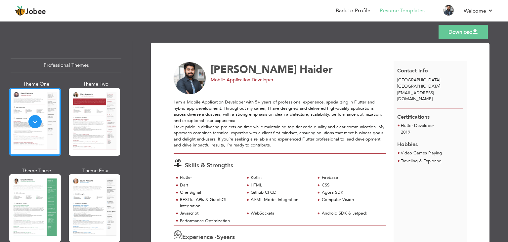
click at [451, 35] on link "Download" at bounding box center [463, 32] width 49 height 15
click at [469, 31] on link "Download" at bounding box center [463, 32] width 49 height 15
click at [348, 11] on link "Back to Profile" at bounding box center [353, 11] width 35 height 8
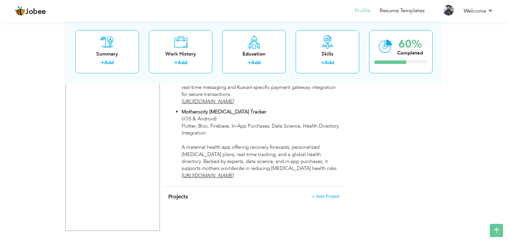
scroll to position [762, 0]
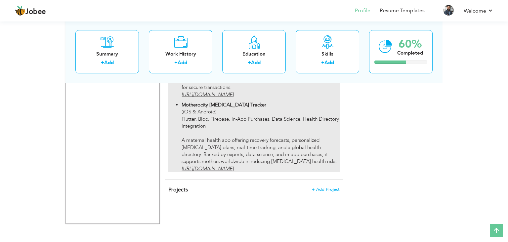
click at [258, 144] on p "Motherocity [MEDICAL_DATA] Tracker (iOS & Android) Flutter, Bloc, Firebase, In-…" at bounding box center [261, 137] width 158 height 71
type input "Senior Flutter Developer"
type input "Triaxo Solutions"
type input "09/2020"
type input "09/2021"
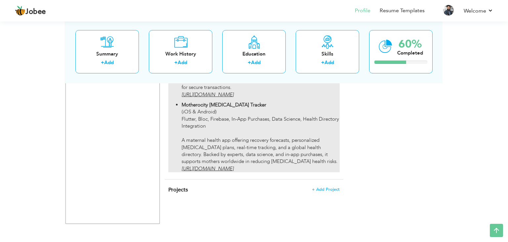
type input "[GEOGRAPHIC_DATA]"
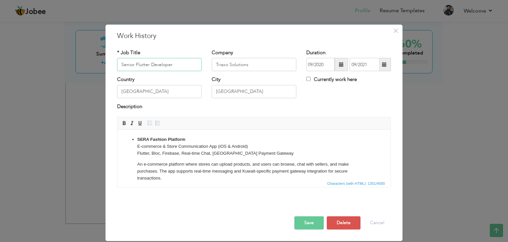
scroll to position [75, 0]
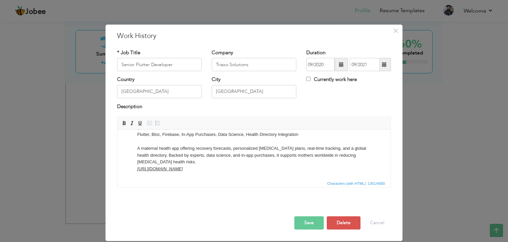
click at [137, 163] on ul "SERA Fashion Platform E-commerce & Store Communication App (iOS & Android) Flut…" at bounding box center [254, 117] width 260 height 112
click at [195, 162] on p "Motherocity [MEDICAL_DATA] Tracker (iOS & Android) Flutter, Bloc, Firebase, In-…" at bounding box center [253, 145] width 233 height 55
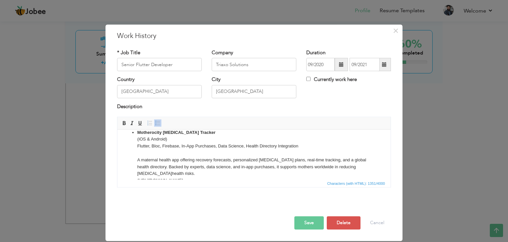
scroll to position [62, 0]
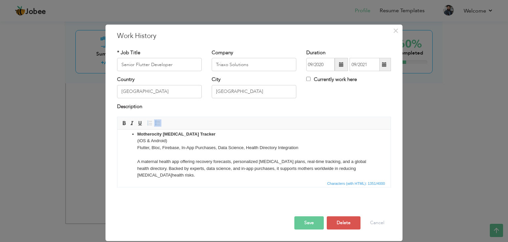
click at [161, 157] on p "Motherocity [MEDICAL_DATA] Tracker (iOS & Android) Flutter, Bloc, Firebase, In-…" at bounding box center [253, 158] width 233 height 55
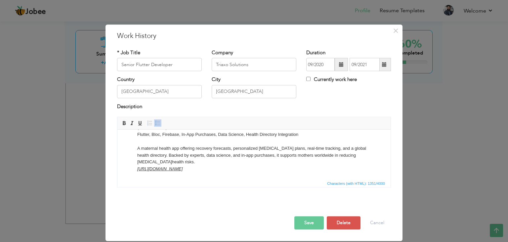
click at [137, 170] on em "[URL][DOMAIN_NAME]" at bounding box center [159, 168] width 45 height 5
click at [188, 175] on html "SERA Fashion Platform E-commerce & Store Communication App (iOS & Android) Flut…" at bounding box center [253, 116] width 273 height 125
click at [313, 221] on button "Save" at bounding box center [308, 222] width 29 height 13
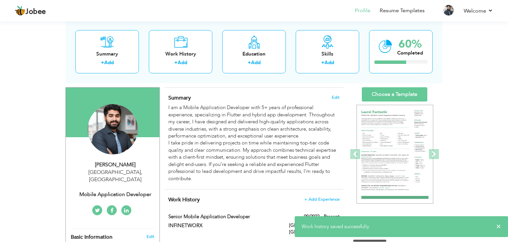
scroll to position [0, 0]
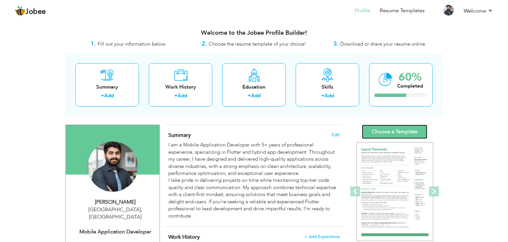
click at [398, 136] on link "Choose a Template" at bounding box center [394, 132] width 65 height 14
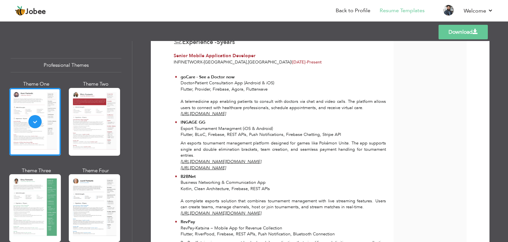
scroll to position [173, 0]
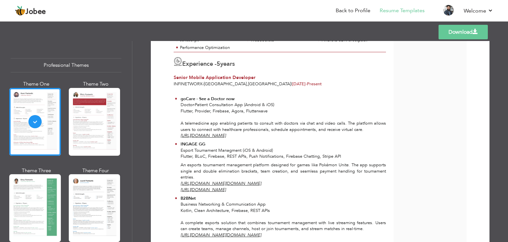
click at [444, 33] on link "Download" at bounding box center [463, 32] width 49 height 15
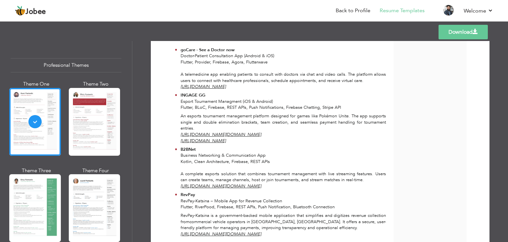
scroll to position [331, 0]
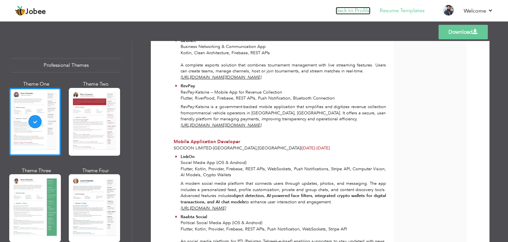
click at [355, 9] on link "Back to Profile" at bounding box center [353, 11] width 35 height 8
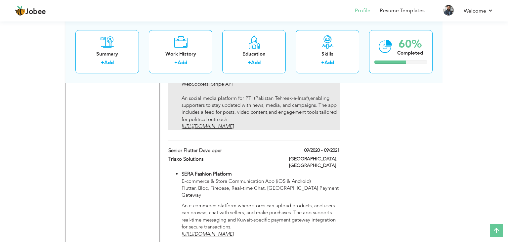
scroll to position [762, 0]
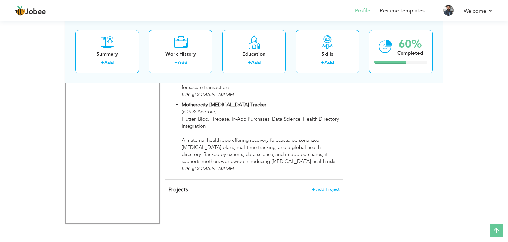
click at [267, 132] on p "Motherocity [MEDICAL_DATA] Tracker (iOS & Android) Flutter, Bloc, Firebase, In-…" at bounding box center [261, 137] width 158 height 71
type input "Senior Flutter Developer"
type input "Triaxo Solutions"
type input "09/2020"
type input "09/2021"
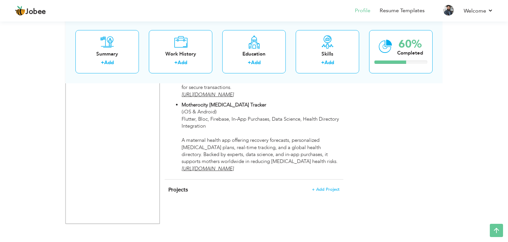
type input "[GEOGRAPHIC_DATA]"
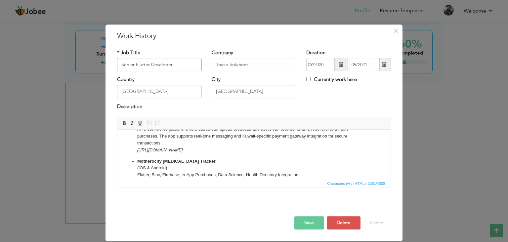
scroll to position [33, 0]
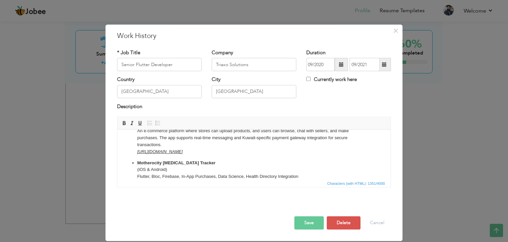
click at [137, 149] on u "[URL][DOMAIN_NAME]" at bounding box center [159, 151] width 45 height 5
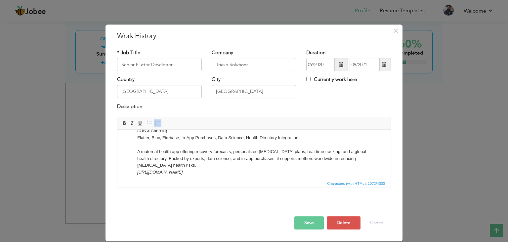
scroll to position [75, 0]
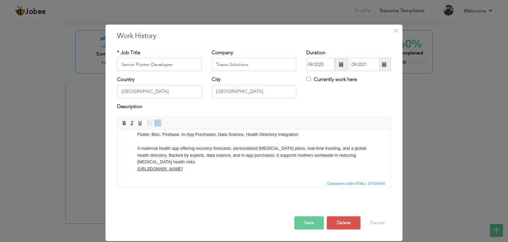
click at [305, 227] on button "Save" at bounding box center [308, 222] width 29 height 13
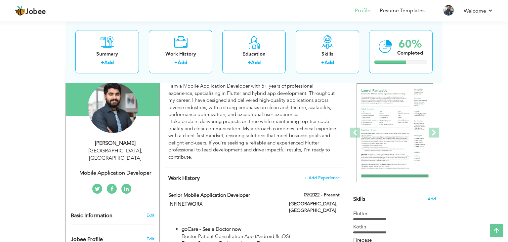
scroll to position [6, 0]
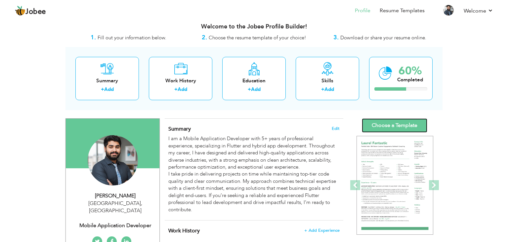
click at [394, 125] on link "Choose a Template" at bounding box center [394, 125] width 65 height 14
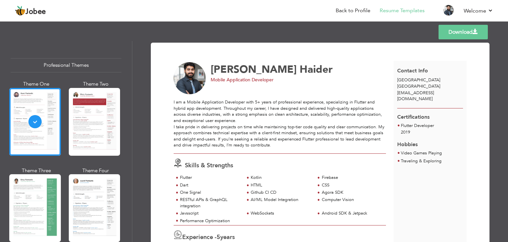
click at [462, 32] on link "Download" at bounding box center [463, 32] width 49 height 15
click at [443, 33] on link "Download" at bounding box center [463, 32] width 49 height 15
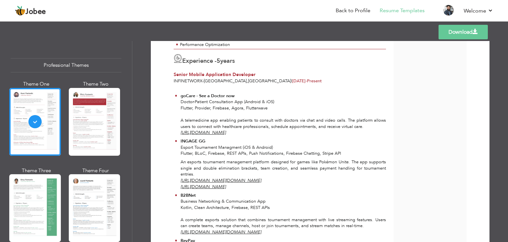
scroll to position [193, 0]
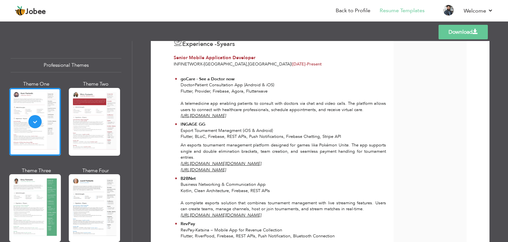
click at [226, 115] on u "[URL][DOMAIN_NAME]" at bounding box center [203, 116] width 45 height 6
click at [362, 118] on p "goCare - See a Doctor now Doctor-Patient Consultation App (Android & iOS) Flutt…" at bounding box center [284, 97] width 206 height 43
click at [343, 10] on link "Back to Profile" at bounding box center [353, 11] width 35 height 8
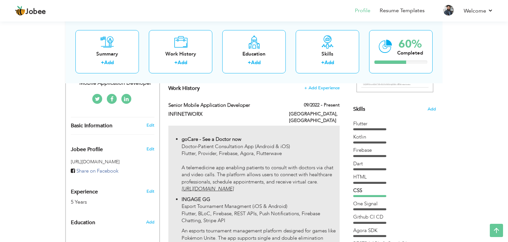
scroll to position [209, 0]
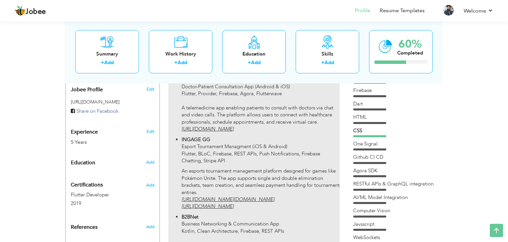
click at [288, 174] on p "An esports tournament management platform designed for games like Pokémon Unite…" at bounding box center [261, 189] width 158 height 43
type input "Senior Mobile Application Developer"
type input "INFINETWORX"
type input "09/2022"
type input "[GEOGRAPHIC_DATA]"
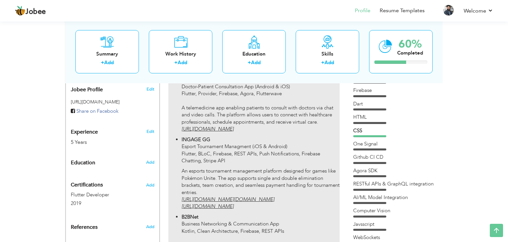
type input "[GEOGRAPHIC_DATA]"
checkbox input "true"
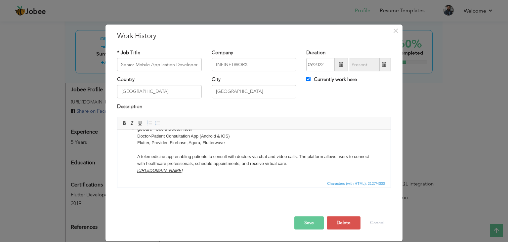
scroll to position [0, 0]
click at [135, 170] on ul "goCare - See a Doctor now Doctor-Patient Consultation App (Android & iOS) Flutt…" at bounding box center [254, 233] width 260 height 214
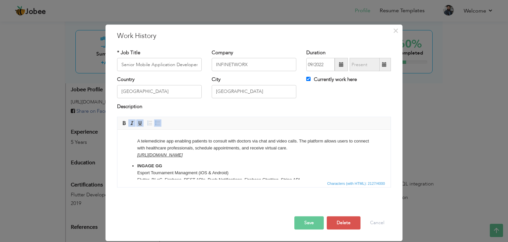
scroll to position [37, 0]
click at [316, 155] on p "goCare - See a Doctor now Doctor-Patient Consultation App (Android & iOS) Flutt…" at bounding box center [253, 135] width 233 height 48
click at [170, 164] on ul "goCare - See a Doctor now Doctor-Patient Consultation App (Android & iOS) Flutt…" at bounding box center [254, 218] width 260 height 214
click at [318, 155] on p "goCare - See a Doctor now Doctor-Patient Consultation App (Android & iOS) Flutt…" at bounding box center [253, 135] width 233 height 48
drag, startPoint x: 318, startPoint y: 155, endPoint x: 143, endPoint y: 157, distance: 176.0
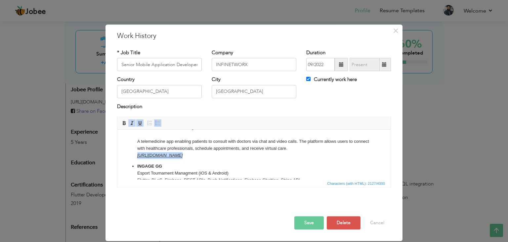
click at [143, 157] on p "goCare - See a Doctor now Doctor-Patient Consultation App (Android & iOS) Flutt…" at bounding box center [253, 135] width 233 height 48
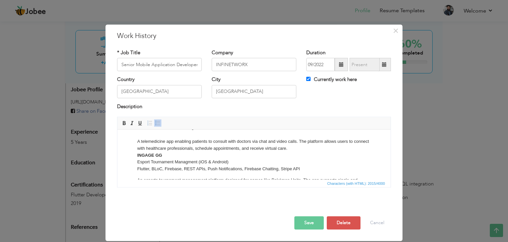
click at [290, 148] on p "goCare - See a Doctor now Doctor-Patient Consultation App (Android & iOS) Flutt…" at bounding box center [253, 142] width 233 height 62
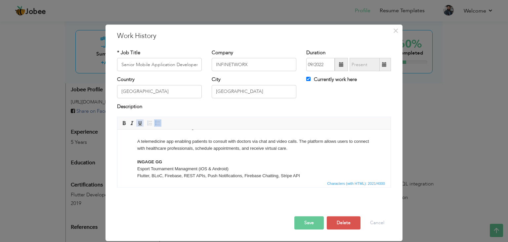
click at [141, 122] on span at bounding box center [139, 122] width 5 height 5
click at [128, 124] on link "Italic" at bounding box center [131, 122] width 7 height 7
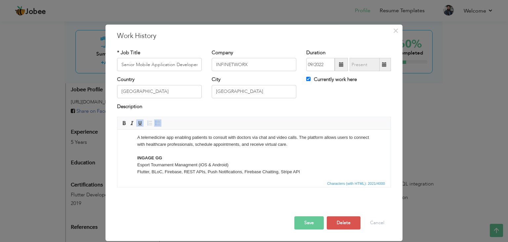
scroll to position [39, 0]
click at [281, 151] on p "goCare - See a Doctor now Doctor-Patient Consultation App (Android & iOS) Flutt…" at bounding box center [253, 142] width 233 height 69
click at [284, 154] on p "goCare - See a Doctor now Doctor-Patient Consultation App (Android & iOS) Flutt…" at bounding box center [253, 142] width 233 height 69
drag, startPoint x: 284, startPoint y: 154, endPoint x: 133, endPoint y: 152, distance: 151.5
click at [133, 152] on ul "goCare - See a Doctor now Doctor-Patient Consultation App (Android & iOS) Flutt…" at bounding box center [254, 213] width 260 height 210
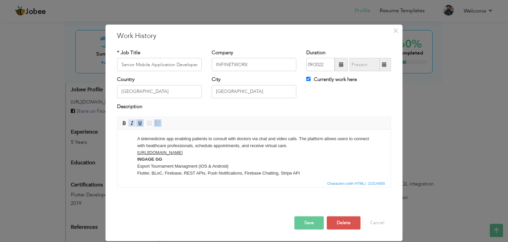
click at [134, 123] on span at bounding box center [131, 122] width 5 height 5
click at [138, 123] on span at bounding box center [139, 122] width 5 height 5
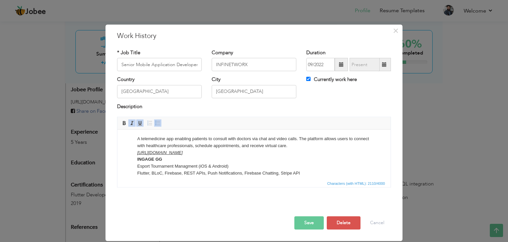
click at [133, 124] on span at bounding box center [131, 122] width 5 height 5
click at [308, 165] on p "goCare - See a Doctor now Doctor-Patient Consultation App (Android & iOS) Flutt…" at bounding box center [253, 142] width 233 height 69
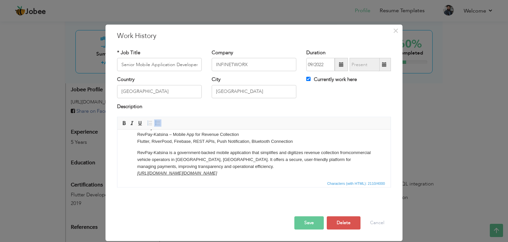
scroll to position [185, 0]
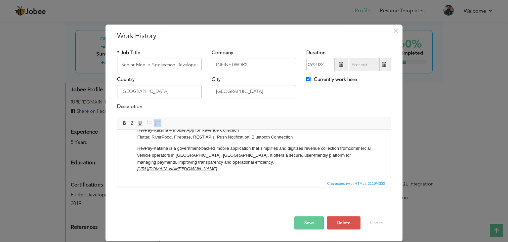
click at [312, 224] on button "Save" at bounding box center [308, 222] width 29 height 13
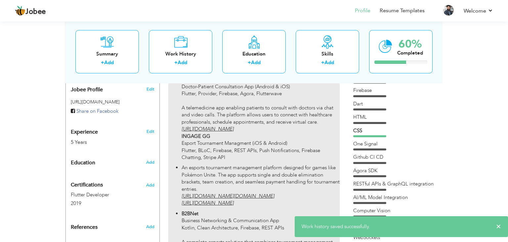
scroll to position [0, 0]
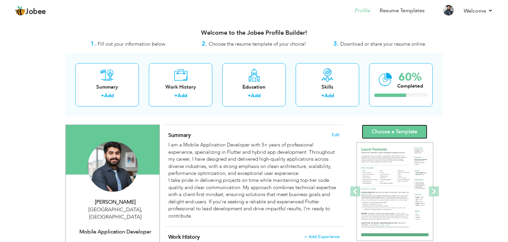
click at [397, 130] on link "Choose a Template" at bounding box center [394, 132] width 65 height 14
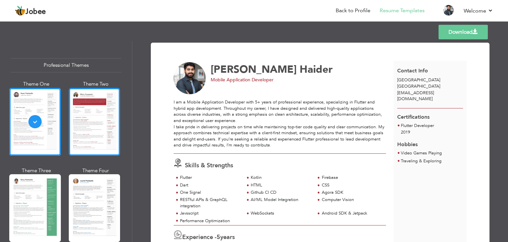
click at [103, 131] on div at bounding box center [95, 122] width 52 height 68
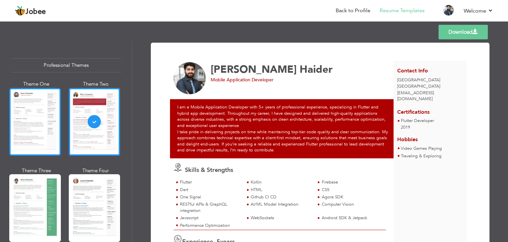
click at [49, 131] on div at bounding box center [35, 122] width 52 height 68
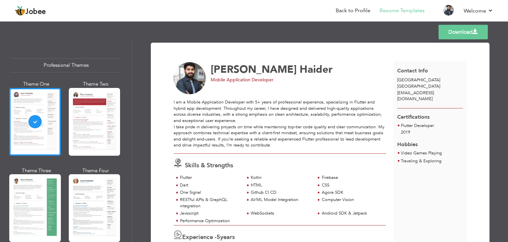
click at [455, 32] on link "Download" at bounding box center [463, 32] width 49 height 15
click at [446, 32] on link "Download" at bounding box center [463, 32] width 49 height 15
click at [455, 29] on link "Download" at bounding box center [463, 32] width 49 height 15
click at [446, 30] on link "Download" at bounding box center [463, 32] width 49 height 15
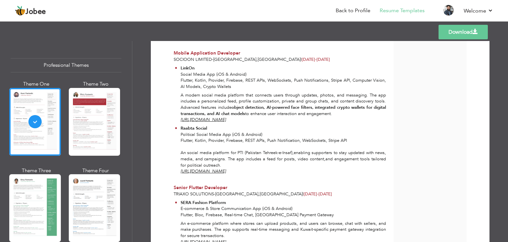
scroll to position [508, 0]
